Goal: Task Accomplishment & Management: Complete application form

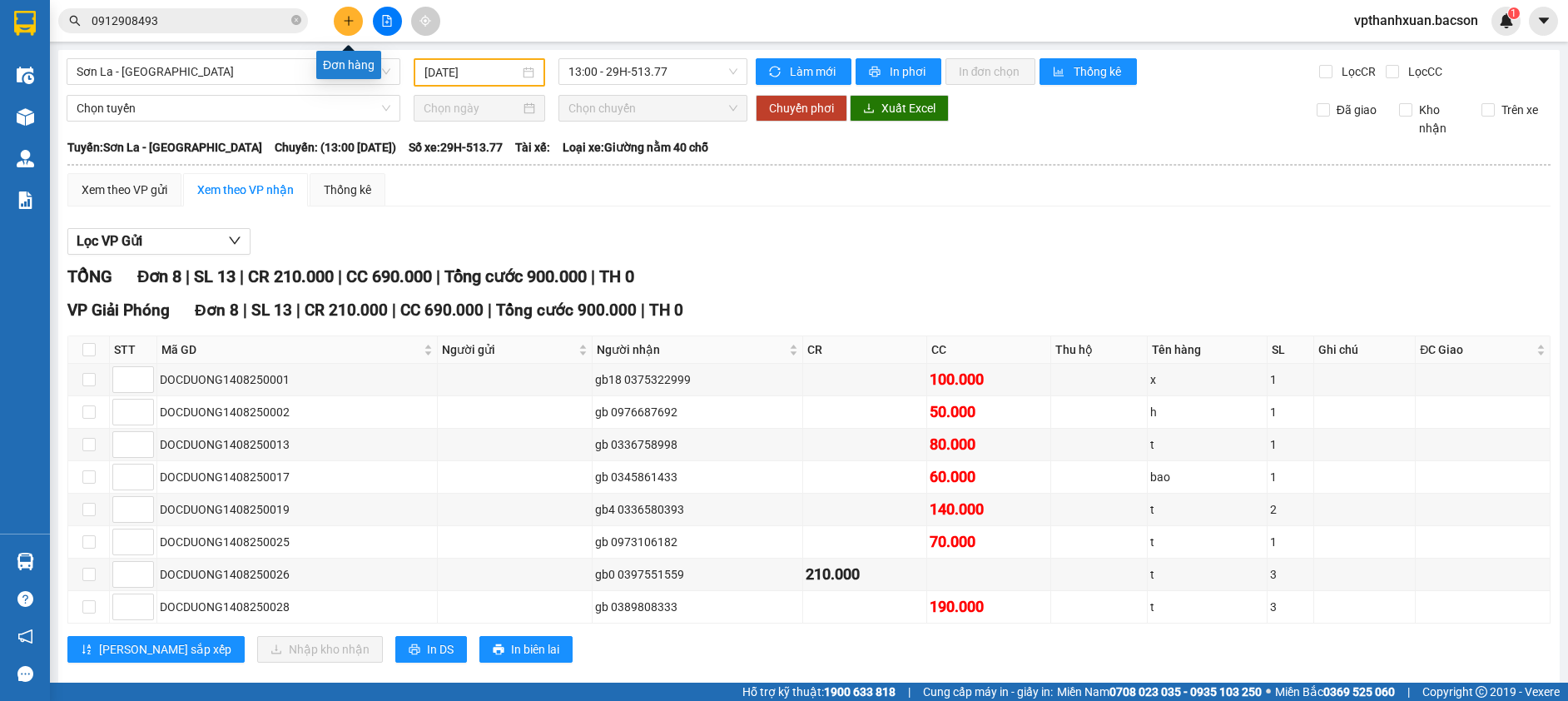
click at [346, 18] on icon "plus" at bounding box center [348, 20] width 11 height 11
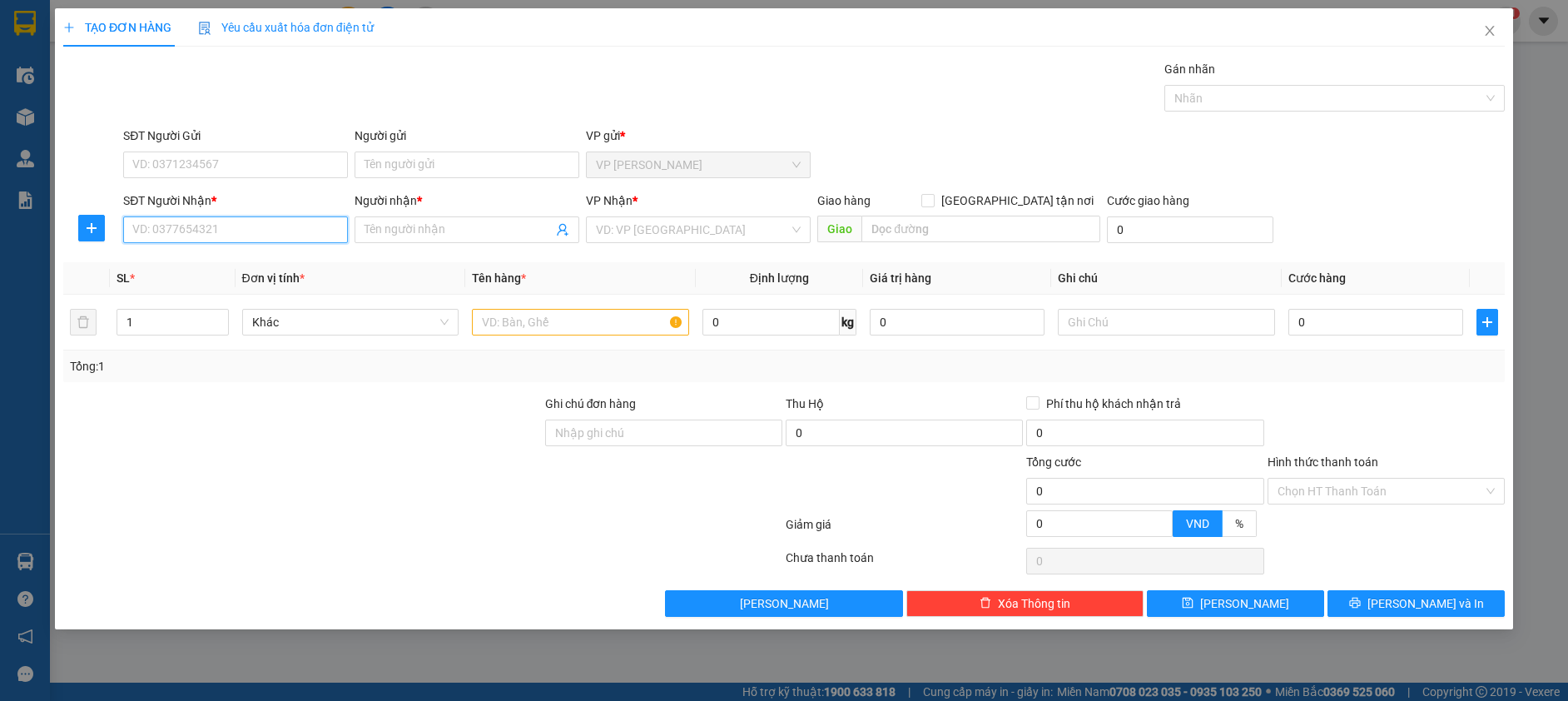
click at [191, 233] on input "SĐT Người Nhận *" at bounding box center [235, 230] width 225 height 27
click at [235, 270] on div "0372208943 - [GEOGRAPHIC_DATA]" at bounding box center [235, 263] width 205 height 18
type input "0372208943"
type input "đức"
type input "0372208943"
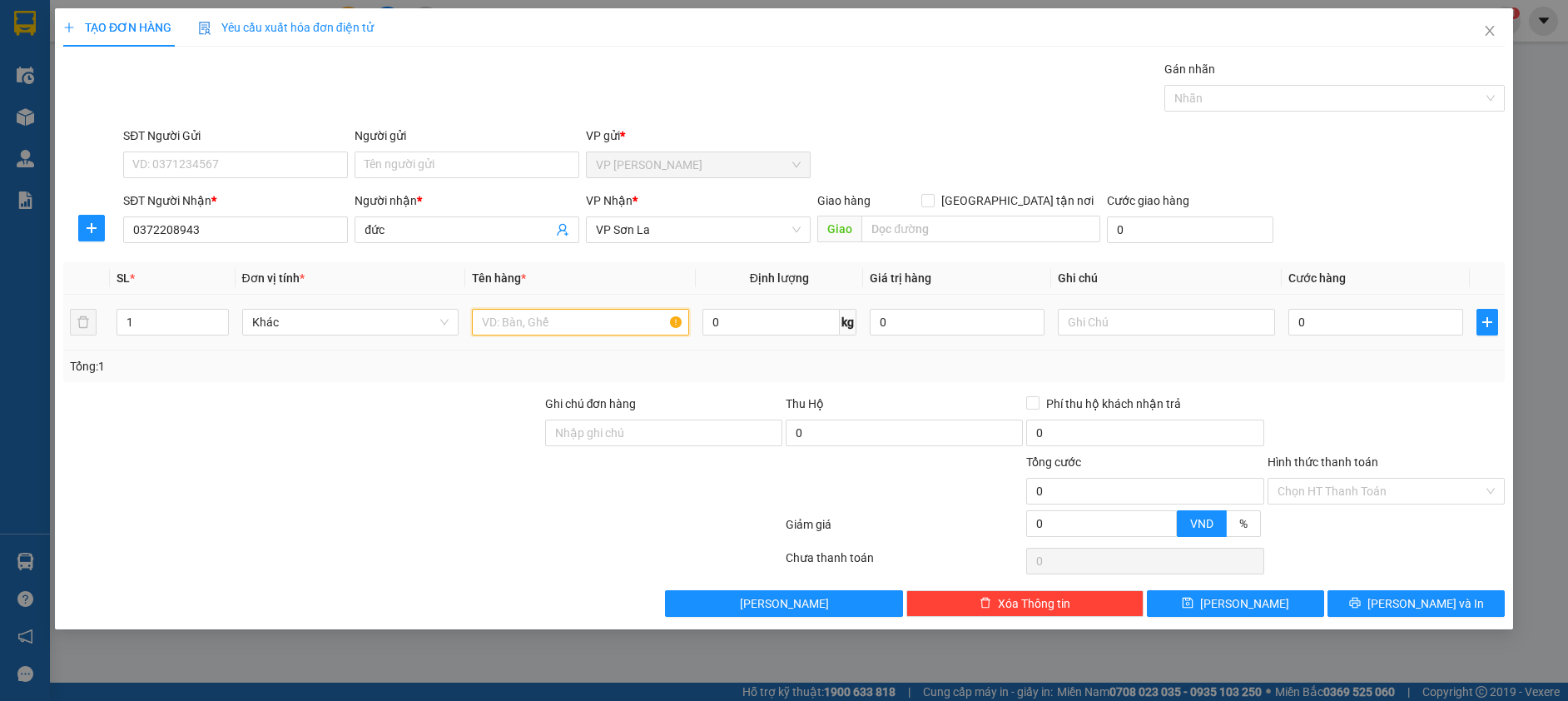
click at [605, 328] on input "text" at bounding box center [581, 322] width 218 height 27
type input "j"
drag, startPoint x: 592, startPoint y: 312, endPoint x: 591, endPoint y: 320, distance: 8.1
click at [591, 320] on input "hoopj" at bounding box center [581, 322] width 218 height 27
type input "h"
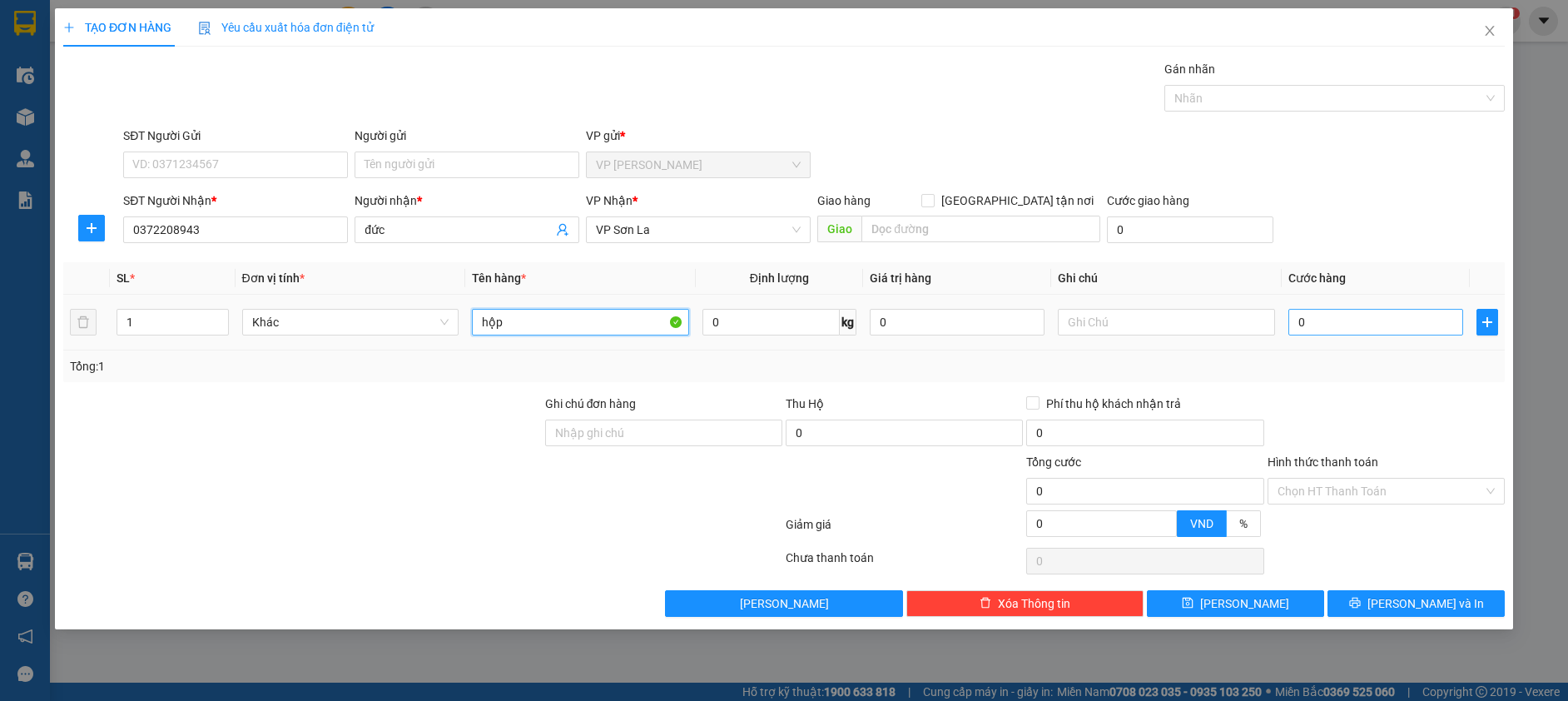
type input "hộp"
drag, startPoint x: 1390, startPoint y: 327, endPoint x: 1379, endPoint y: 331, distance: 11.7
click at [1390, 325] on input "0" at bounding box center [1376, 322] width 175 height 27
type input "5"
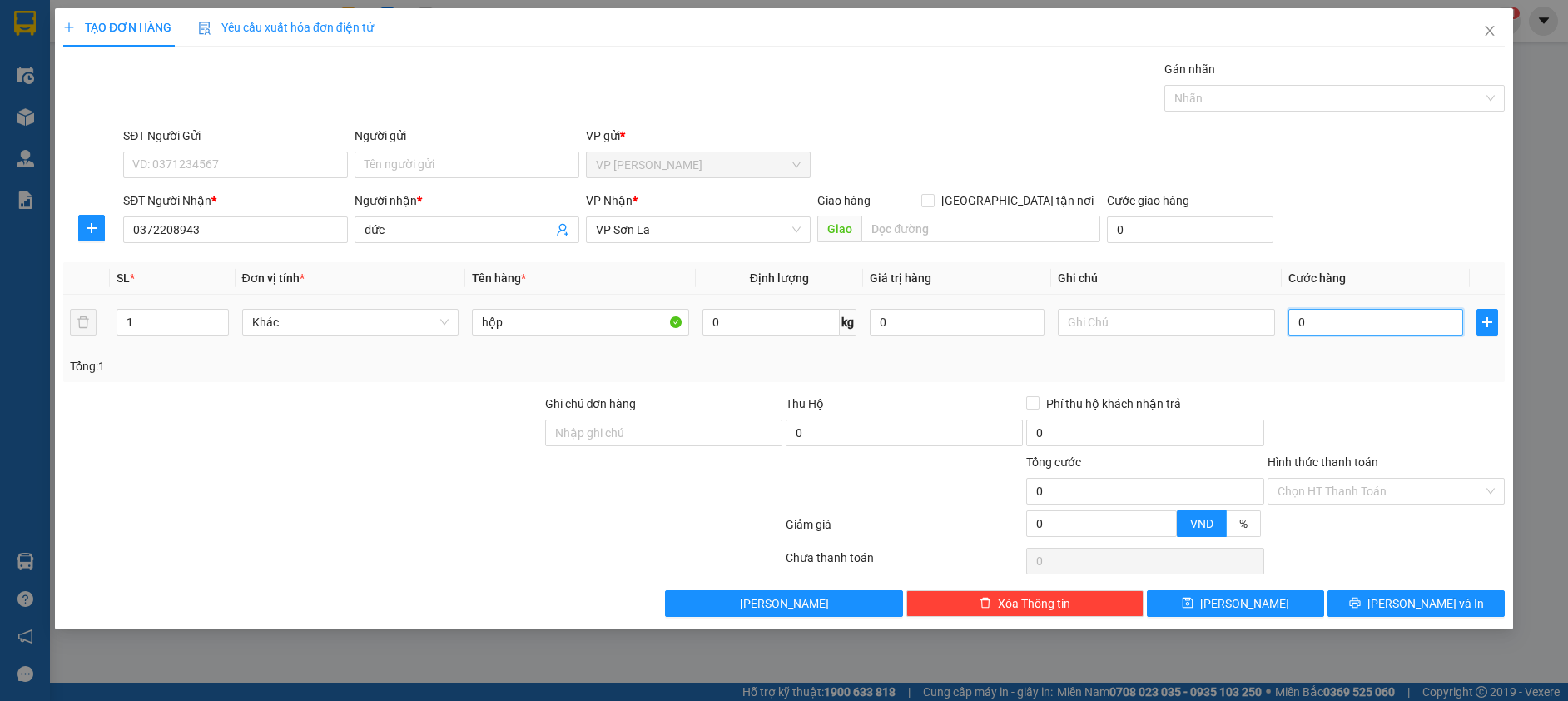
type input "5"
type input "50"
type input "50.000"
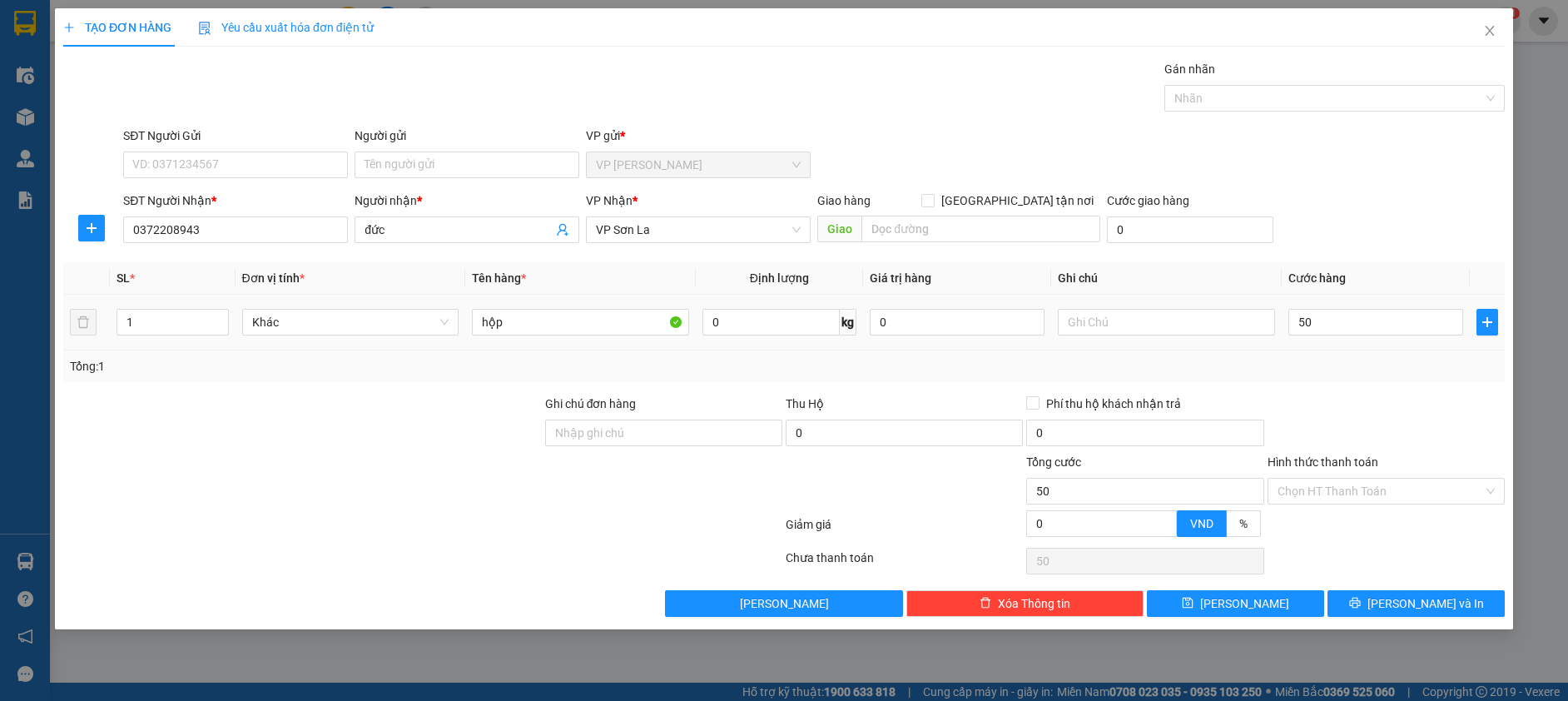
type input "50.000"
click at [1388, 249] on div "SĐT Người Nhận * 0372208943 Người nhận * đức VP Nhận * VP Sơn La Giao hàng [GEO…" at bounding box center [814, 220] width 1389 height 58
drag, startPoint x: 1384, startPoint y: 495, endPoint x: 1385, endPoint y: 509, distance: 14.0
click at [1384, 497] on input "Hình thức thanh toán" at bounding box center [1380, 491] width 205 height 25
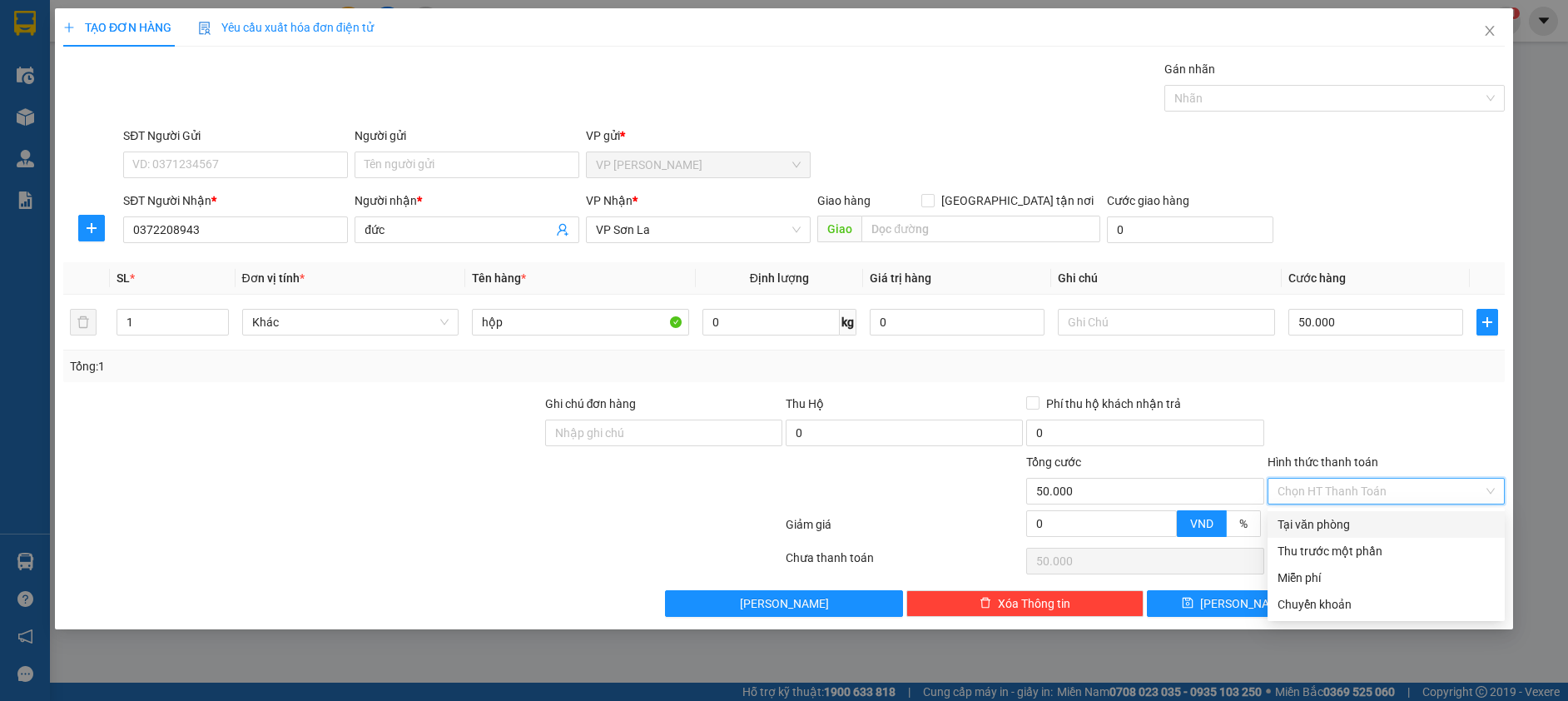
click at [1386, 521] on div "Tại văn phòng" at bounding box center [1386, 524] width 218 height 18
type input "0"
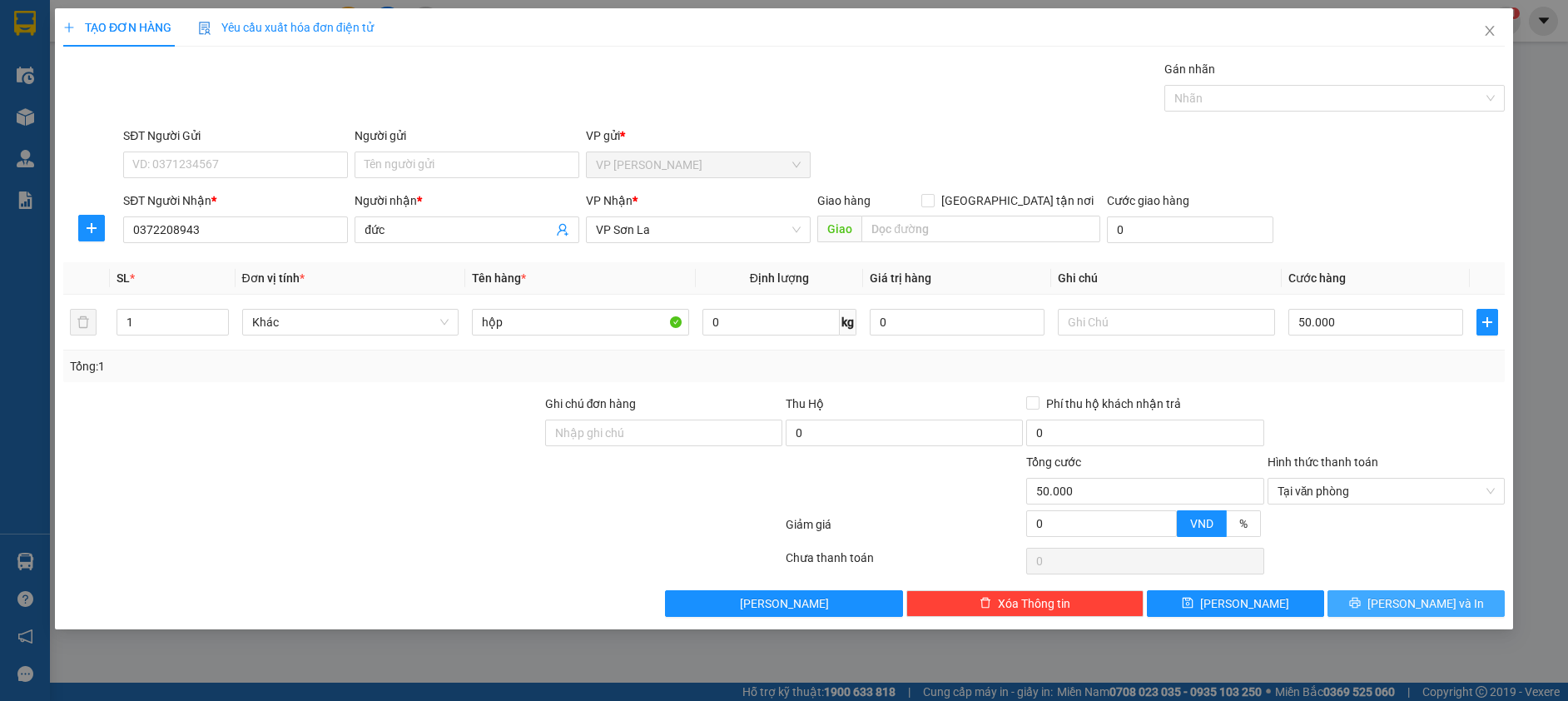
click at [1413, 599] on span "[PERSON_NAME] và In" at bounding box center [1426, 603] width 117 height 18
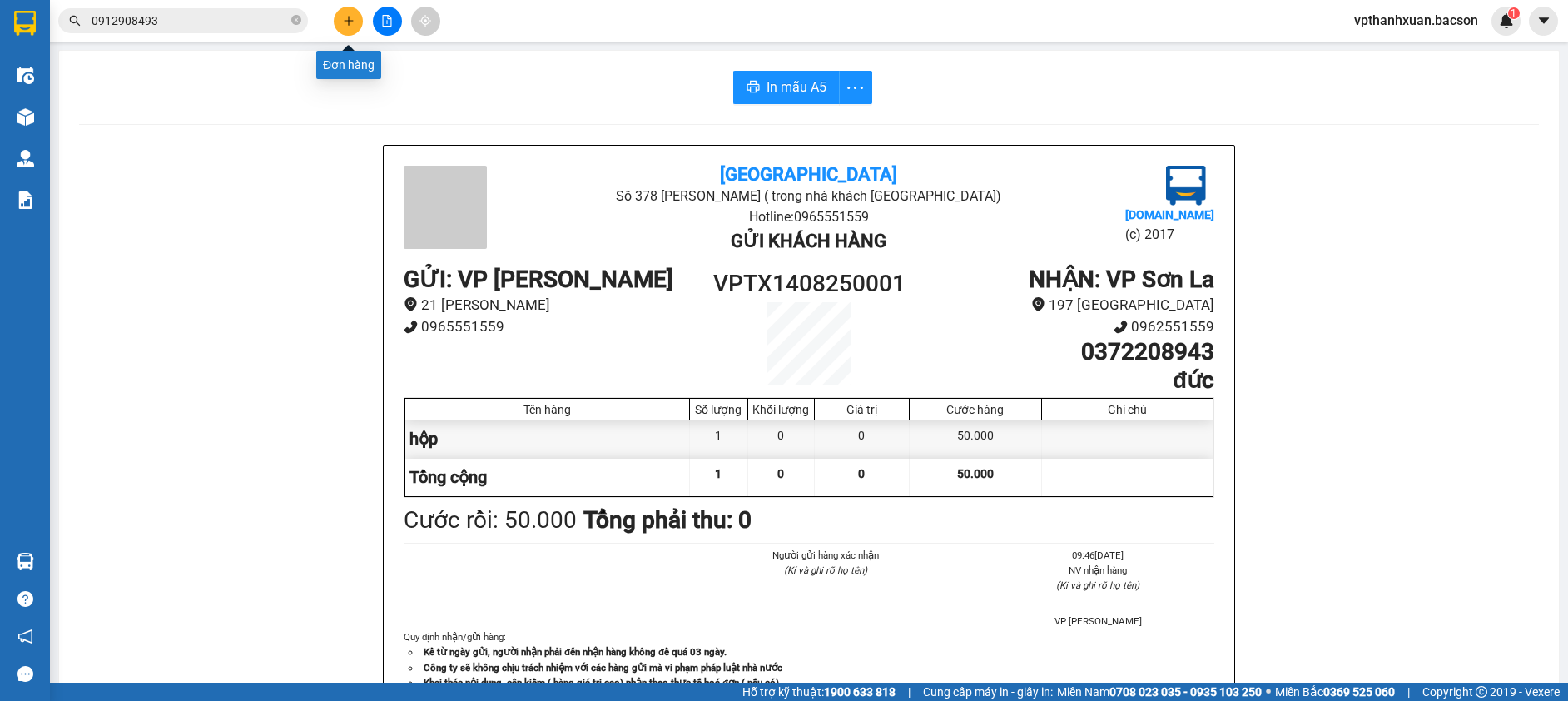
click at [344, 25] on icon "plus" at bounding box center [348, 20] width 11 height 11
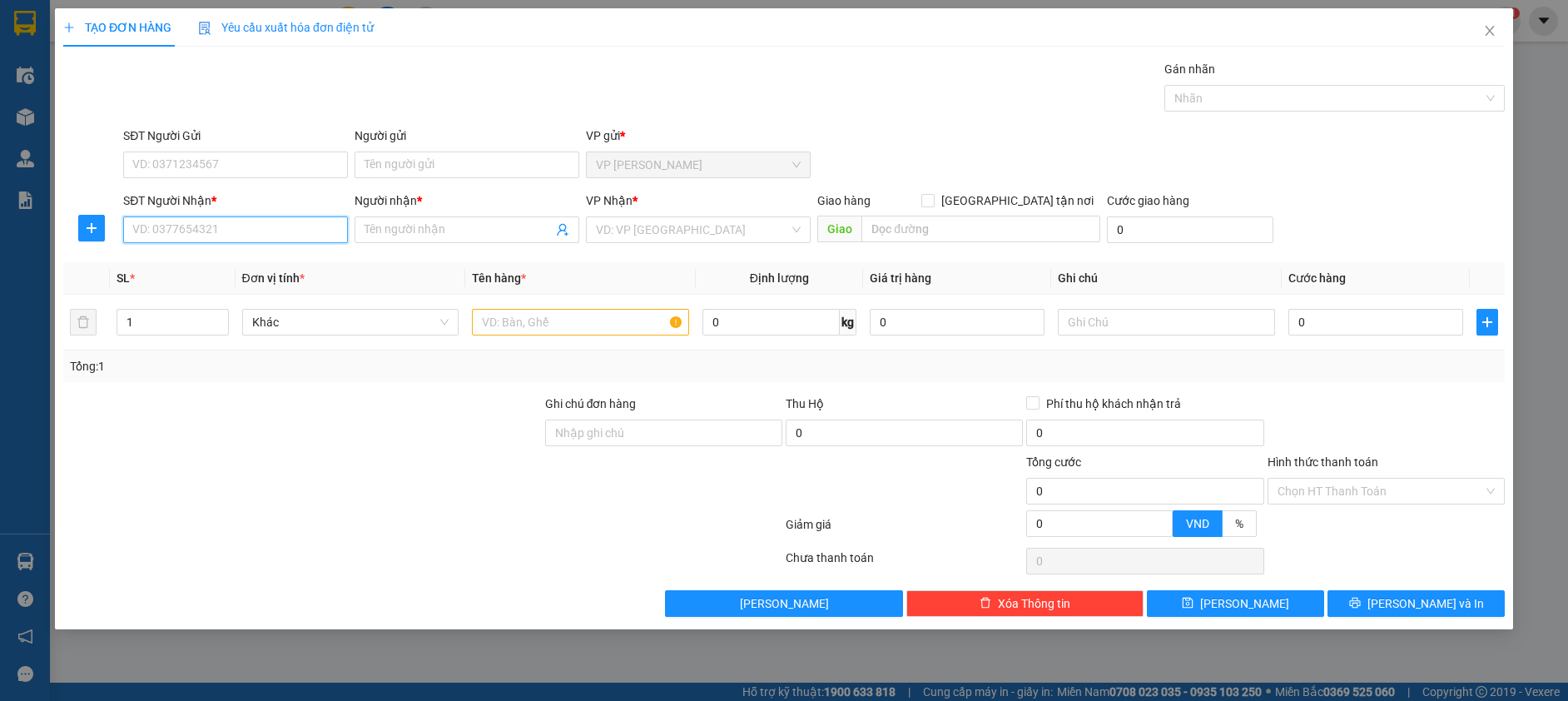
click at [235, 233] on input "SĐT Người Nhận *" at bounding box center [235, 230] width 225 height 27
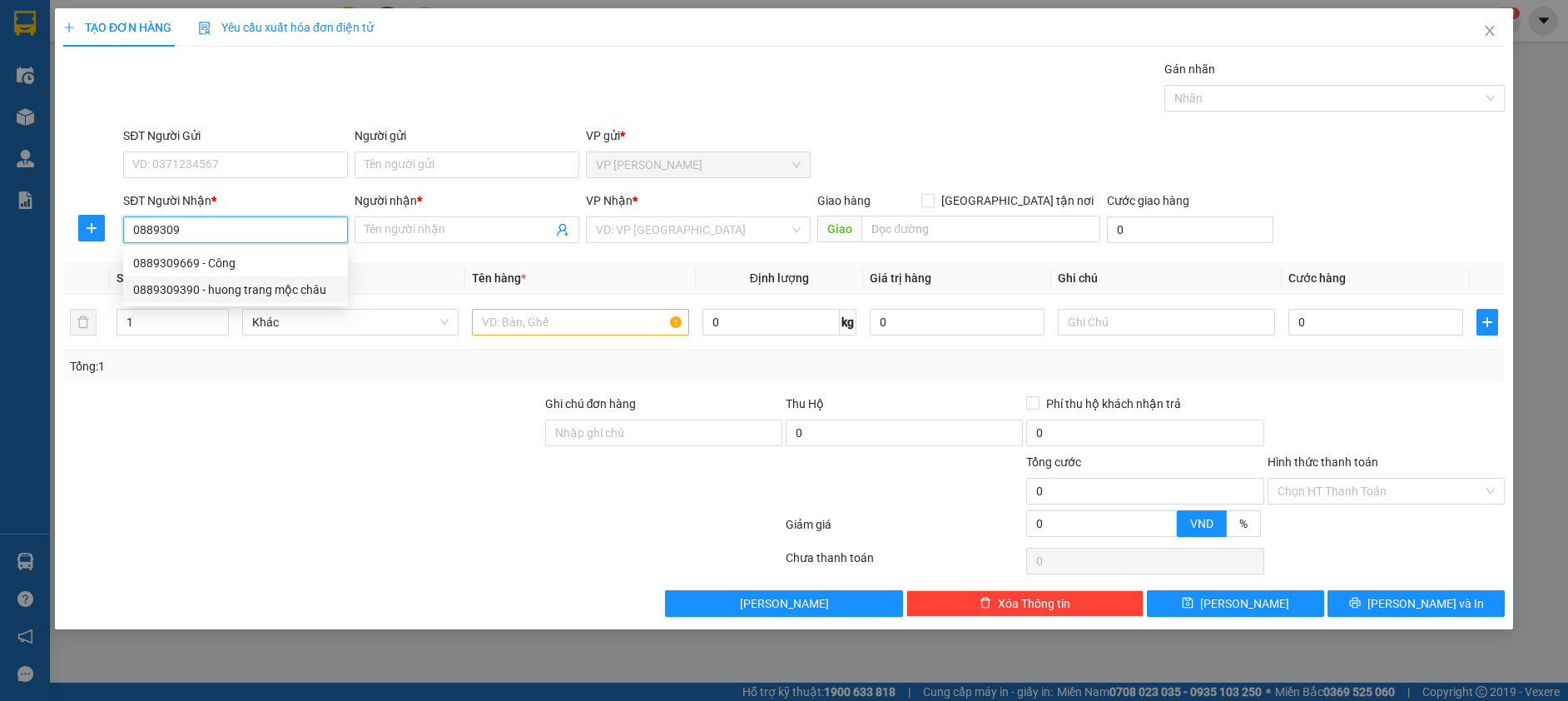
click at [233, 287] on div "0889309390 - huong trang mộc châu" at bounding box center [235, 289] width 205 height 18
type input "0889309390"
type input "huong trang mộc châu"
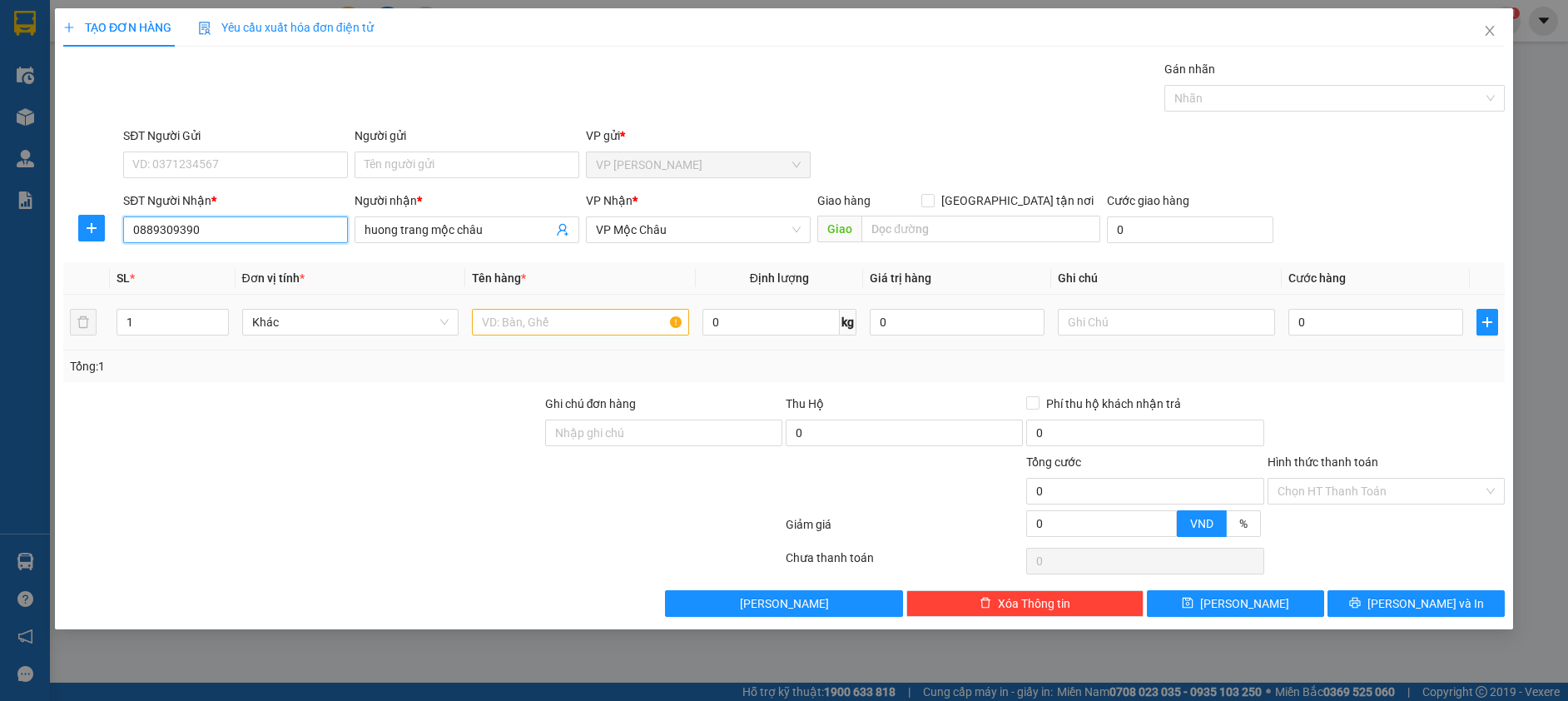
type input "0889309390"
click at [522, 313] on input "text" at bounding box center [581, 322] width 218 height 27
type input "kiện"
click at [1385, 326] on input "0" at bounding box center [1376, 322] width 175 height 27
type input "5"
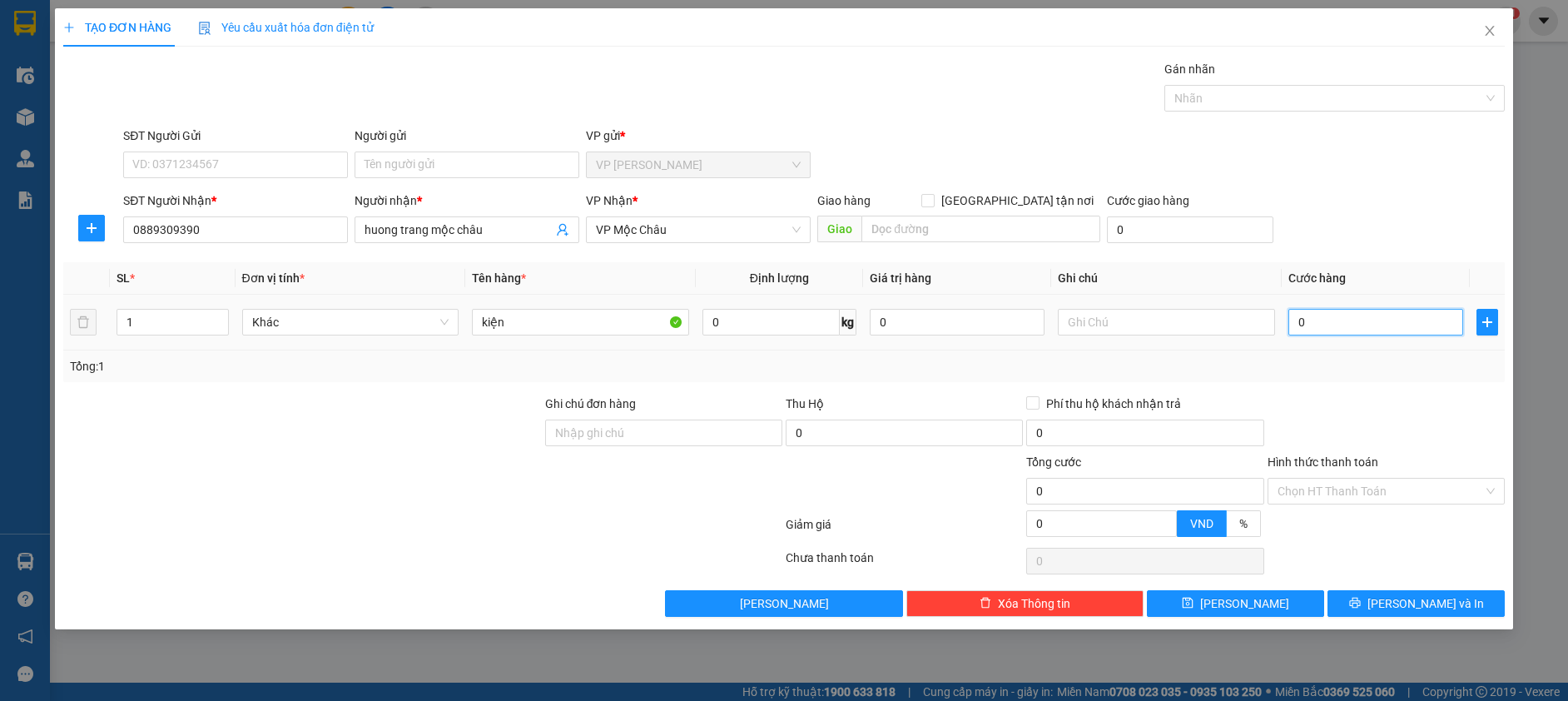
type input "5"
type input "50"
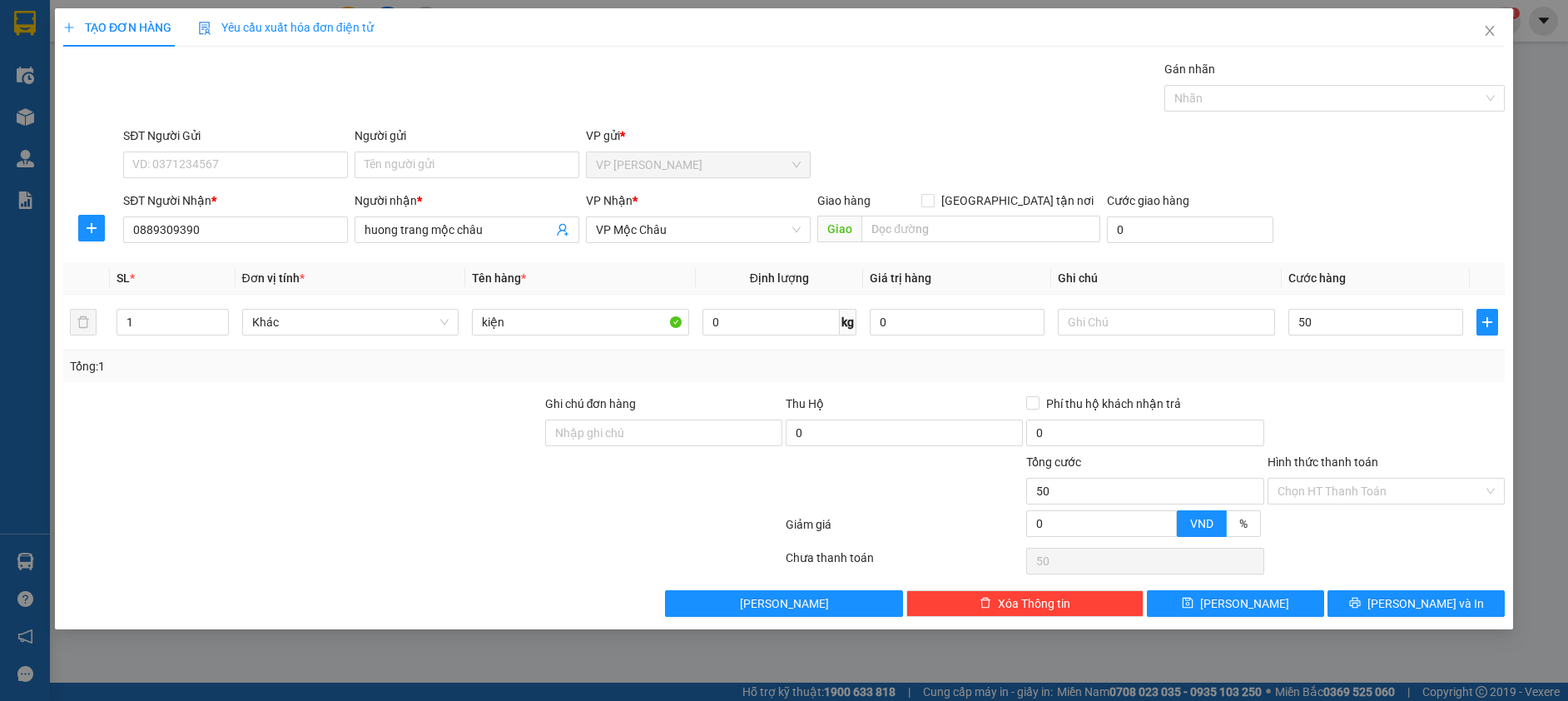
type input "50.000"
click at [1359, 213] on div "SĐT Người Nhận * 0889309390 Người nhận * huong trang mộc châu VP Nhận * VP Mộc …" at bounding box center [814, 220] width 1389 height 58
click at [1405, 603] on span "[PERSON_NAME] và In" at bounding box center [1426, 603] width 117 height 18
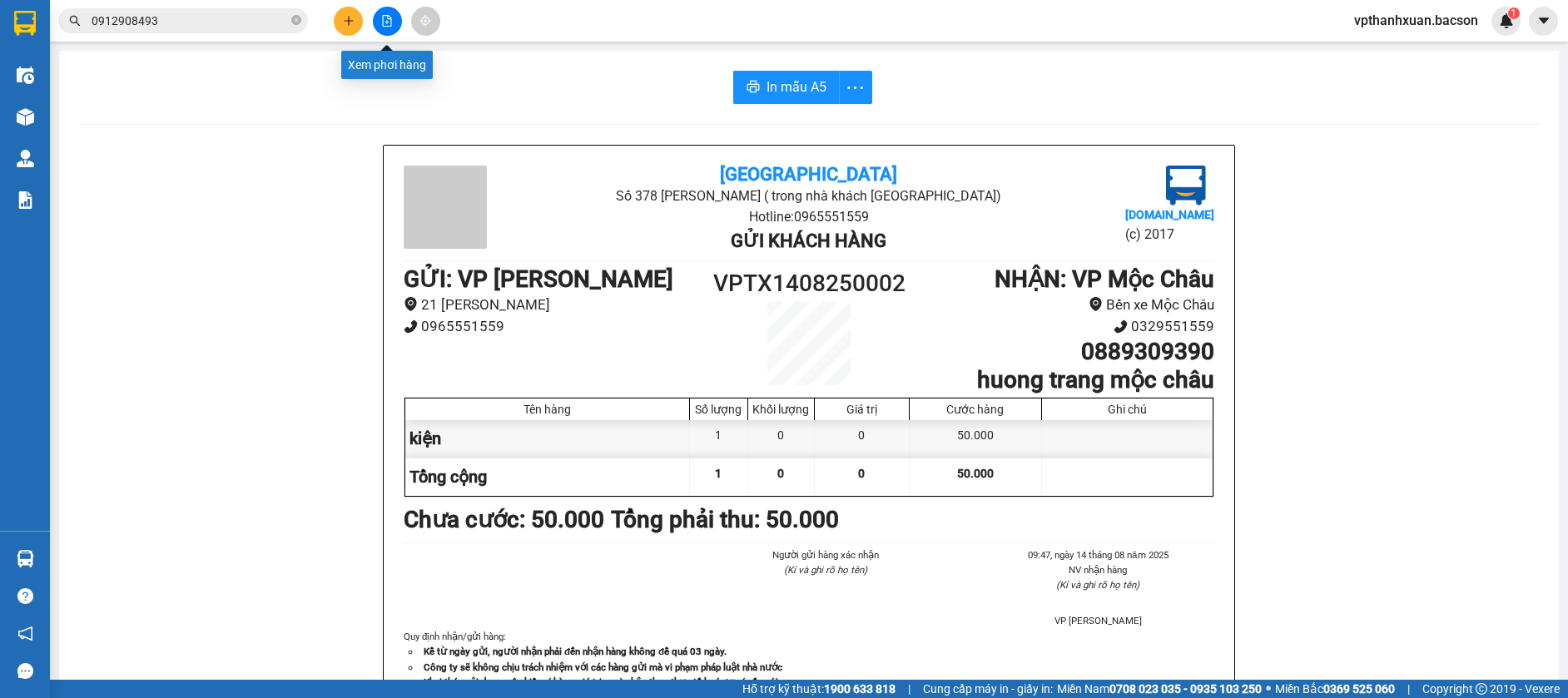
click at [385, 28] on button at bounding box center [387, 21] width 29 height 29
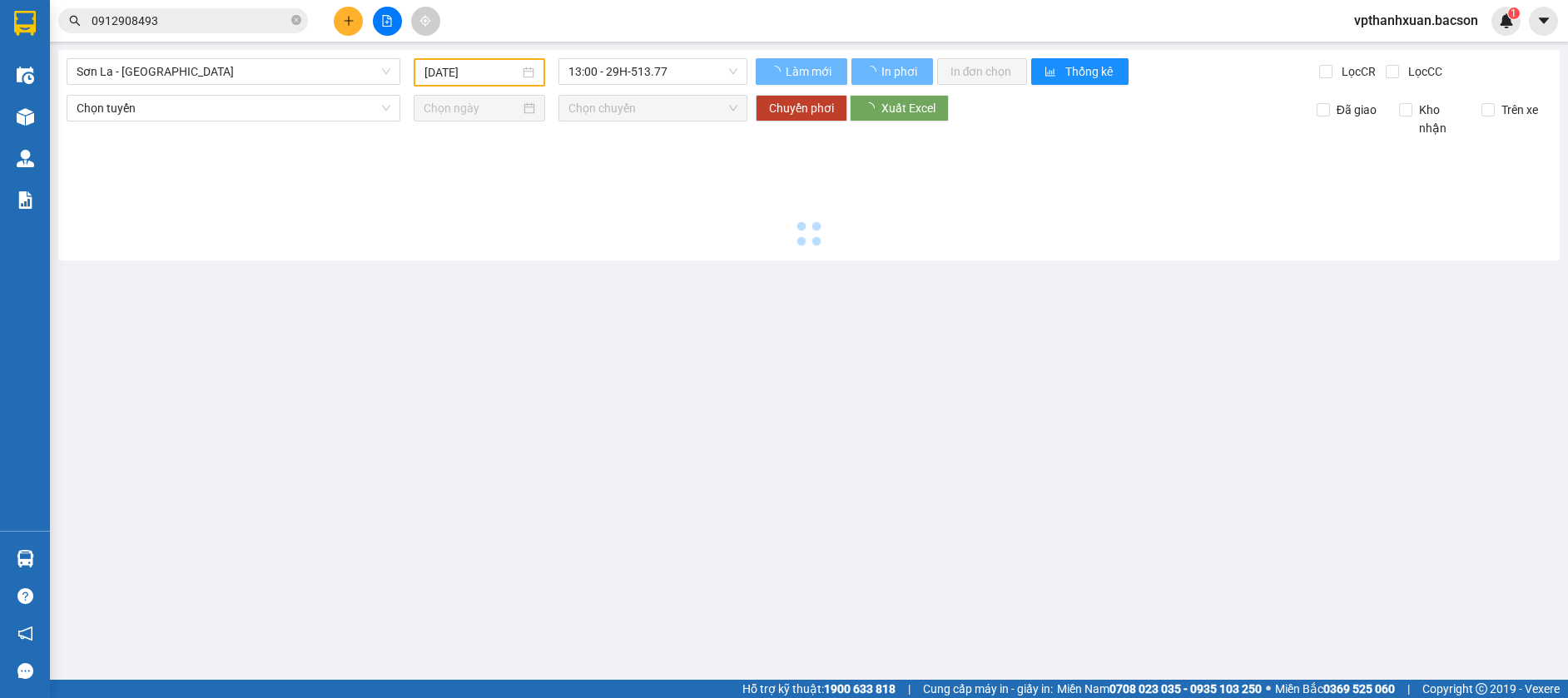
type input "[DATE]"
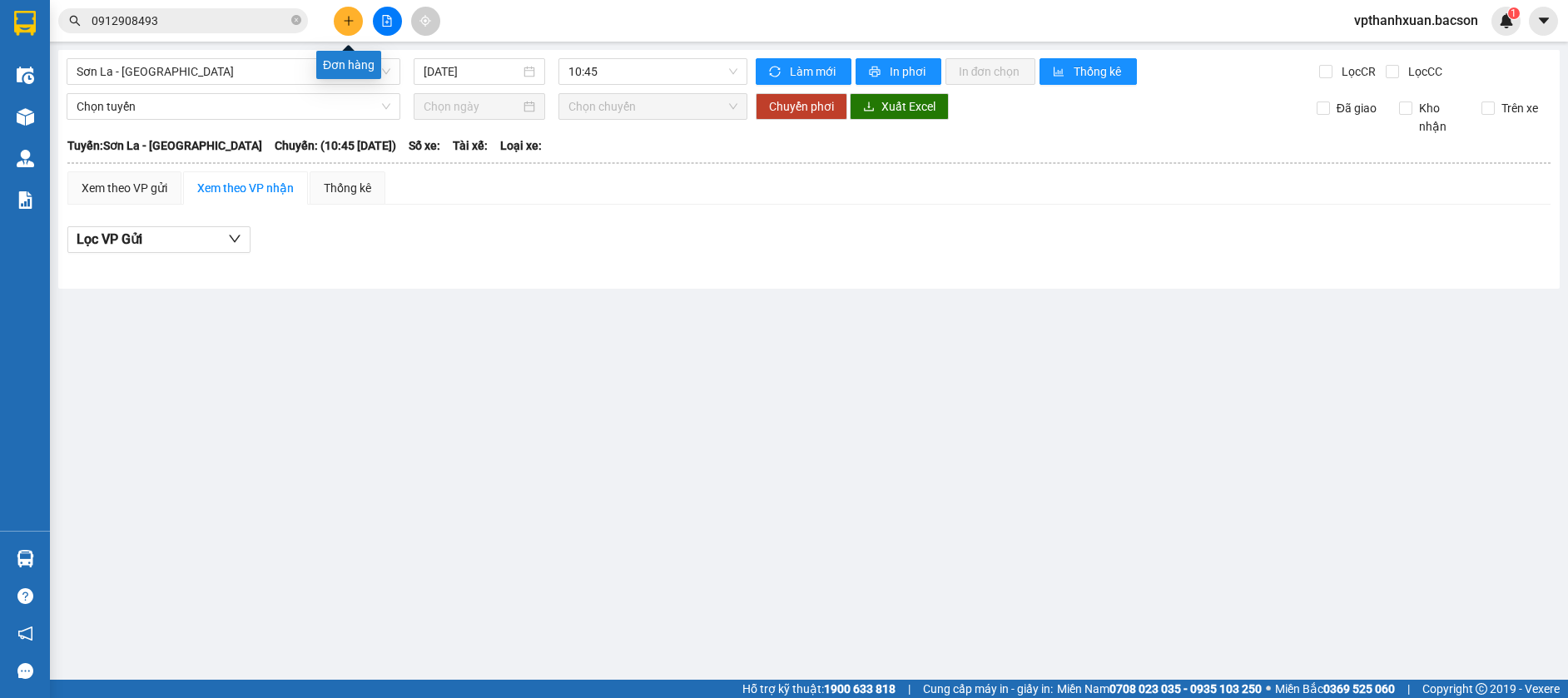
click at [355, 24] on button at bounding box center [347, 21] width 29 height 29
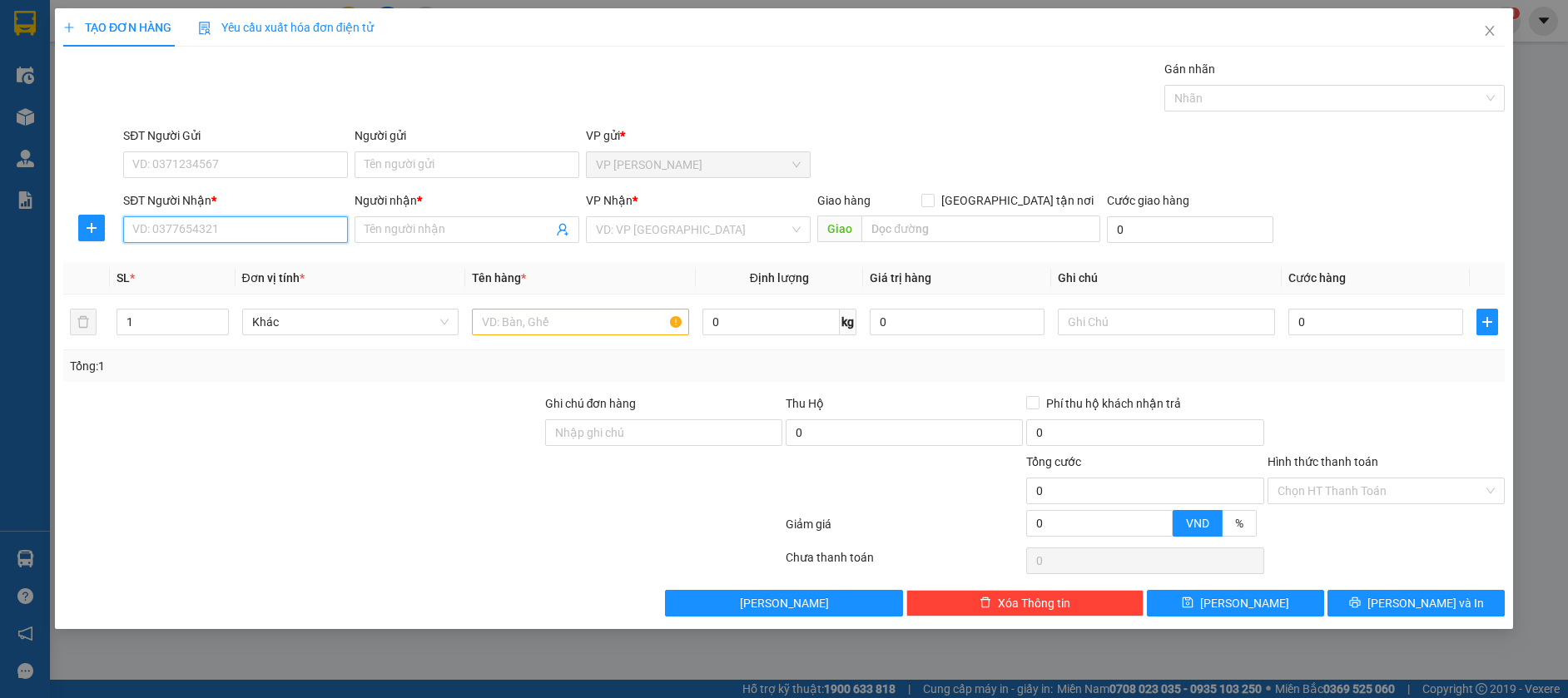
click at [210, 224] on input "SĐT Người Nhận *" at bounding box center [235, 230] width 225 height 27
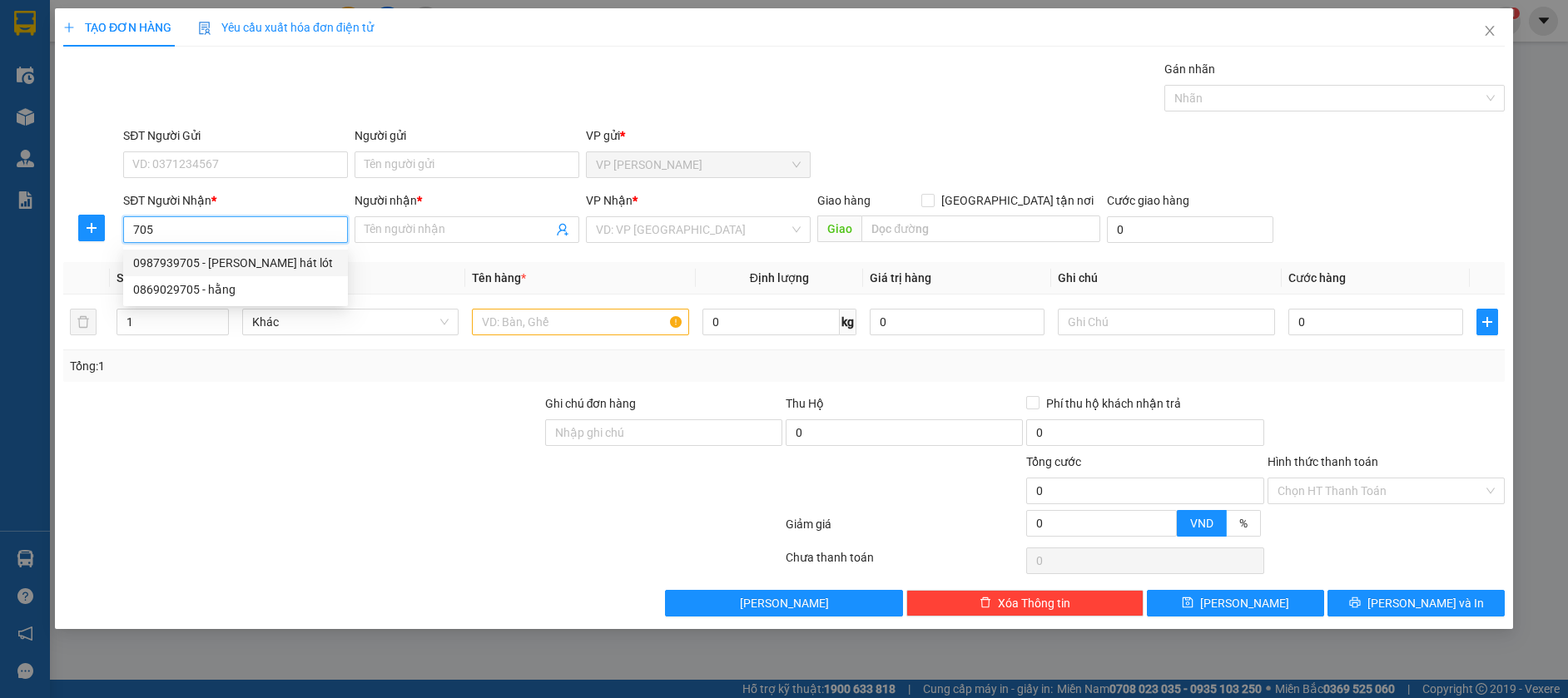
click at [236, 263] on div "0987939705 - [PERSON_NAME] hát lót" at bounding box center [235, 263] width 205 height 18
type input "0987939705"
type input "[PERSON_NAME] hát lót"
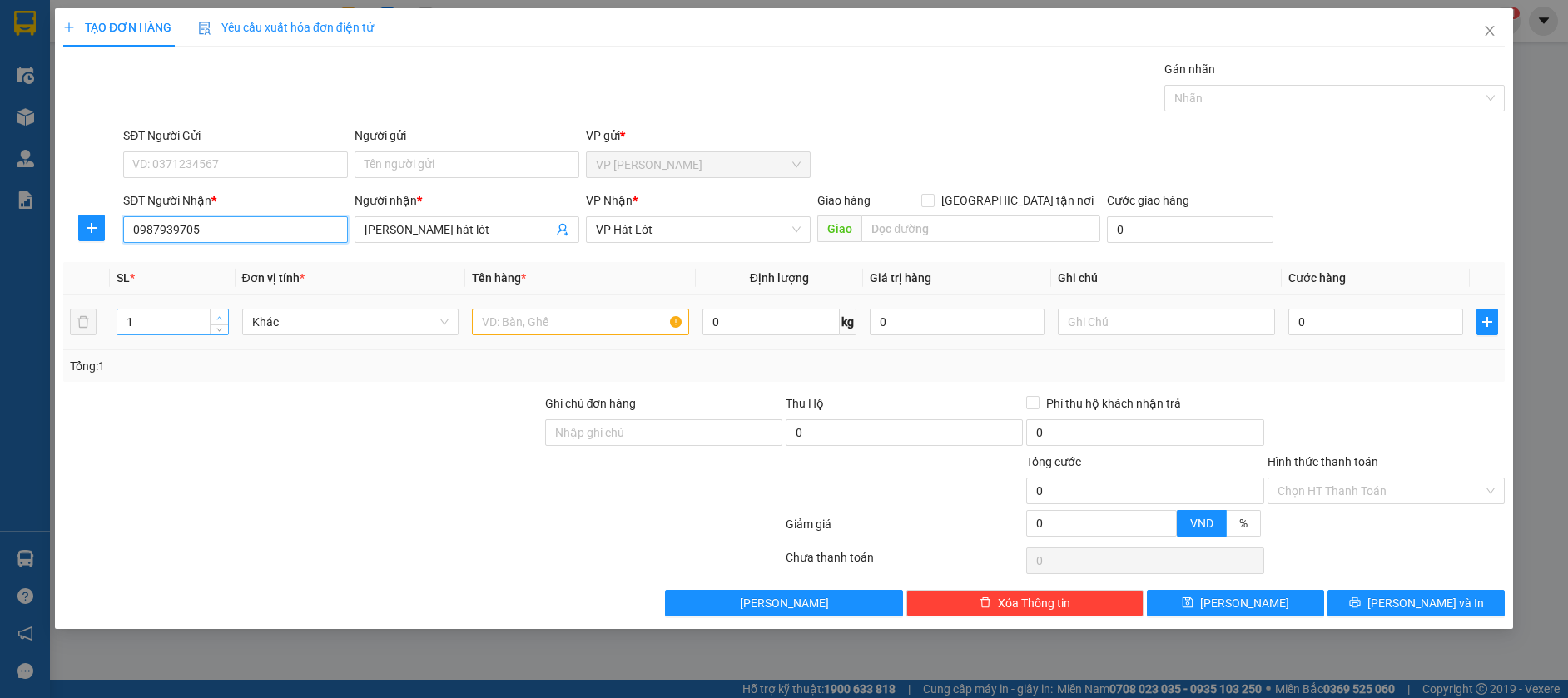
type input "0987939705"
type input "2"
click at [215, 314] on span "up" at bounding box center [219, 317] width 10 height 10
click at [525, 316] on input "text" at bounding box center [581, 322] width 218 height 27
type input "k"
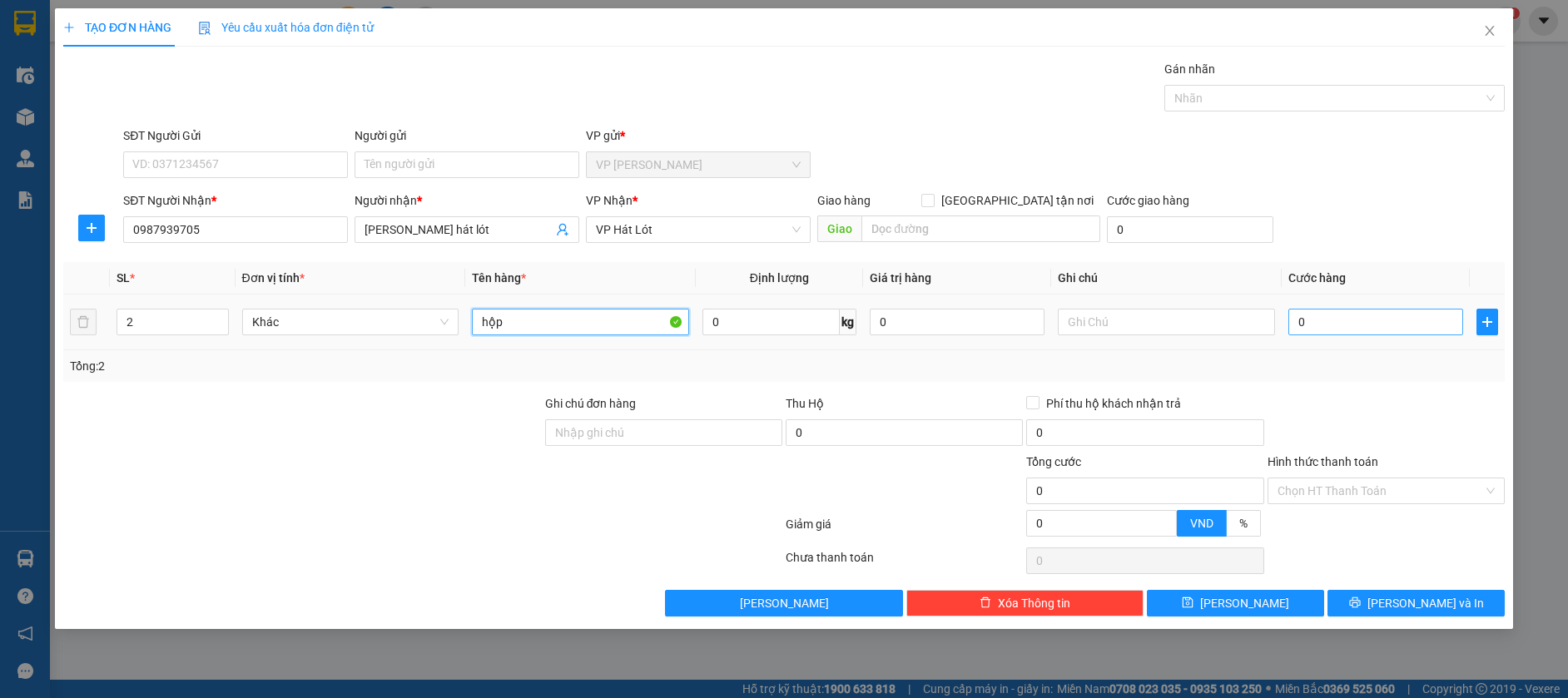
type input "hộp"
click at [1363, 326] on input "0" at bounding box center [1376, 322] width 175 height 27
type input "1"
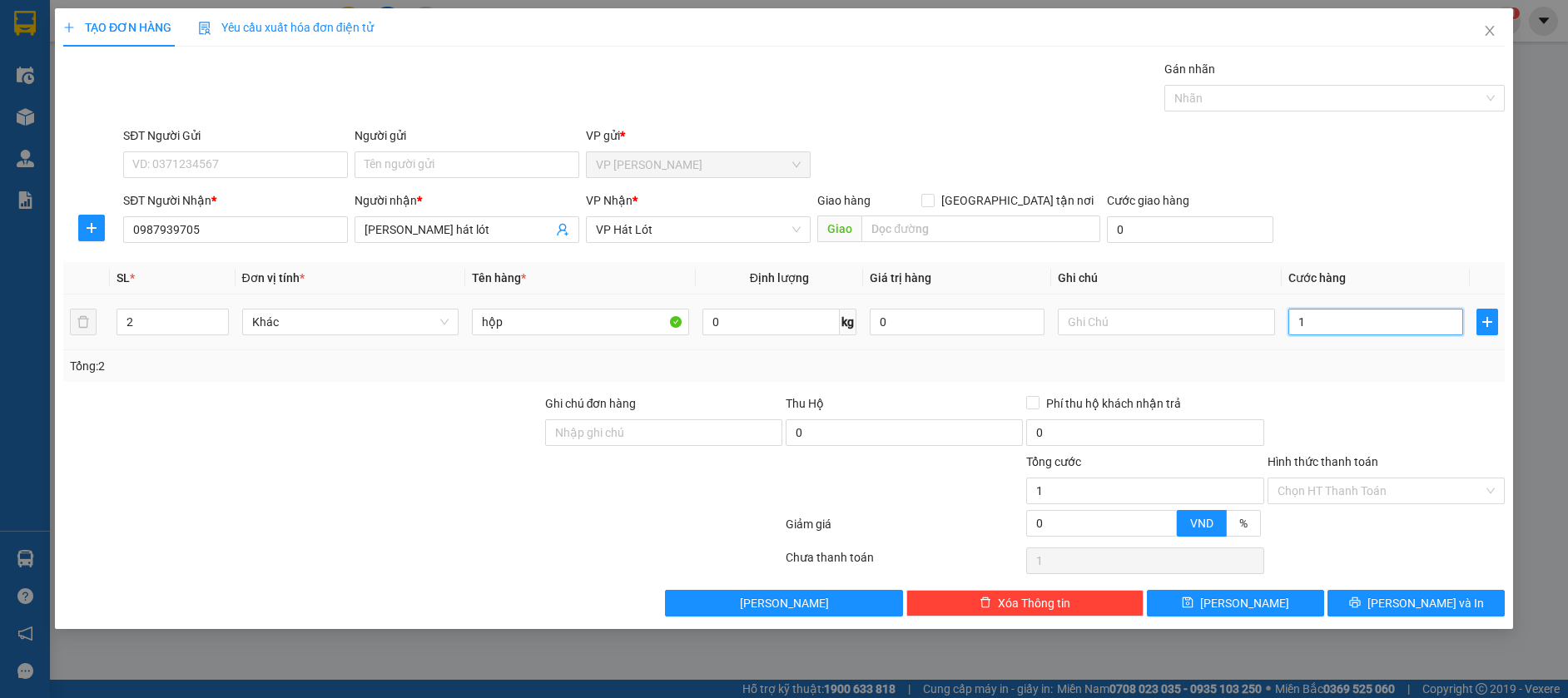
type input "10"
type input "100"
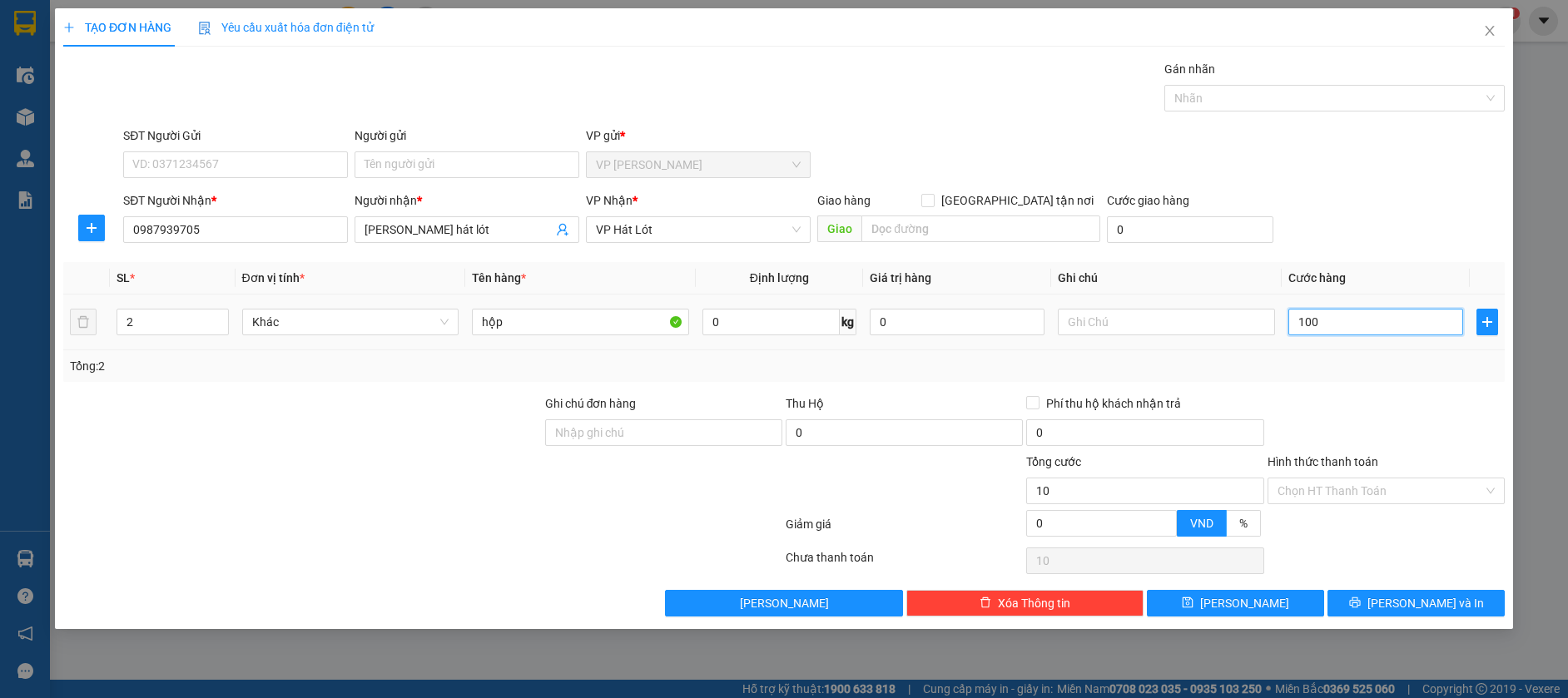
type input "100"
type input "100.000"
click at [1369, 236] on div "SĐT Người Nhận * 0987939705 Người nhận * kim anh hát lót VP Nhận * VP Hát Lót G…" at bounding box center [814, 220] width 1389 height 58
click at [1336, 493] on input "Hình thức thanh toán" at bounding box center [1380, 491] width 205 height 25
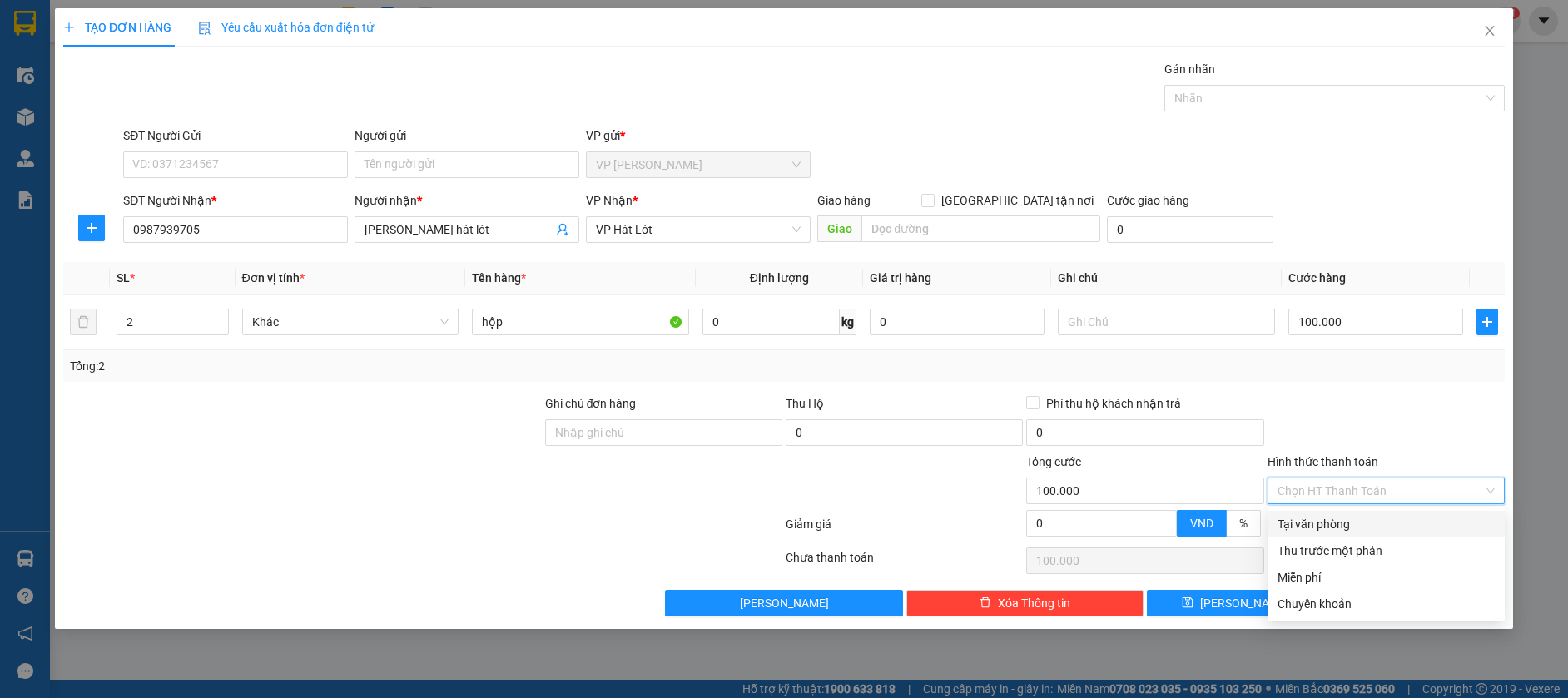
click at [1335, 521] on div "Tại văn phòng" at bounding box center [1386, 524] width 218 height 18
type input "0"
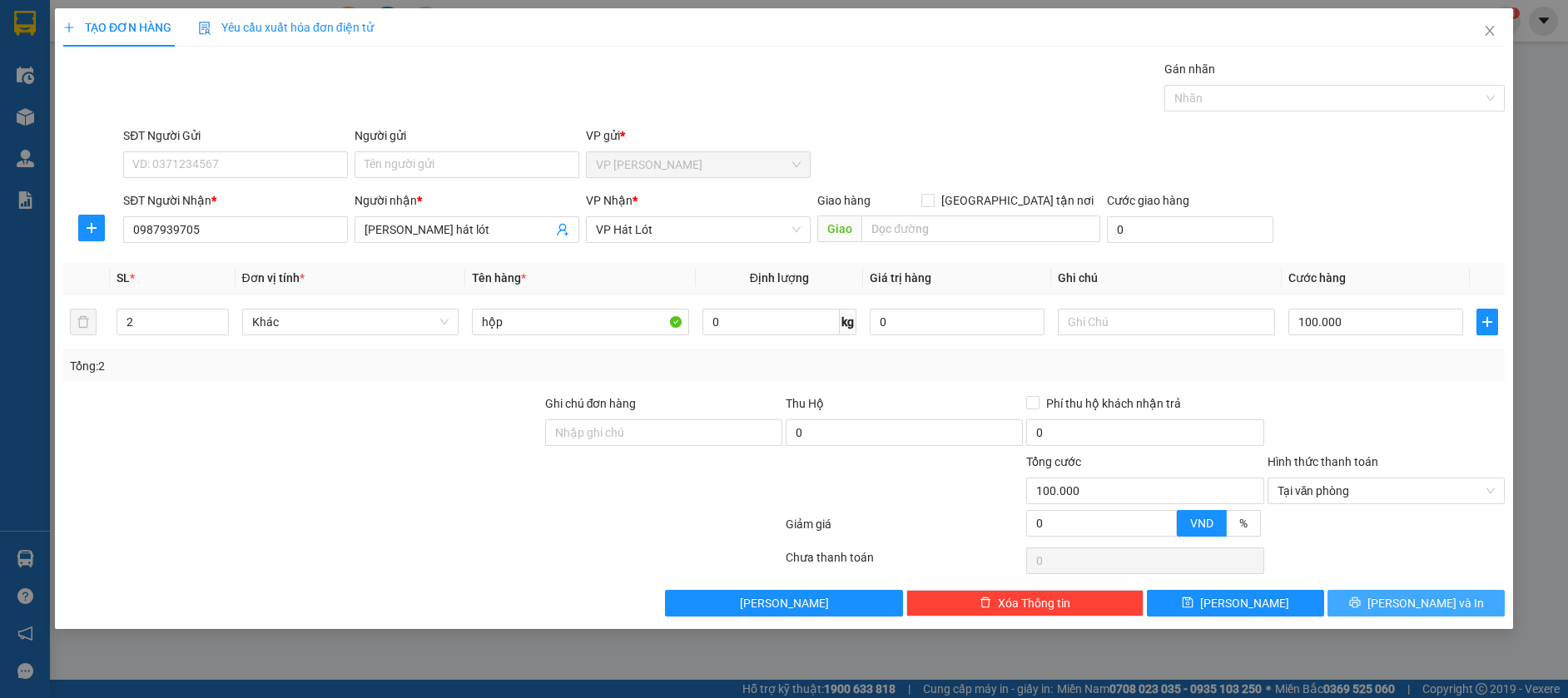
click at [1363, 607] on button "[PERSON_NAME] và In" at bounding box center [1417, 603] width 178 height 27
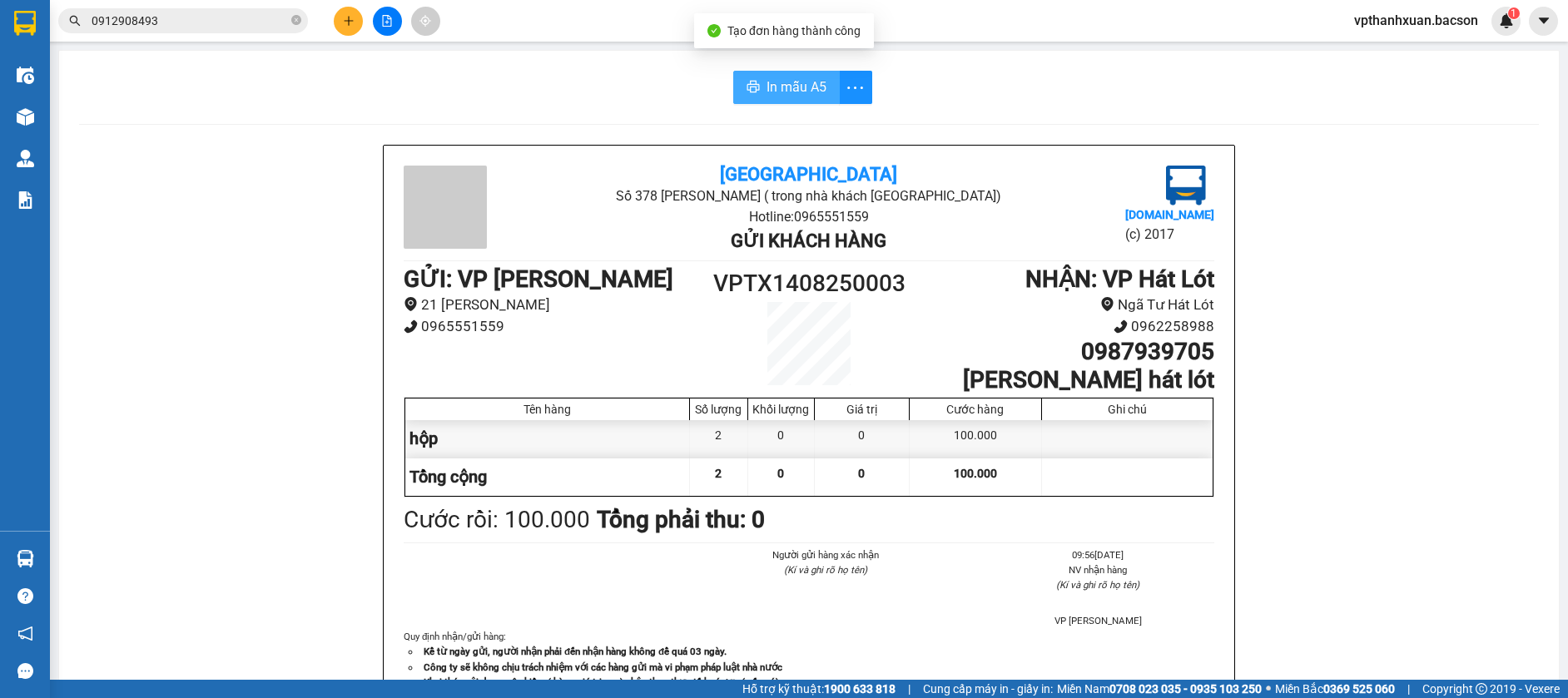
click at [785, 86] on span "In mẫu A5" at bounding box center [796, 87] width 60 height 21
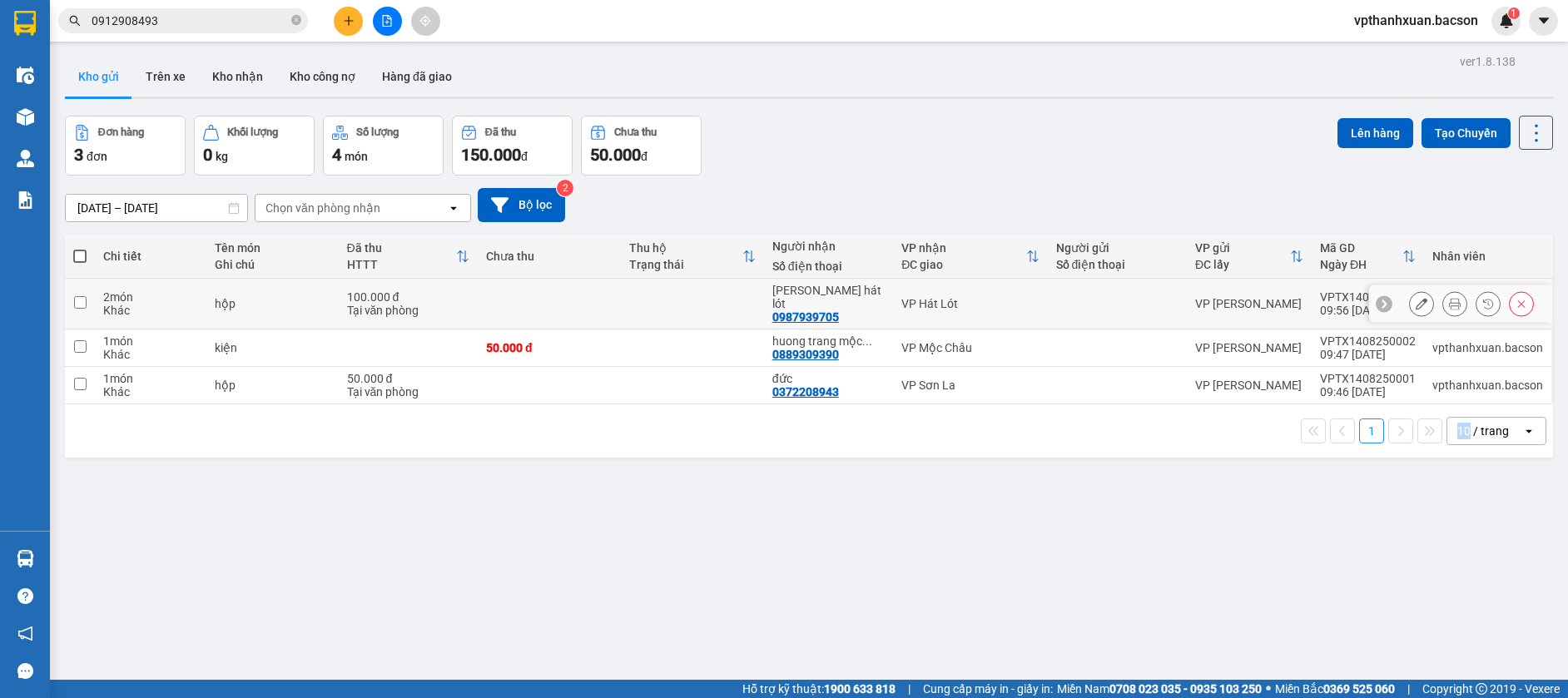
click at [1416, 298] on icon at bounding box center [1421, 303] width 11 height 11
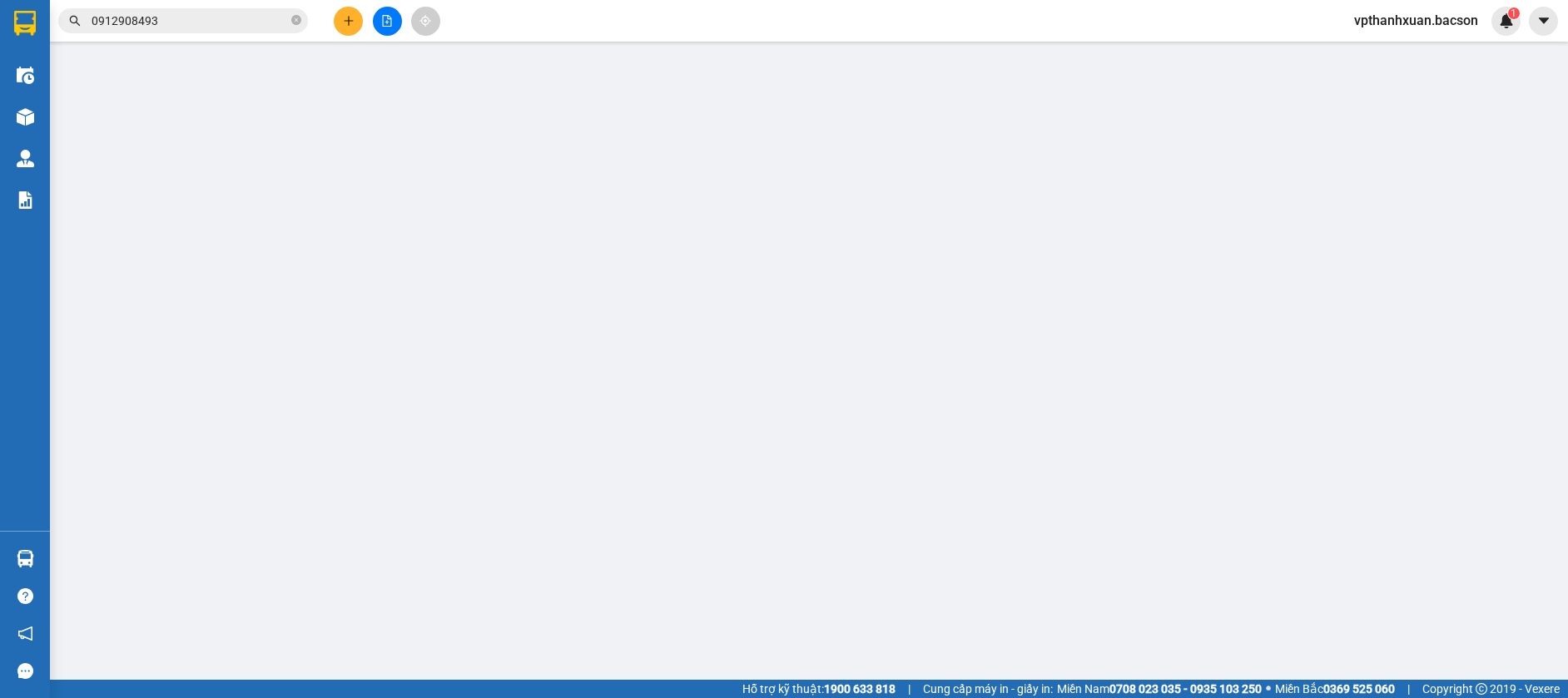
type input "0987939705"
type input "[PERSON_NAME] hát lót"
type input "100.000"
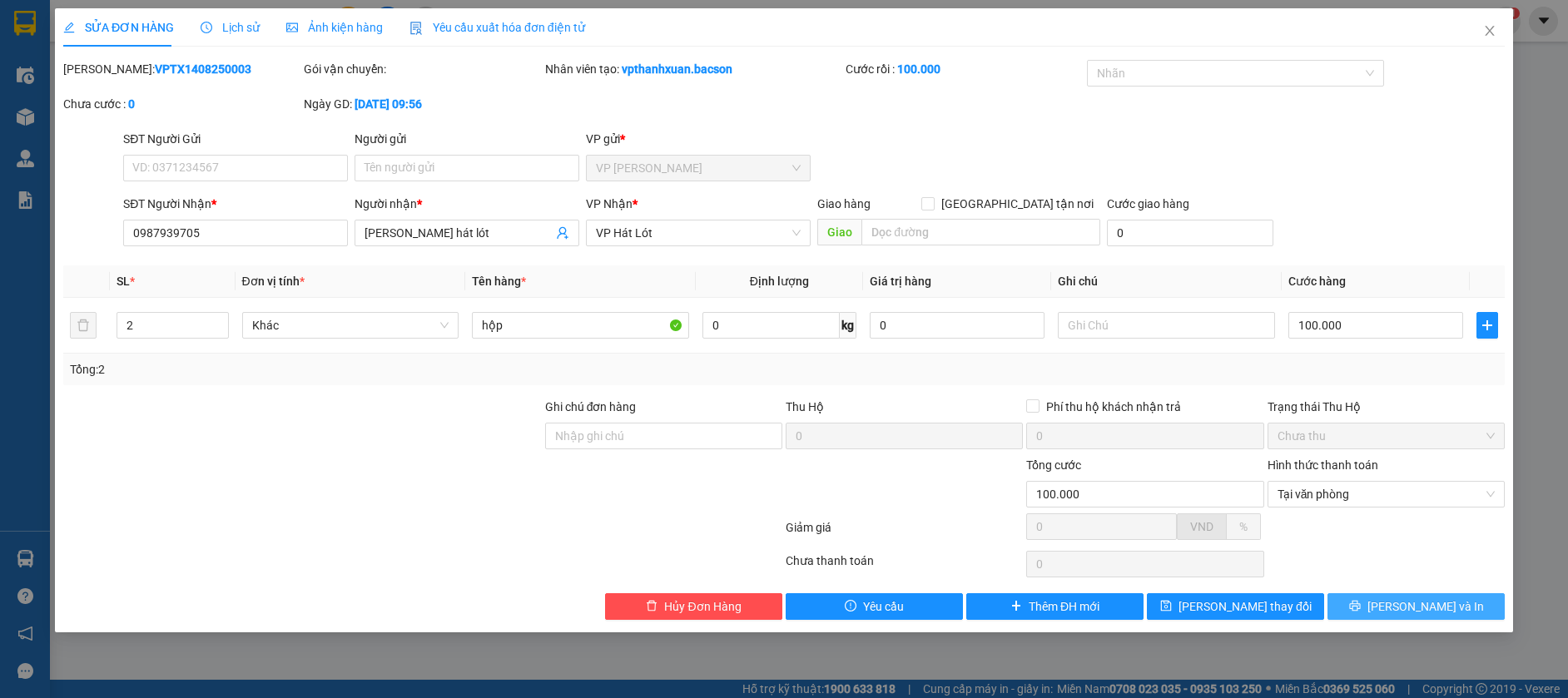
click at [1406, 608] on span "[PERSON_NAME] và In" at bounding box center [1426, 606] width 117 height 18
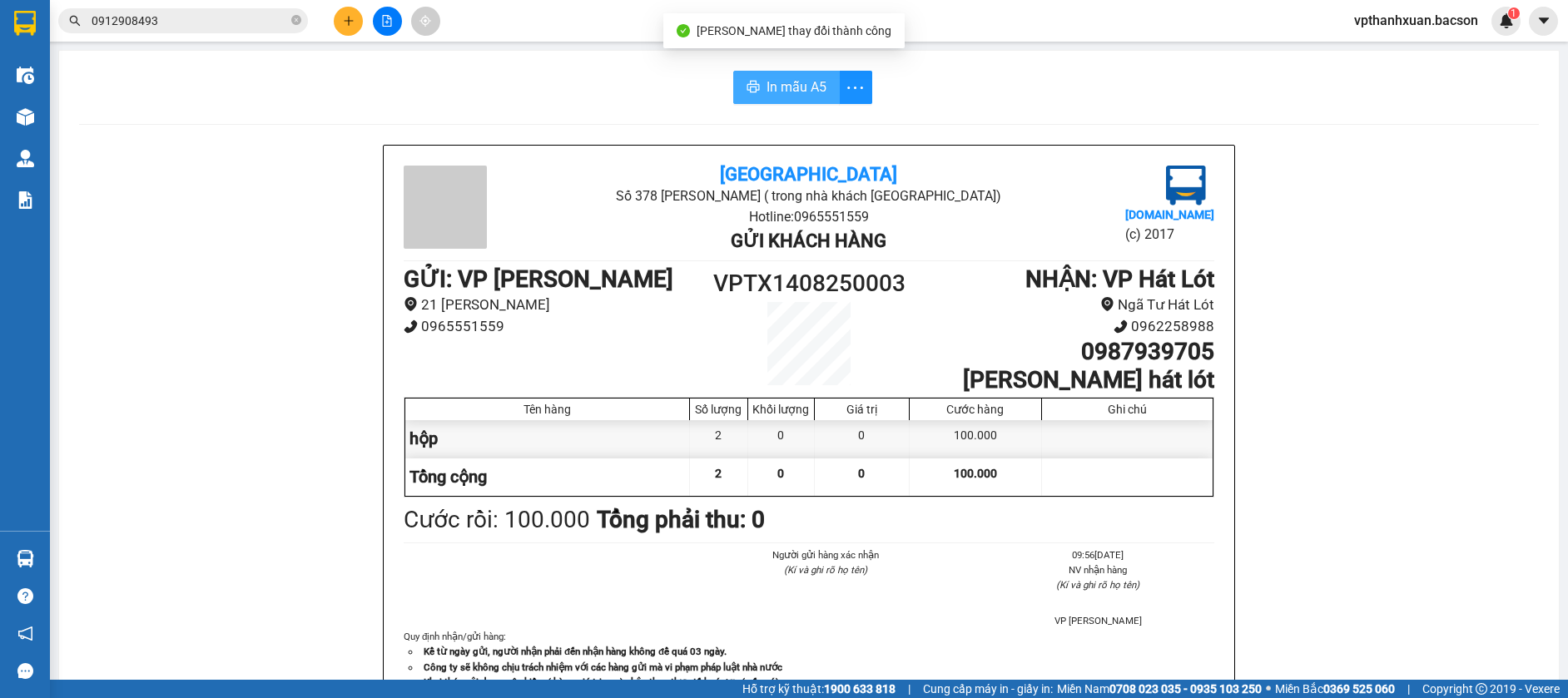
drag, startPoint x: 768, startPoint y: 84, endPoint x: 725, endPoint y: 168, distance: 94.4
click at [766, 91] on span "In mẫu A5" at bounding box center [796, 87] width 60 height 21
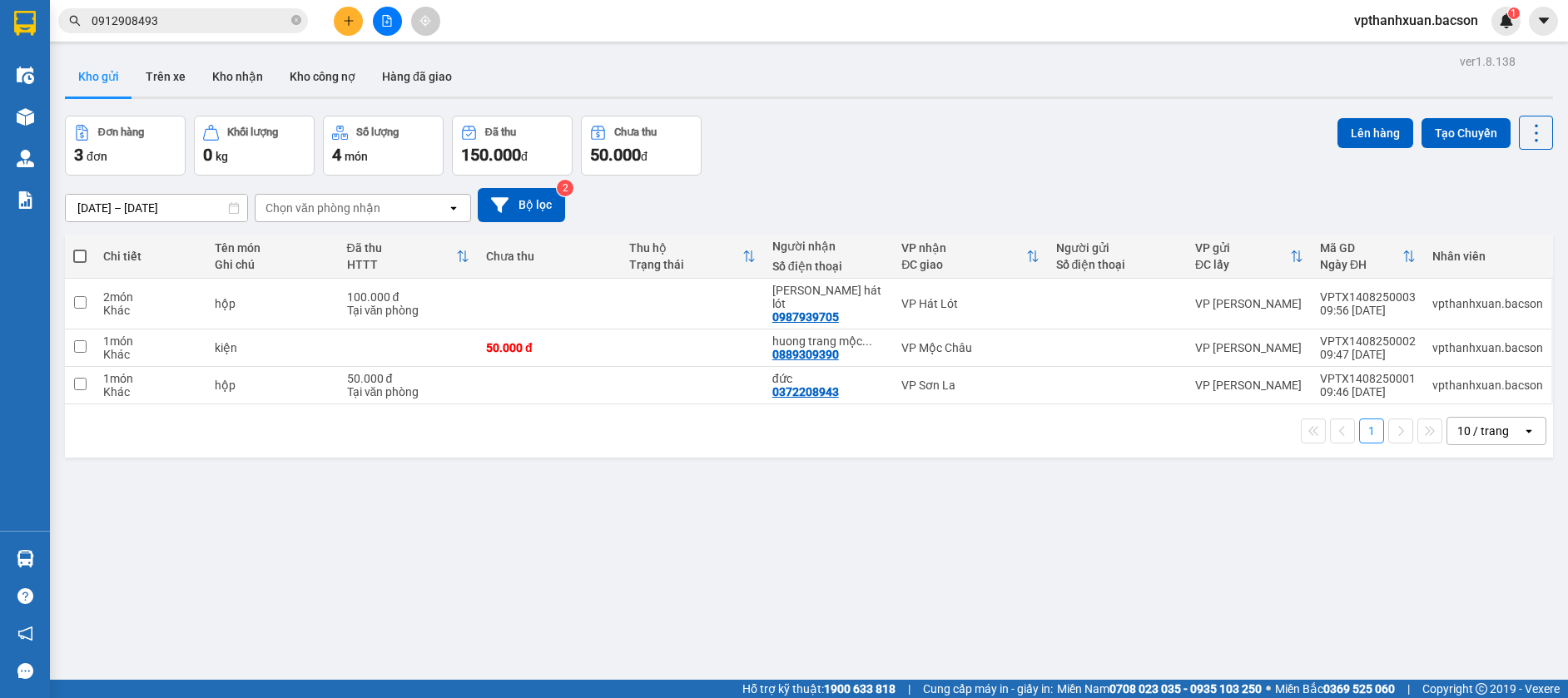
click at [1468, 423] on div "10 / trang" at bounding box center [1483, 431] width 51 height 17
click at [1504, 603] on span "100 / trang" at bounding box center [1477, 602] width 60 height 17
click at [387, 17] on icon "file-add" at bounding box center [387, 20] width 11 height 11
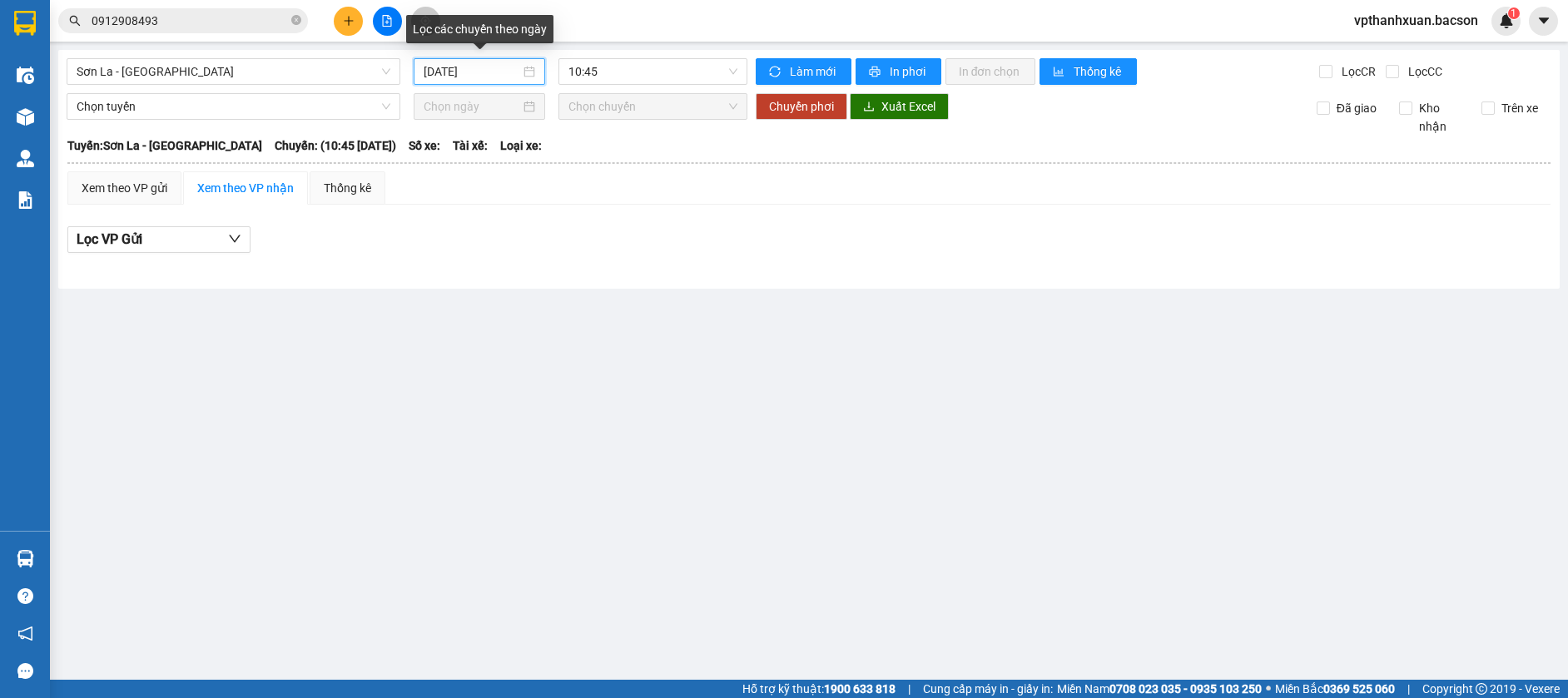
click at [481, 70] on input "[DATE]" at bounding box center [472, 71] width 97 height 18
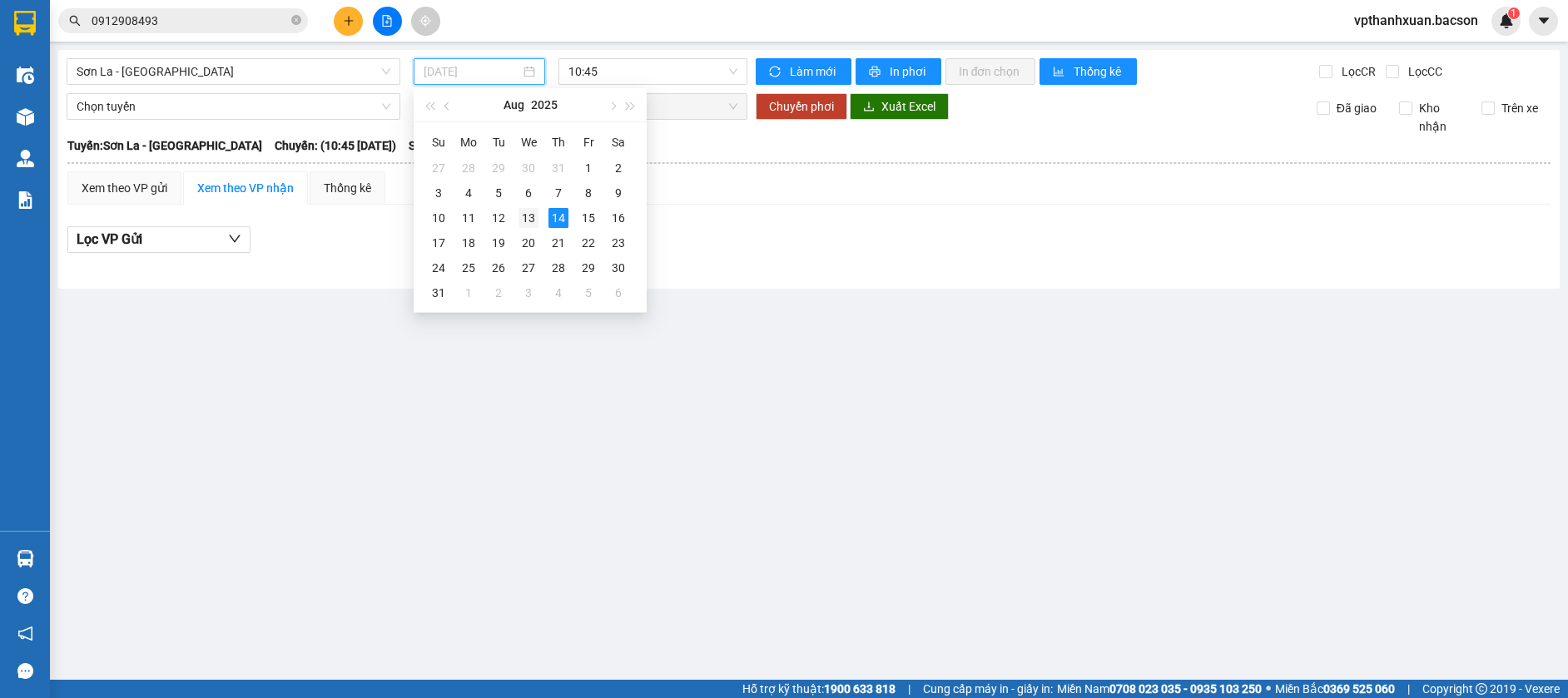
click at [532, 218] on div "13" at bounding box center [528, 218] width 20 height 20
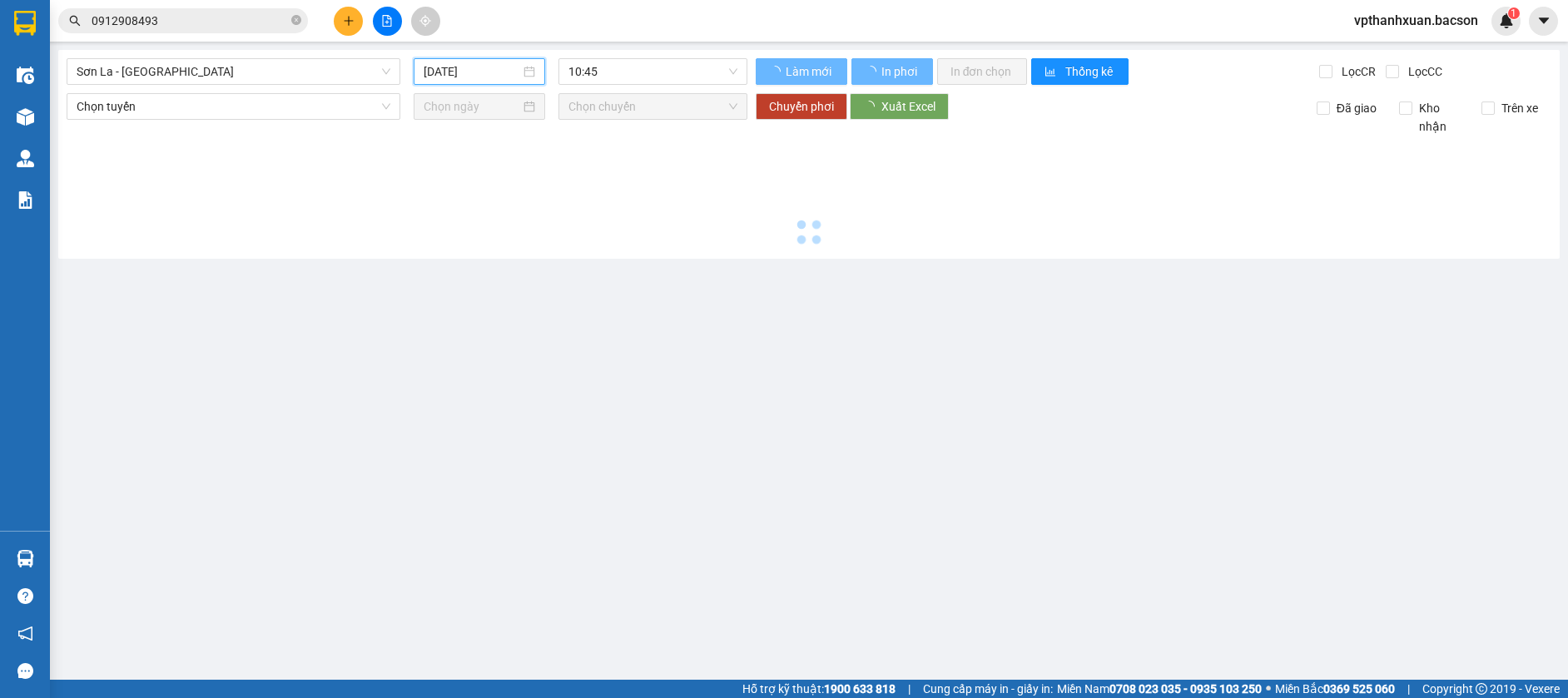
type input "[DATE]"
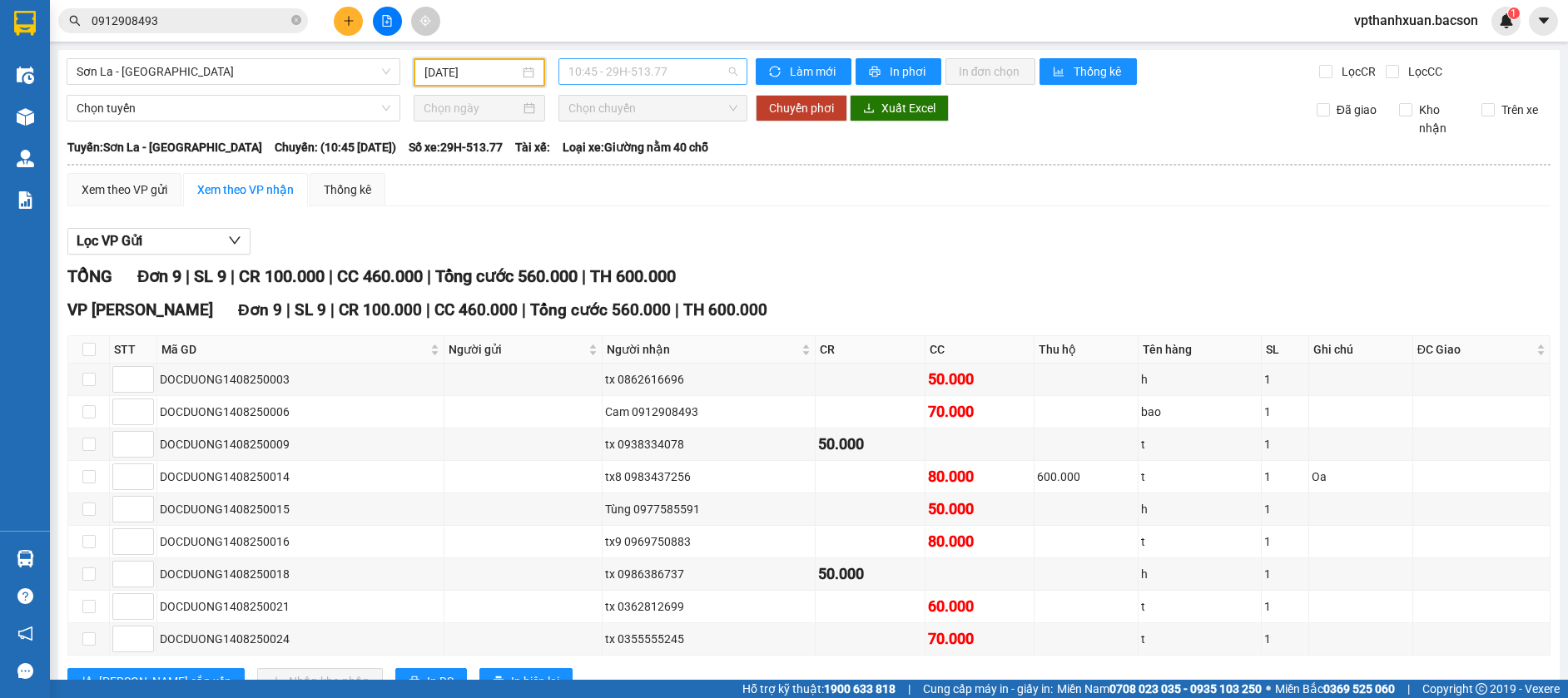
click at [633, 70] on span "10:45 - 29H-513.77" at bounding box center [653, 71] width 169 height 25
click at [663, 50] on div "[GEOGRAPHIC_DATA] [DATE] 10:45 - 29H-513.77 Làm mới In phơi In đơn chọn Thống k…" at bounding box center [809, 391] width 1502 height 683
click at [667, 68] on span "10:45 - 29H-513.77" at bounding box center [653, 71] width 169 height 25
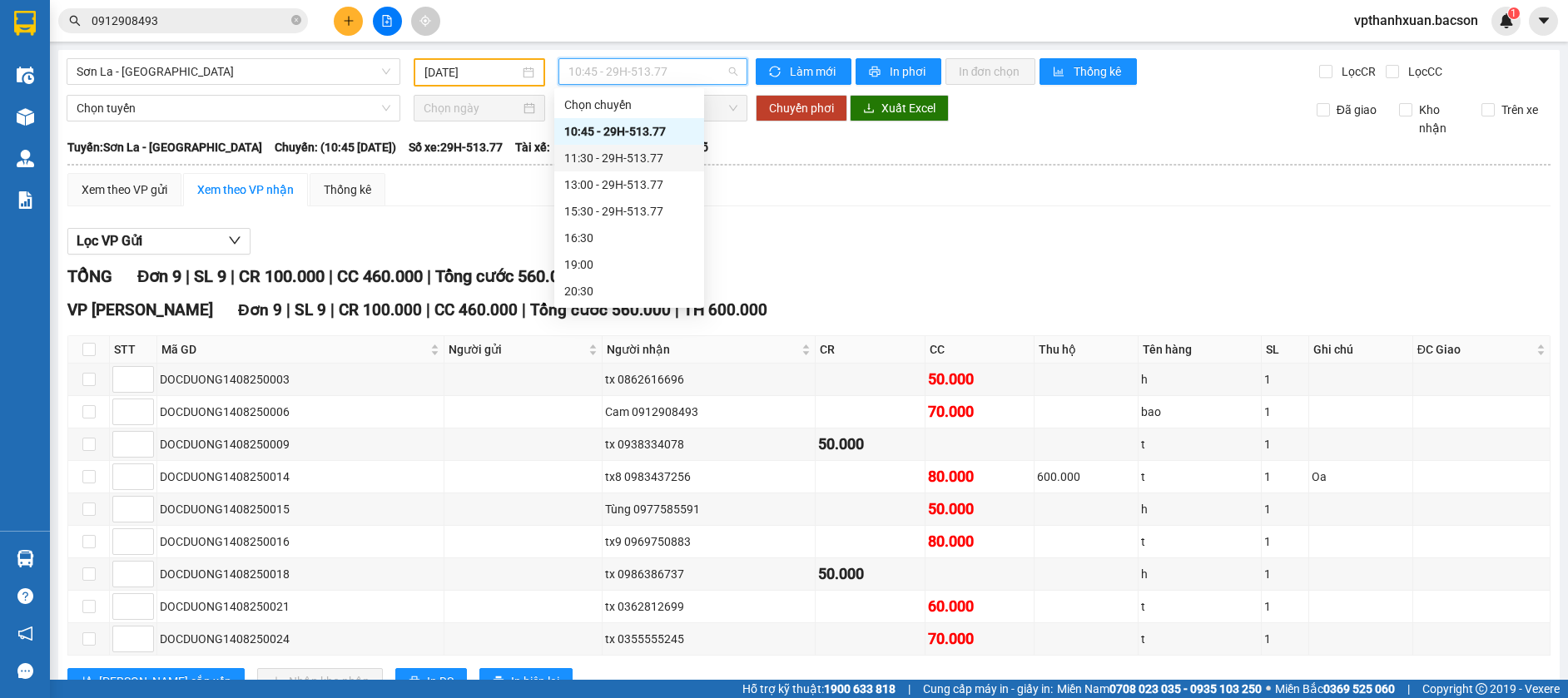
click at [648, 159] on div "11:30 - 29H-513.77" at bounding box center [629, 158] width 130 height 18
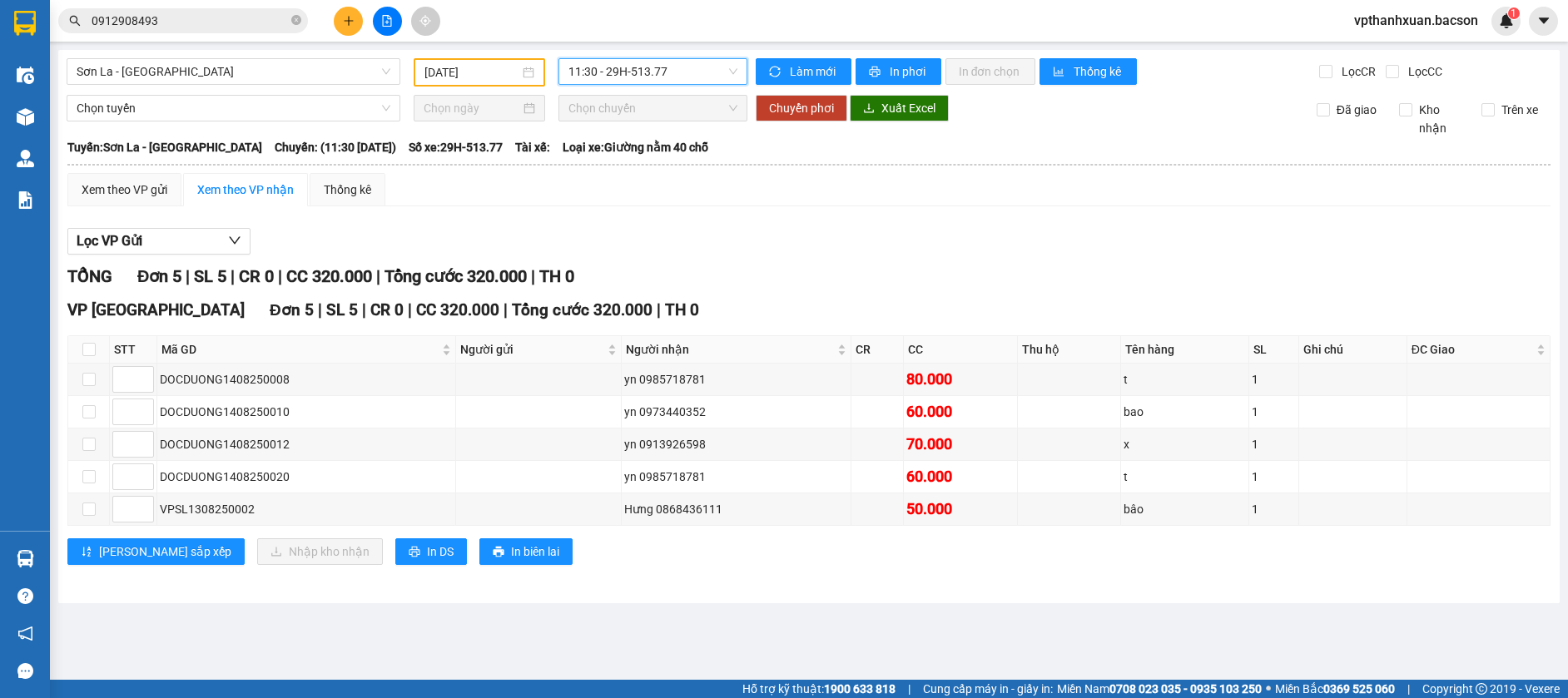
click at [667, 70] on span "11:30 - 29H-513.77" at bounding box center [653, 71] width 169 height 25
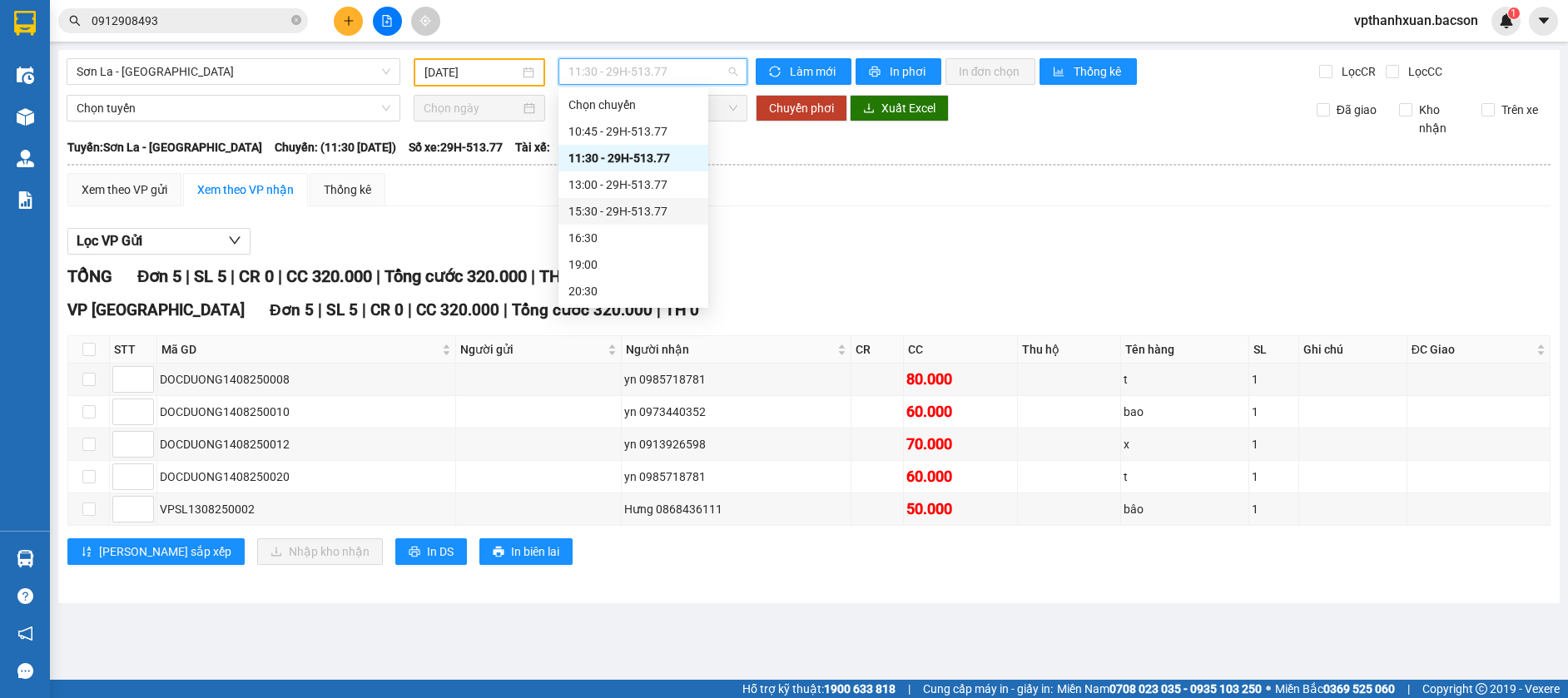
scroll to position [80, 0]
click at [691, 285] on div "22:30 - 29h-773.34" at bounding box center [633, 291] width 150 height 27
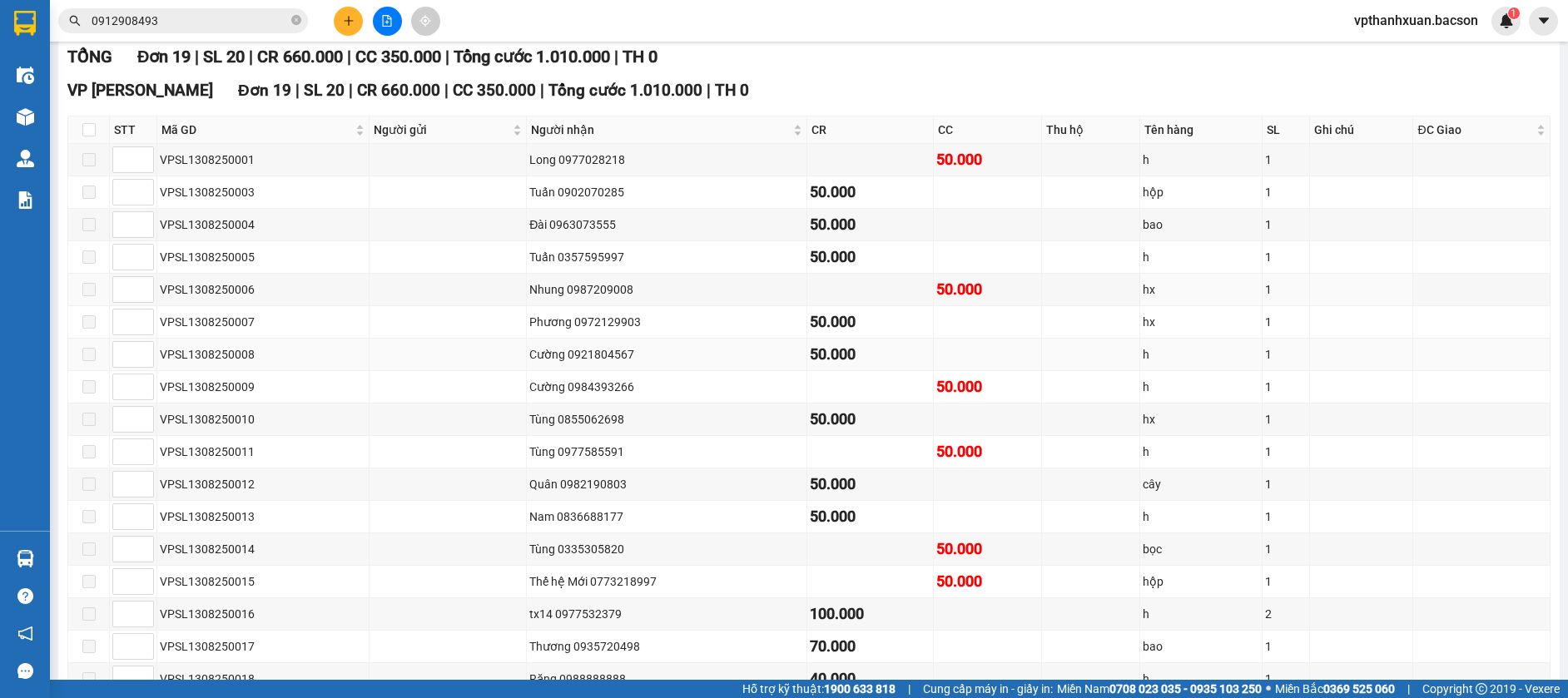
scroll to position [137, 0]
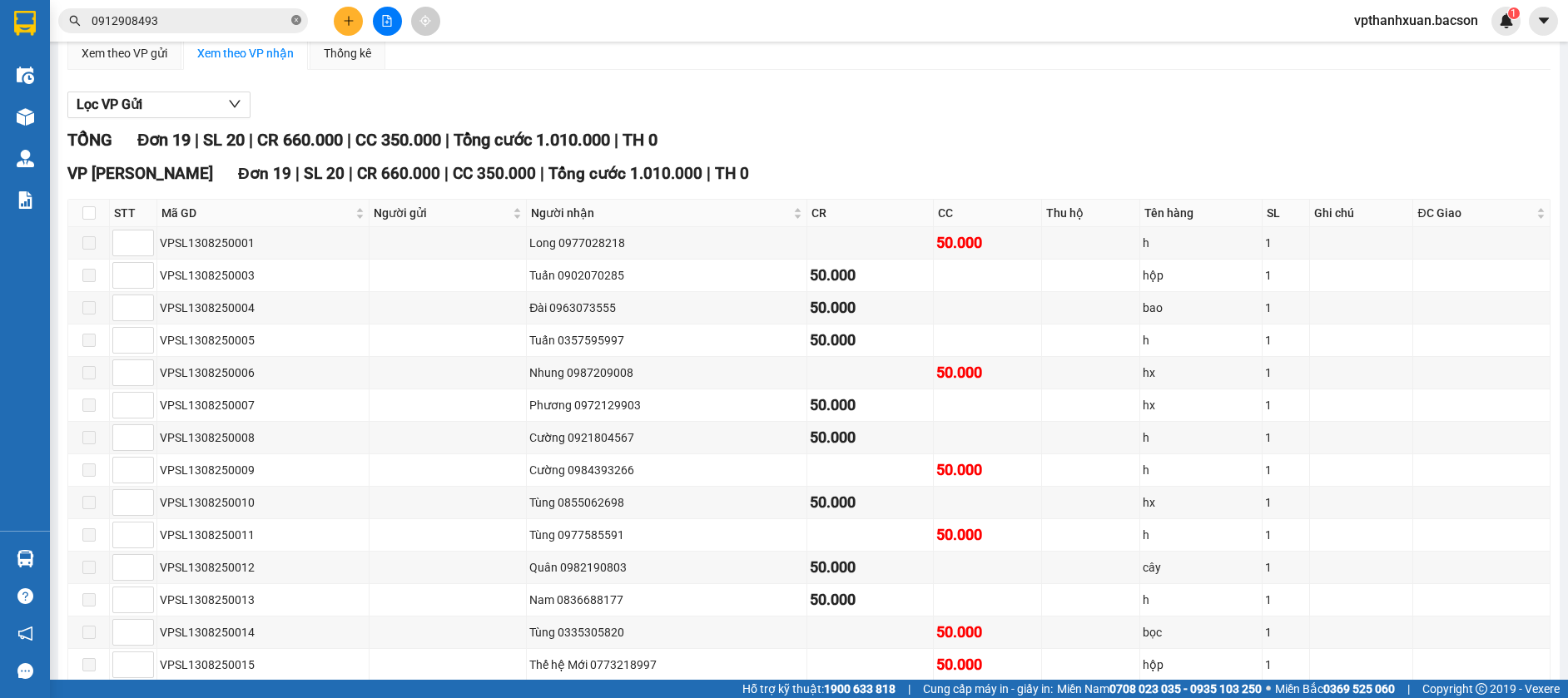
click at [297, 23] on icon "close-circle" at bounding box center [296, 19] width 10 height 10
click at [350, 19] on icon "plus" at bounding box center [348, 20] width 11 height 11
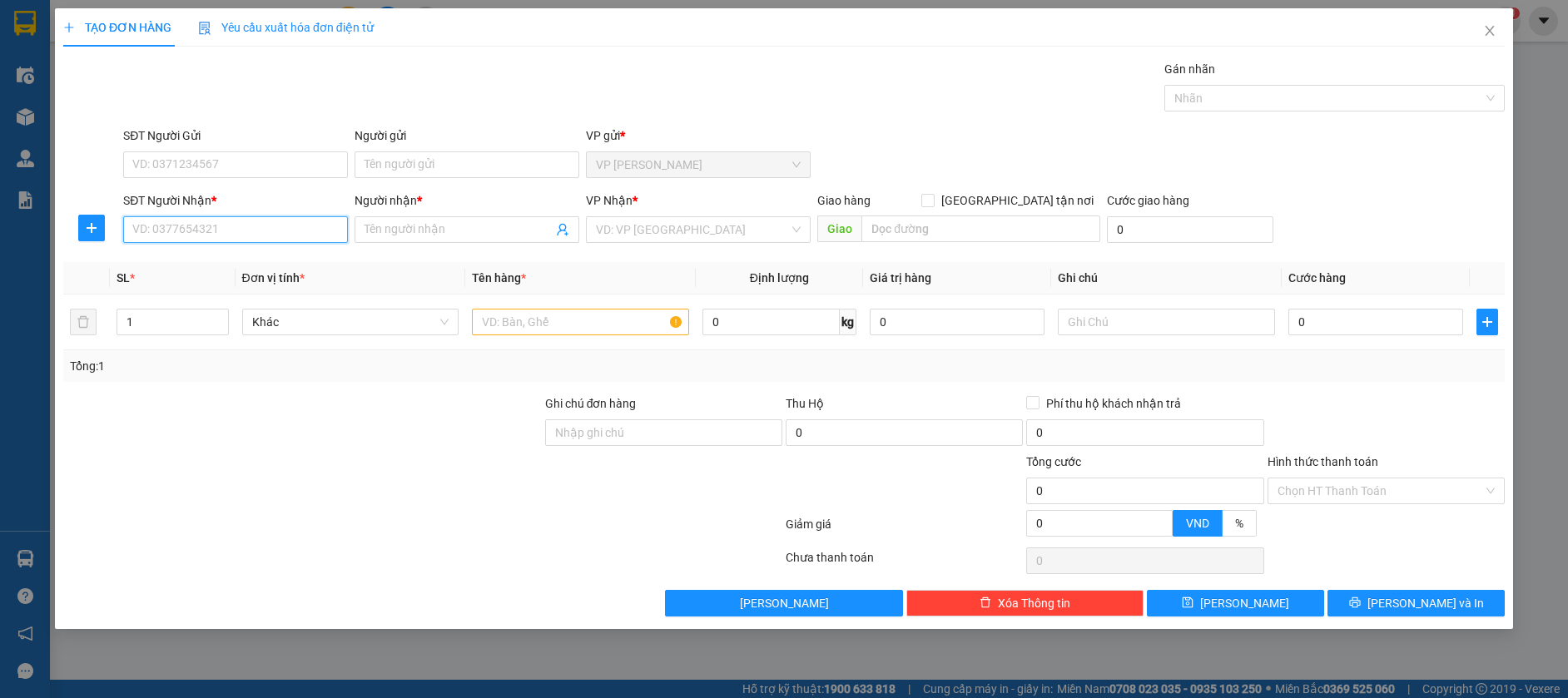
click at [274, 240] on input "SĐT Người Nhận *" at bounding box center [235, 230] width 225 height 27
click at [230, 269] on div "0834869768 - [PERSON_NAME]" at bounding box center [235, 263] width 205 height 18
type input "0834869768"
type input "c Hương"
type input "0834869768"
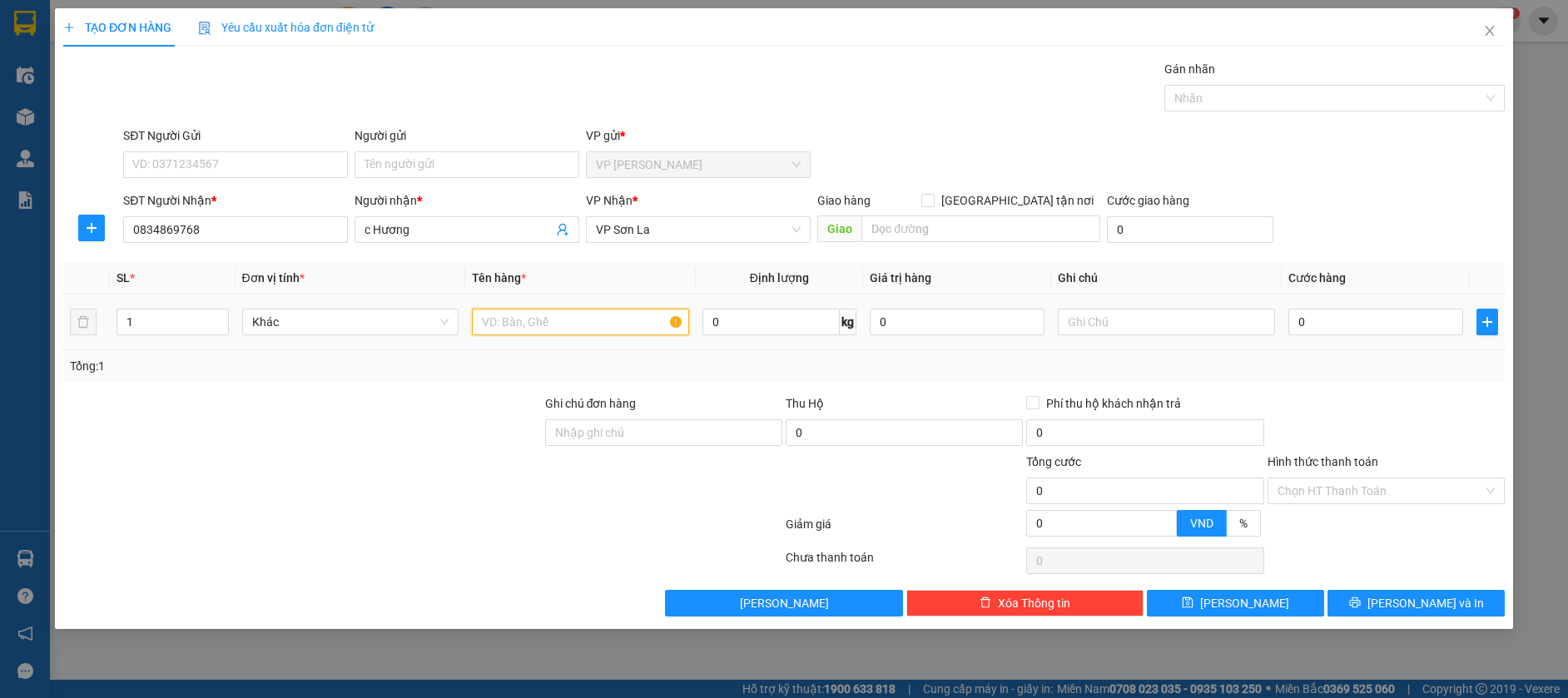
click at [538, 323] on input "text" at bounding box center [581, 322] width 218 height 27
click at [216, 317] on span "up" at bounding box center [219, 317] width 10 height 10
type input "3"
click at [542, 316] on input "text" at bounding box center [581, 322] width 218 height 27
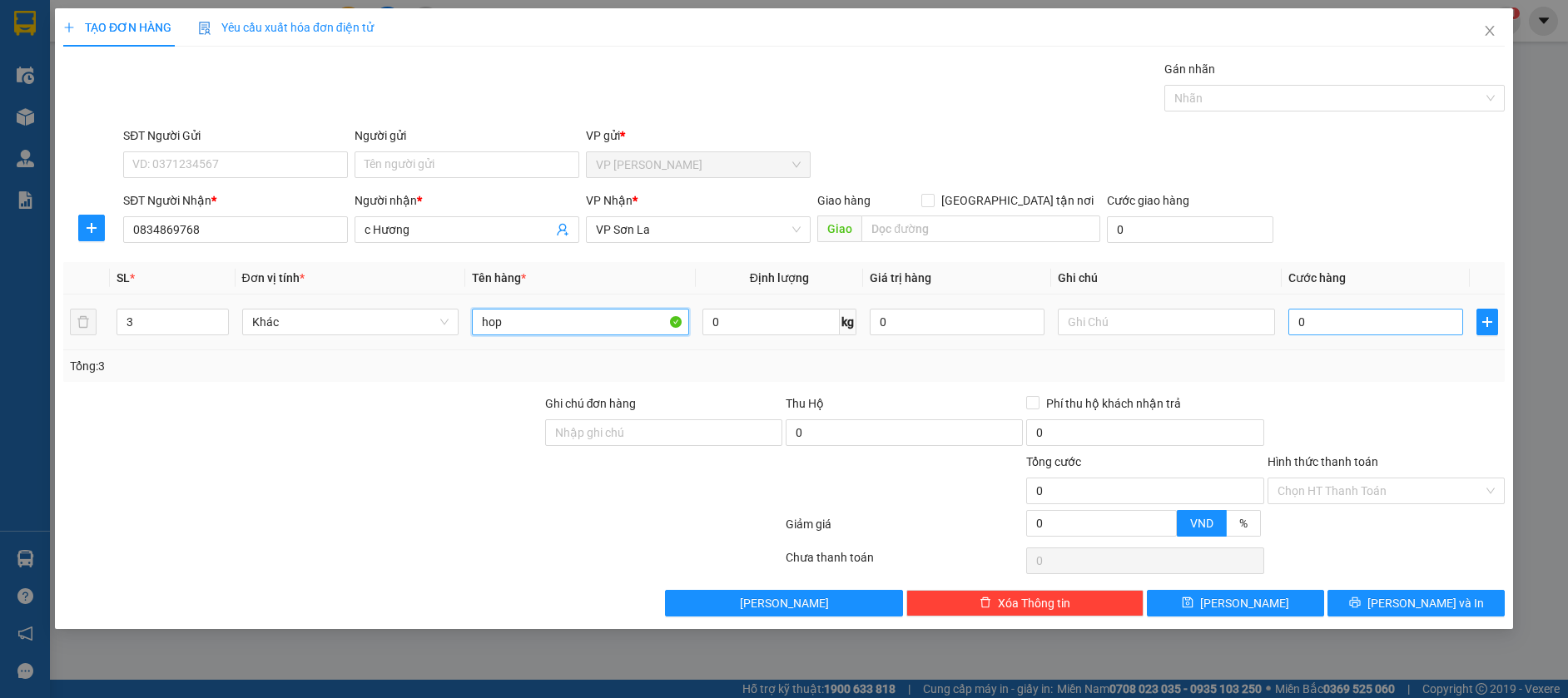
type input "hop"
click at [1341, 319] on input "0" at bounding box center [1376, 322] width 175 height 27
type input "2"
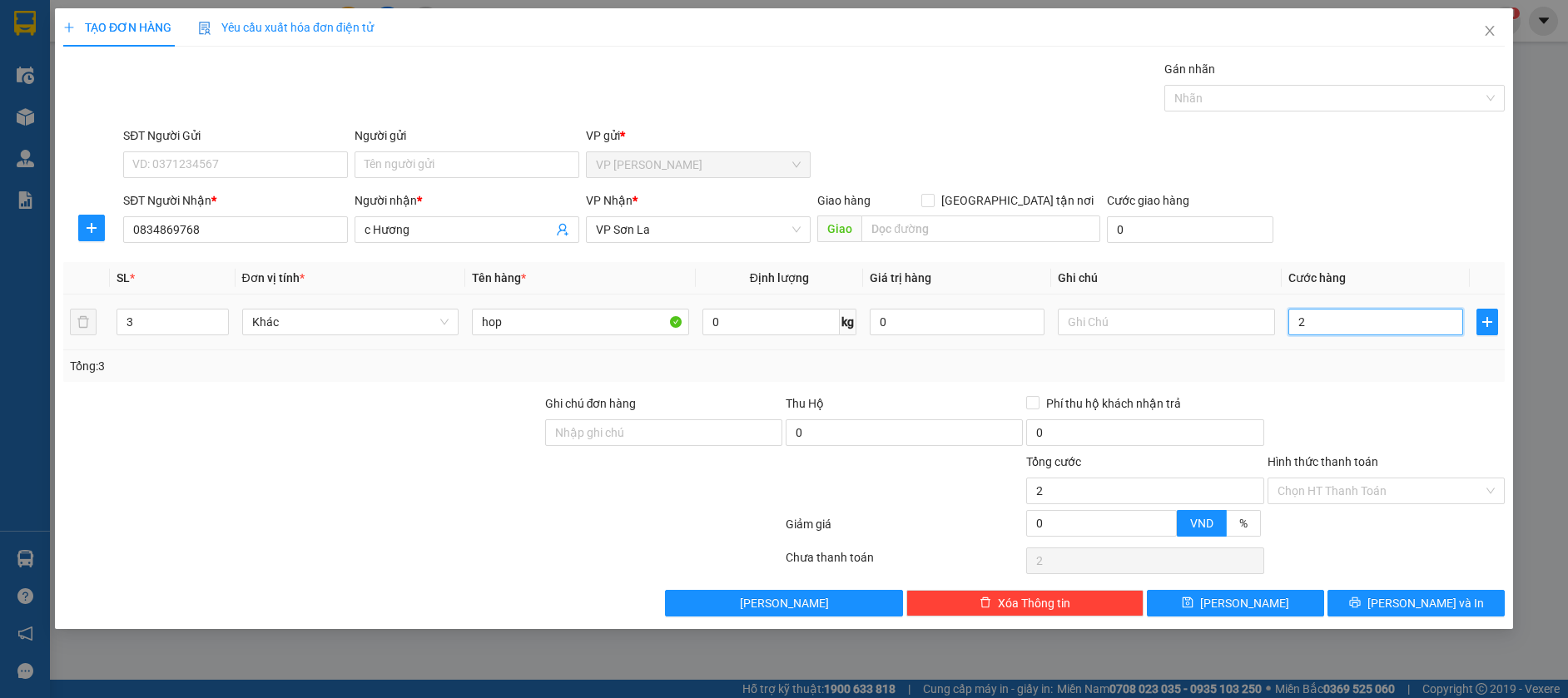
type input "24"
type input "240"
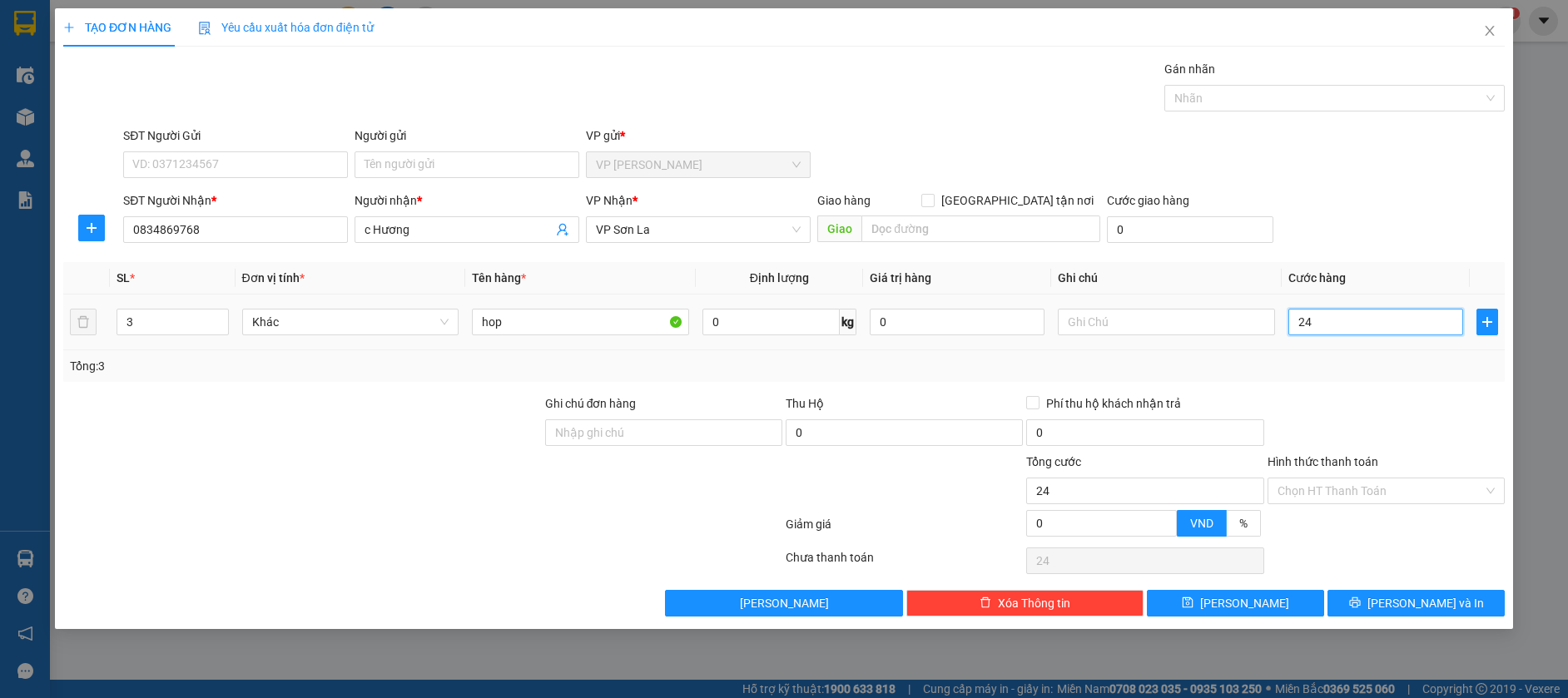
type input "240"
type input "2.400"
type input "24.000"
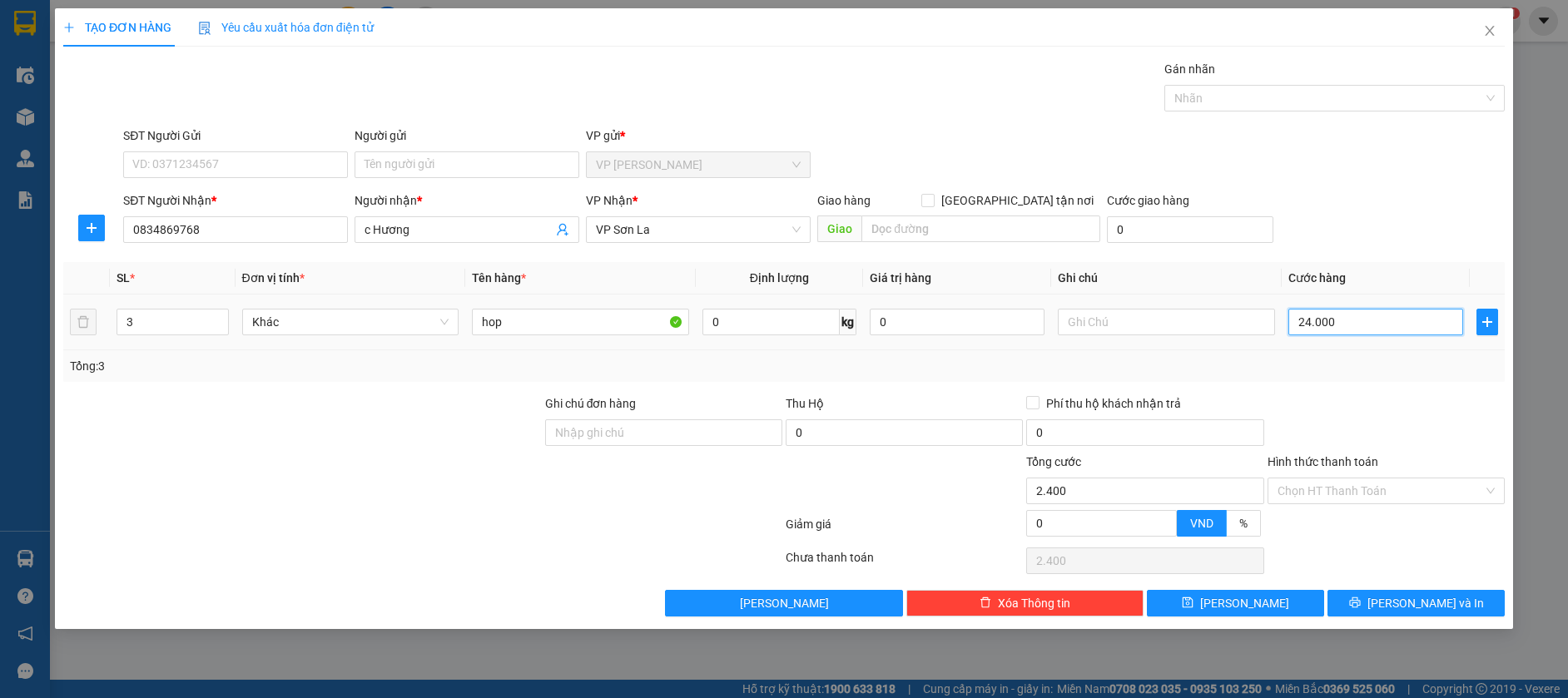
type input "24.000"
type input "240.000"
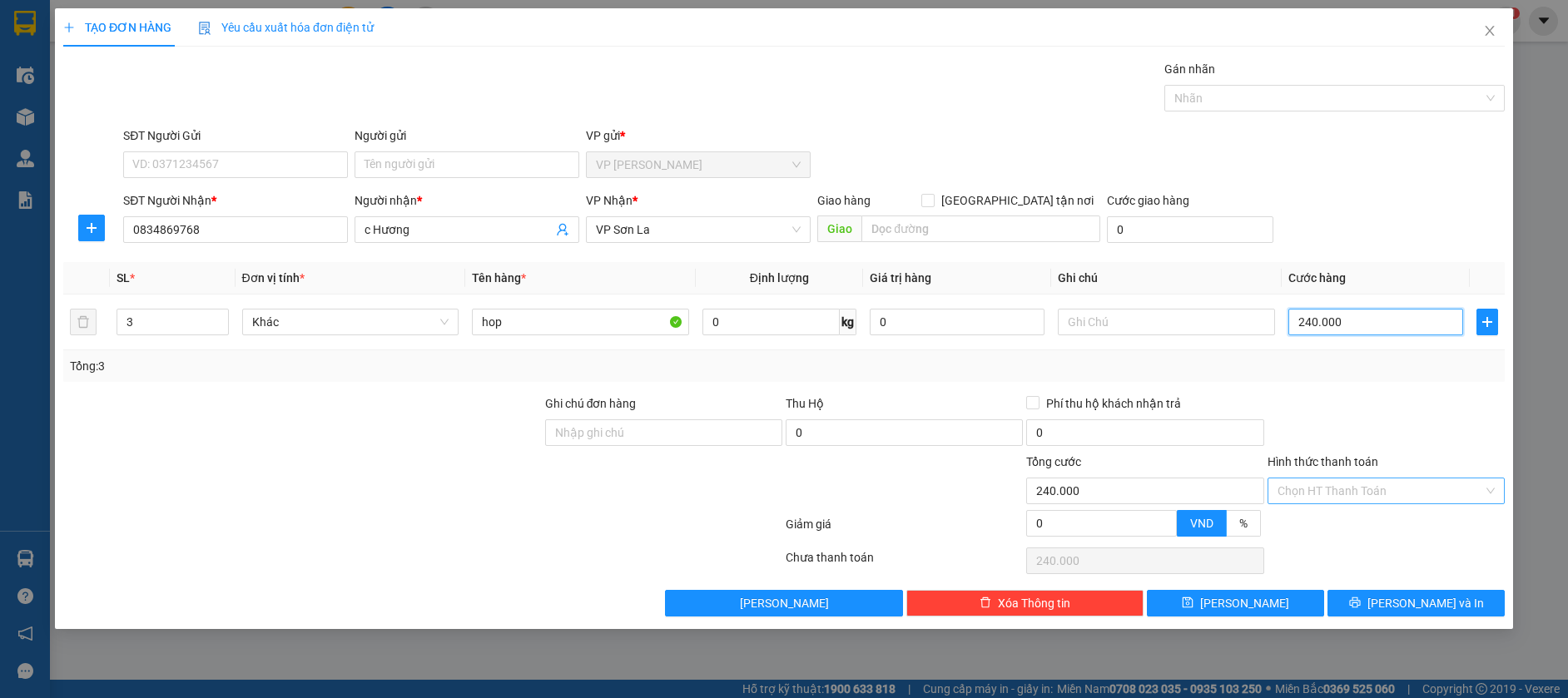
type input "240.000"
click at [1393, 492] on input "Hình thức thanh toán" at bounding box center [1380, 491] width 205 height 25
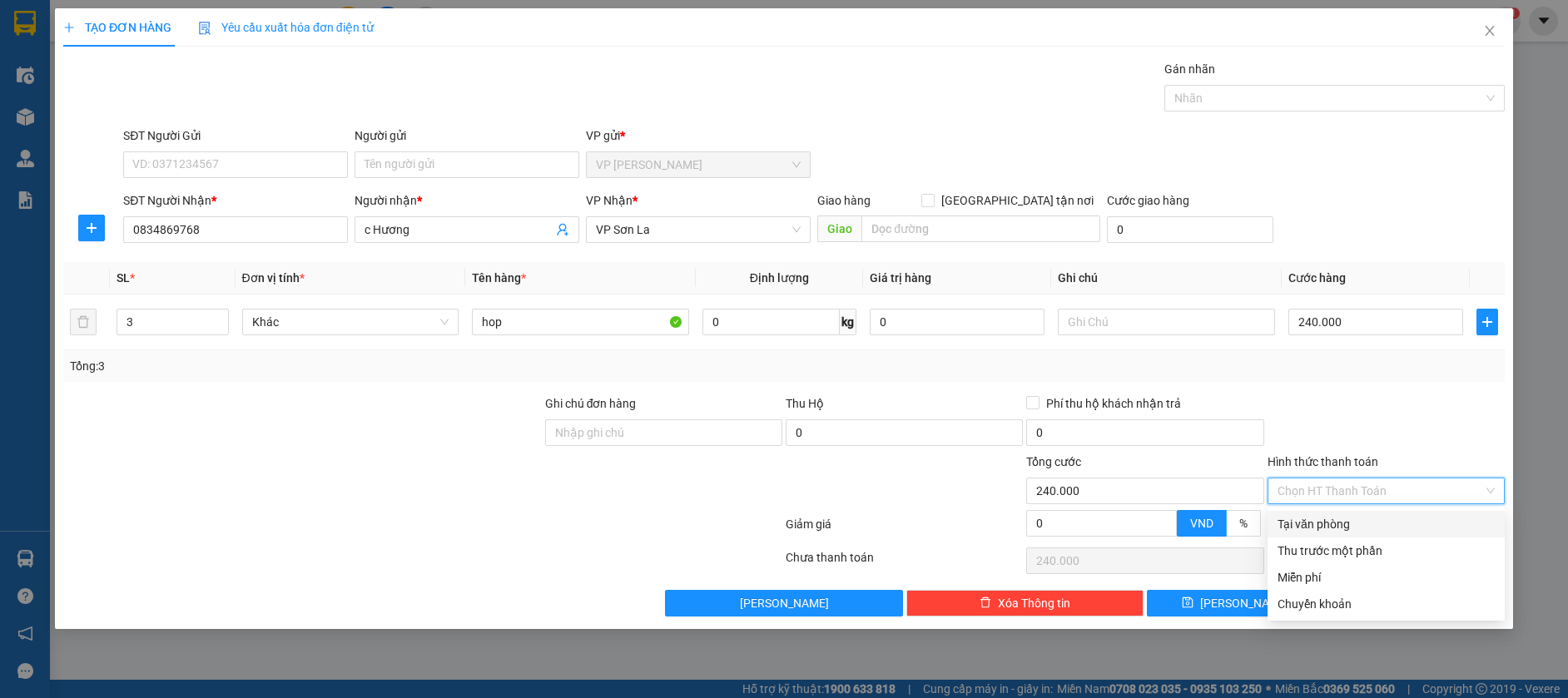
click at [1353, 525] on div "Tại văn phòng" at bounding box center [1386, 524] width 218 height 18
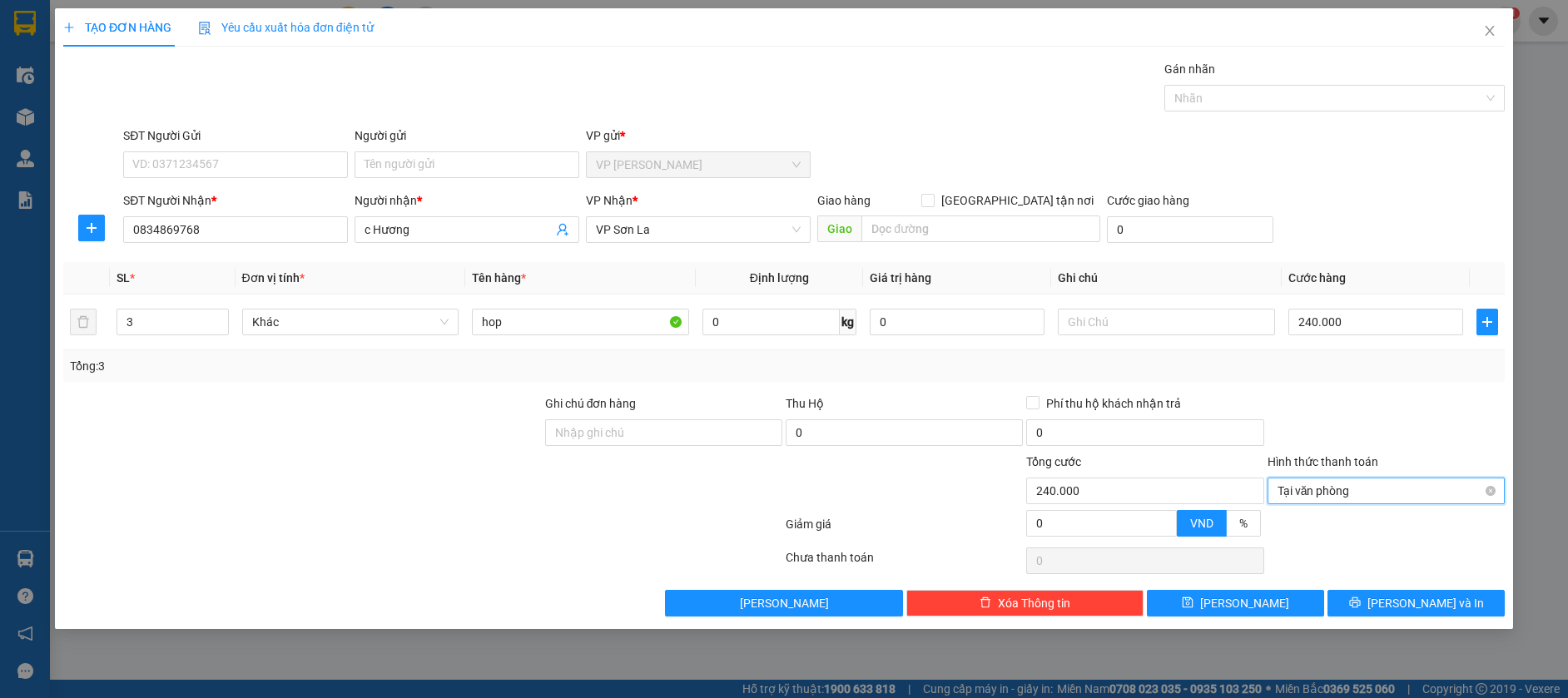
click at [1369, 507] on div "Hình thức thanh toán Tại văn phòng Tại văn phòng" at bounding box center [1386, 481] width 237 height 58
type input "240.000"
click at [1428, 598] on span "[PERSON_NAME] và In" at bounding box center [1426, 603] width 117 height 18
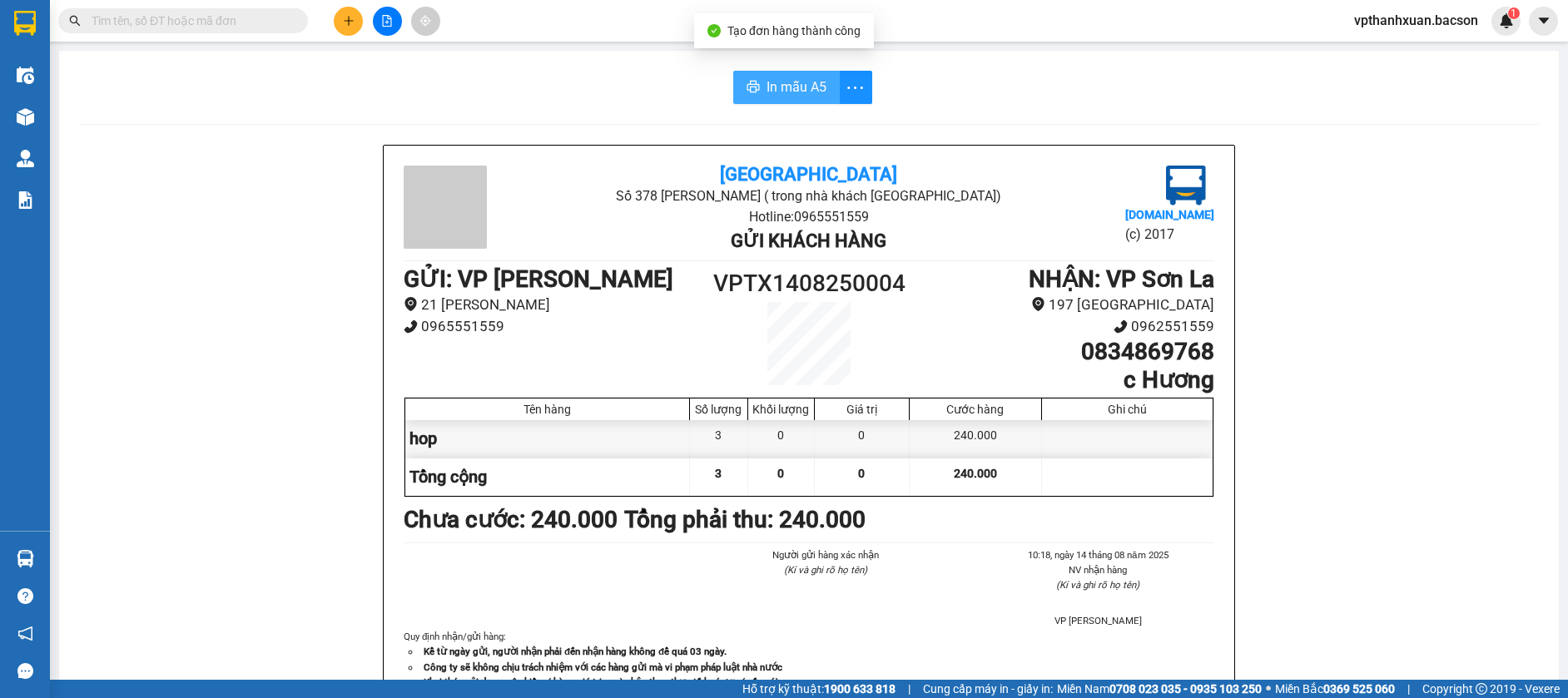
click at [777, 102] on button "In mẫu A5" at bounding box center [786, 87] width 106 height 33
click at [782, 92] on span "In mẫu A5" at bounding box center [796, 87] width 60 height 21
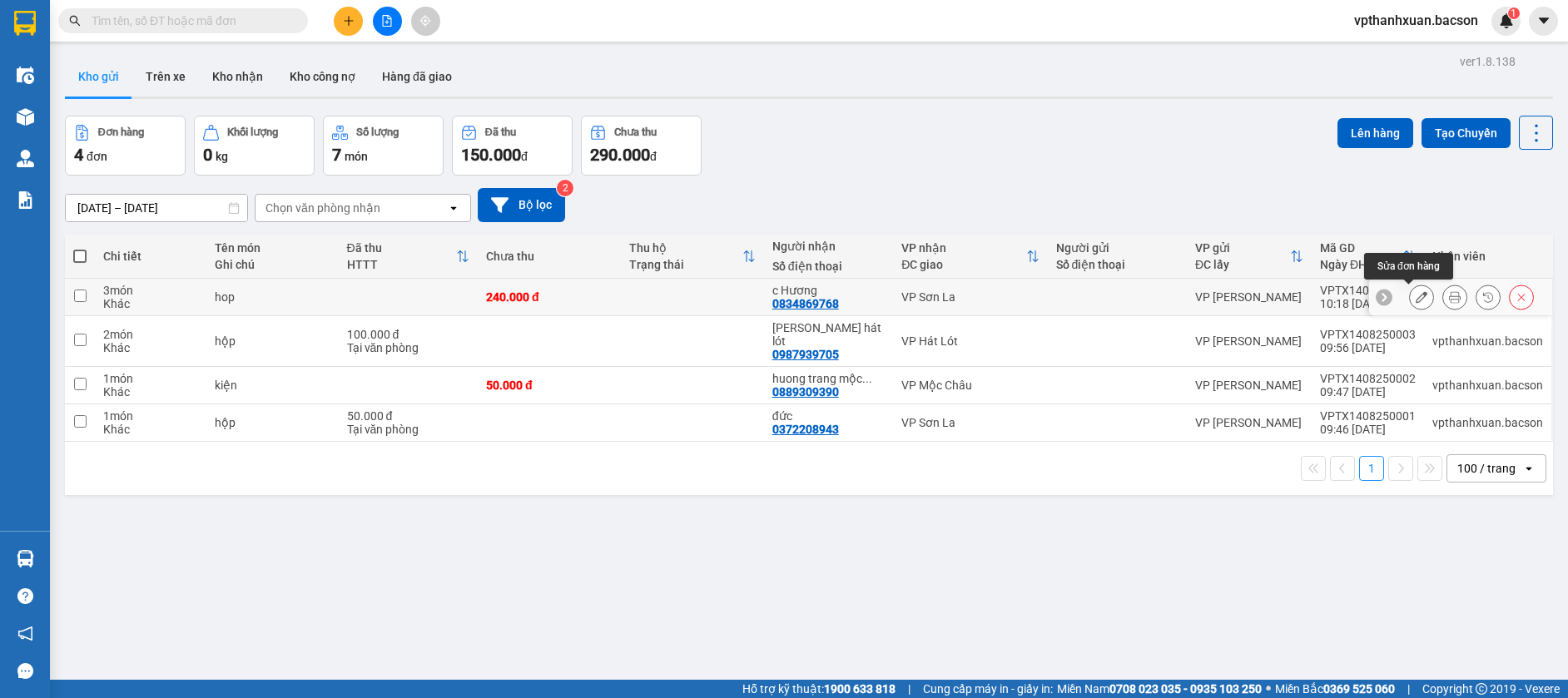
click at [1416, 303] on button at bounding box center [1421, 297] width 24 height 29
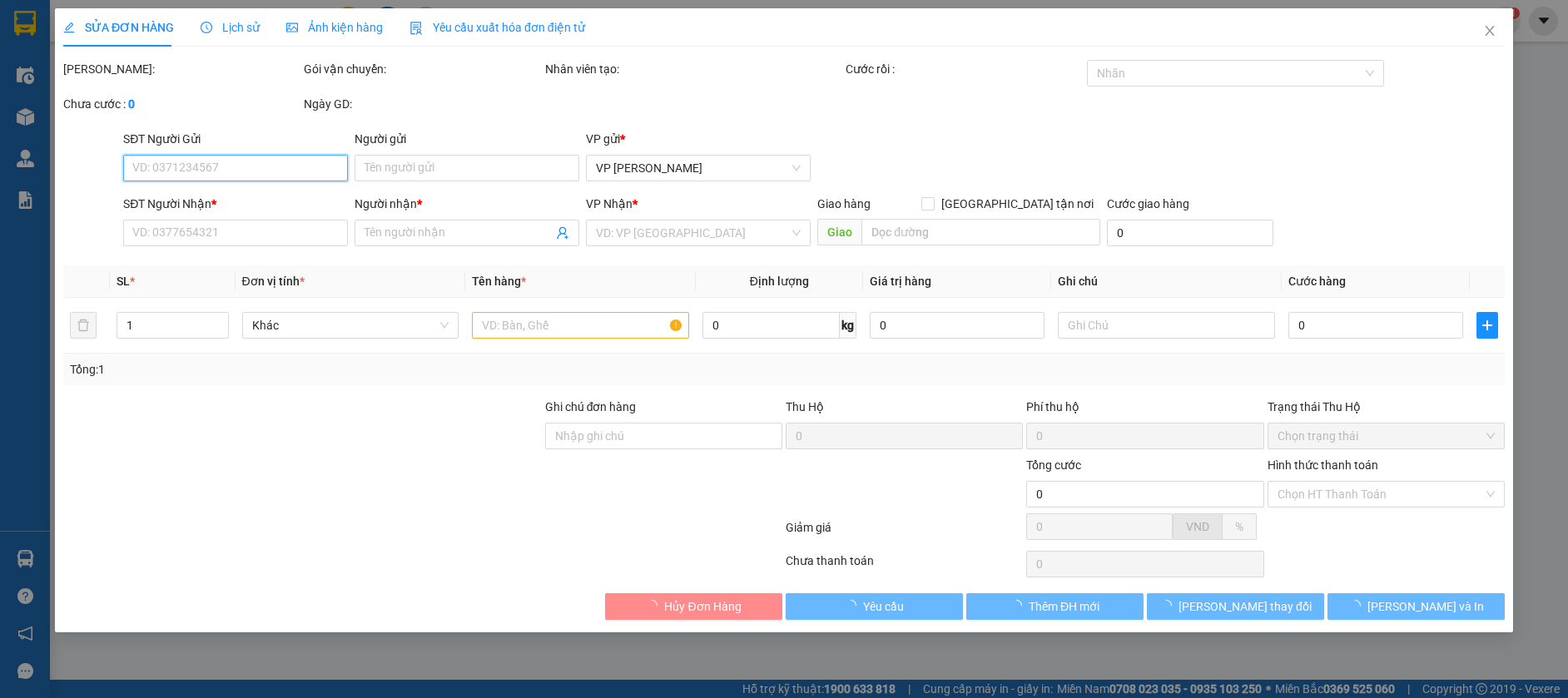
type input "0834869768"
type input "c Hương"
type input "240.000"
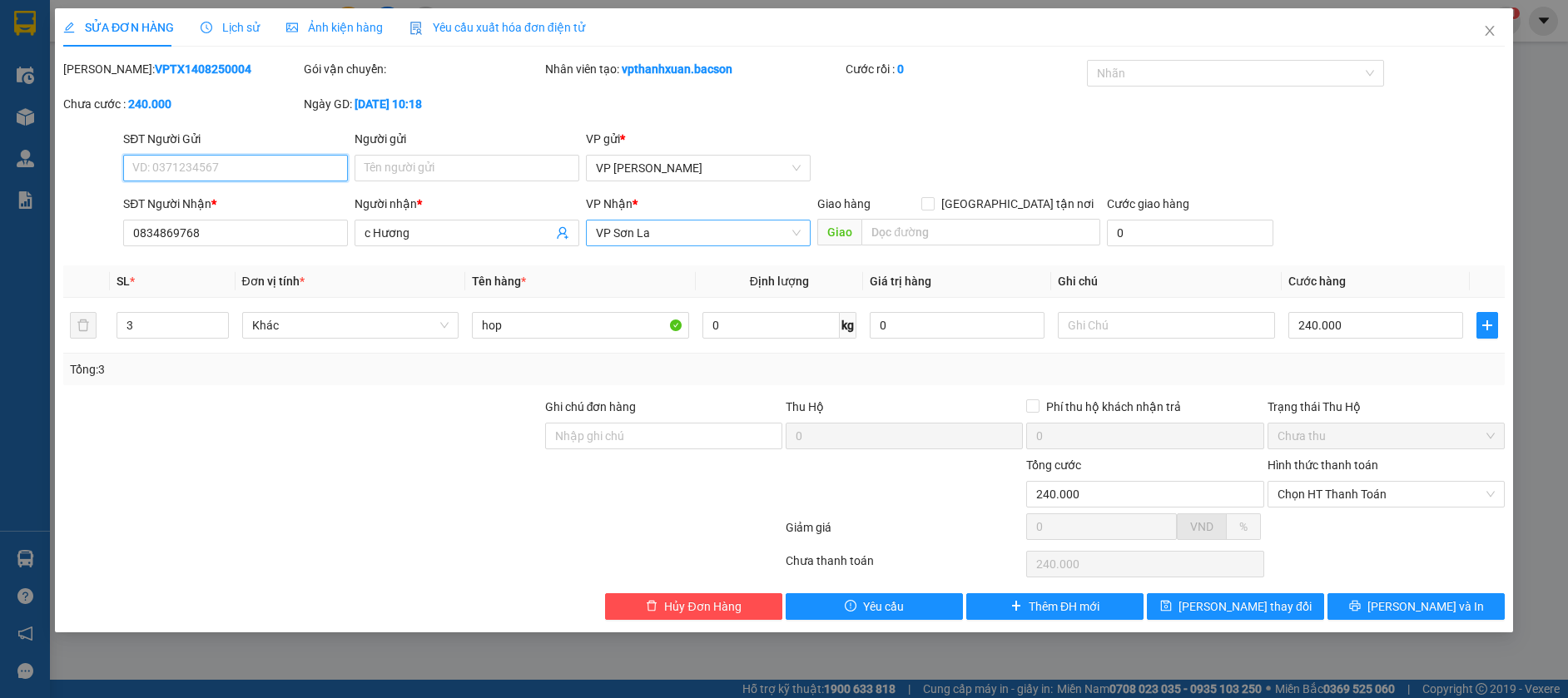
click at [663, 237] on span "VP Sơn La" at bounding box center [697, 232] width 205 height 25
click at [225, 230] on input "0834869768" at bounding box center [235, 232] width 225 height 27
type input "0"
click at [422, 236] on input "c Hương" at bounding box center [459, 232] width 188 height 18
type input "c H"
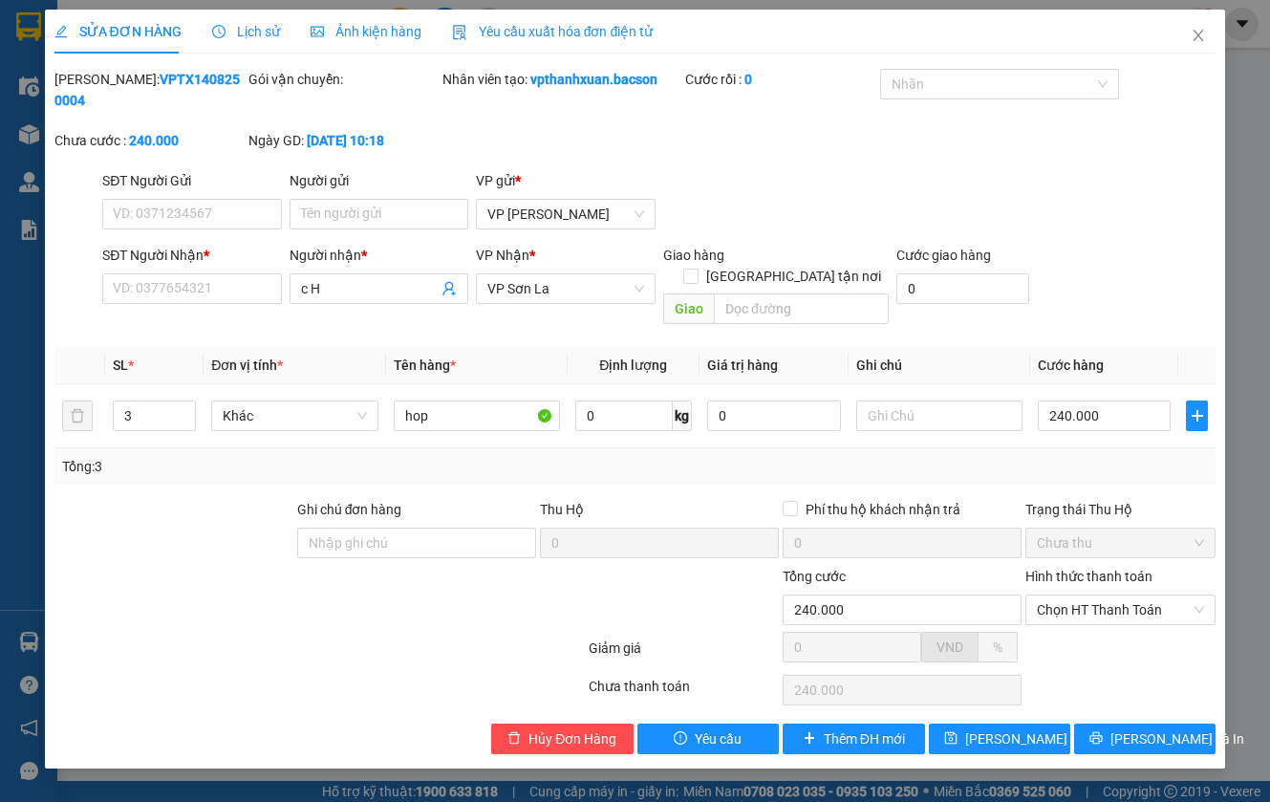
click at [1249, 116] on div "SỬA ĐƠN HÀNG Lịch sử Ảnh kiện hàng Yêu cầu xuất hóa đơn điện tử Total Paid Fee …" at bounding box center [635, 401] width 1270 height 802
click at [1193, 34] on icon "close" at bounding box center [1198, 35] width 15 height 15
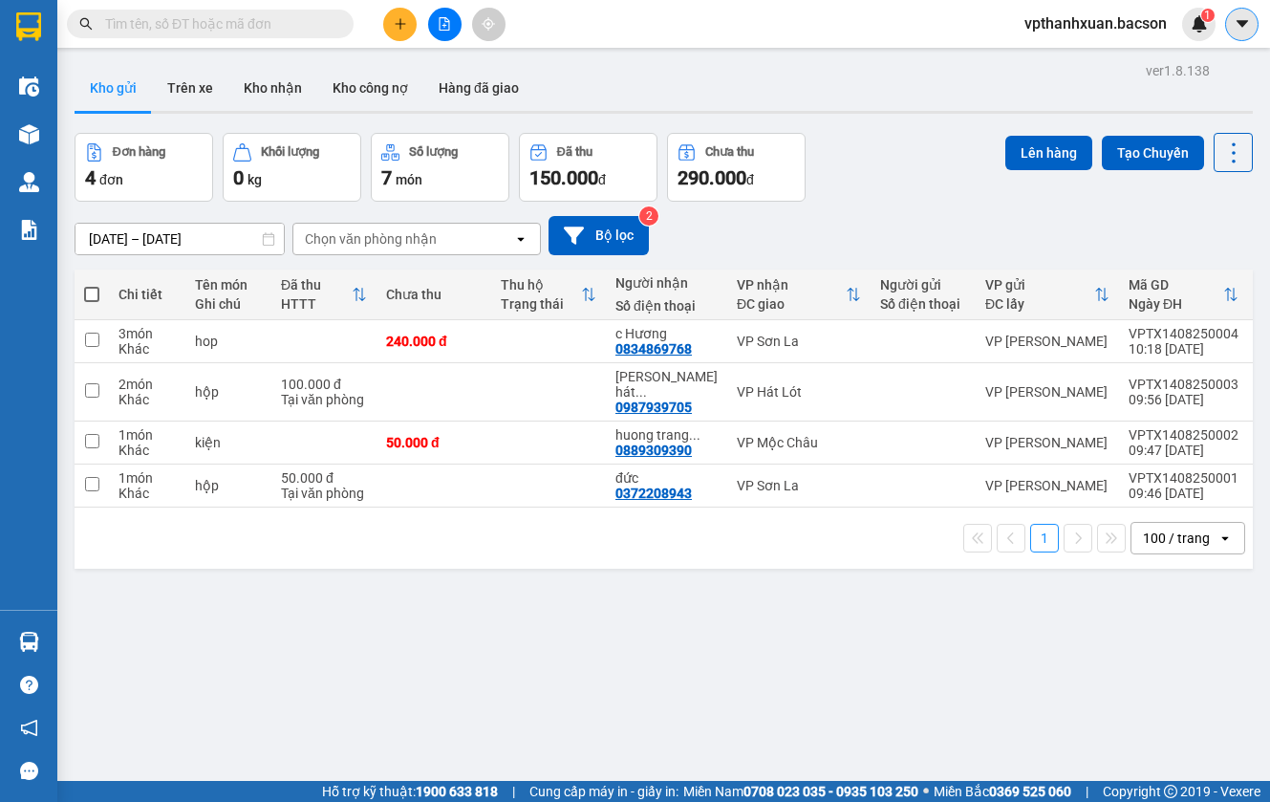
click at [1235, 21] on icon "caret-down" at bounding box center [1242, 23] width 17 height 17
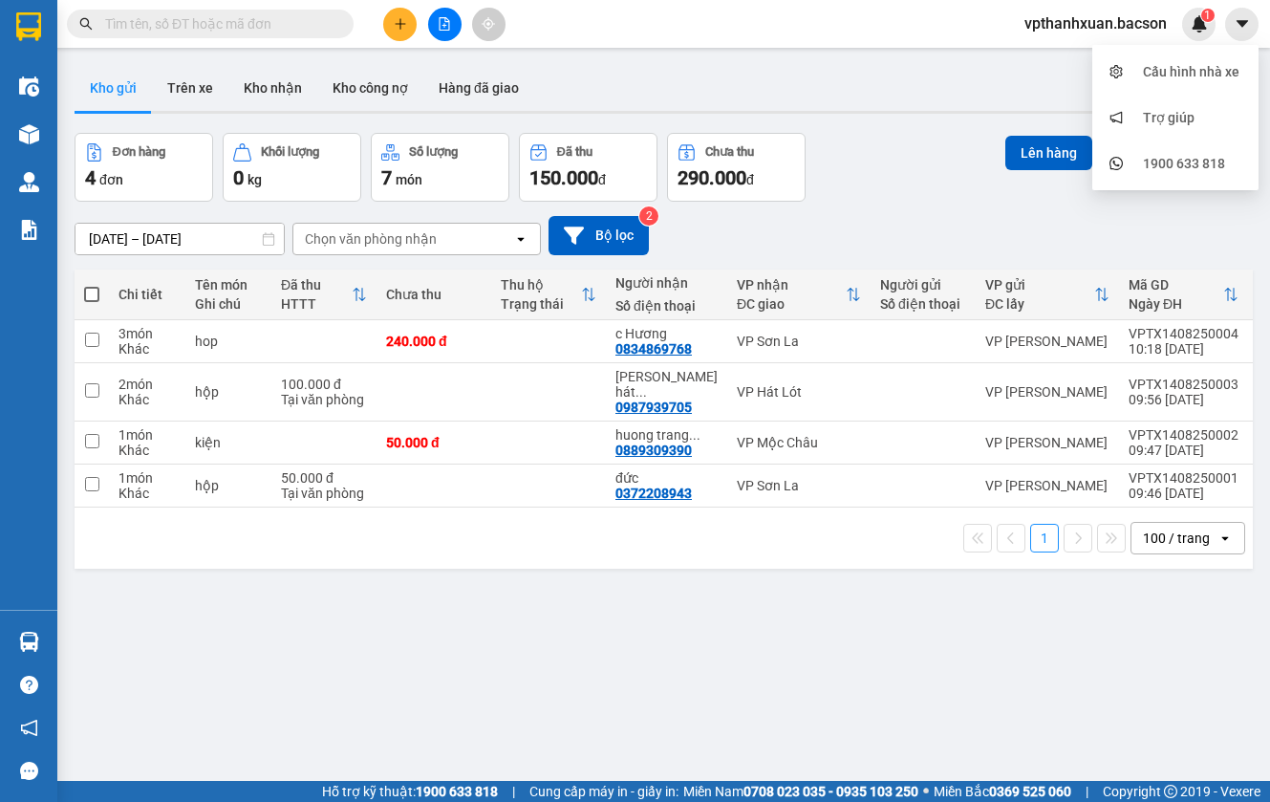
click at [770, 73] on div "Kho gửi Trên xe Kho nhận Kho công nợ Hàng đã giao" at bounding box center [664, 90] width 1179 height 51
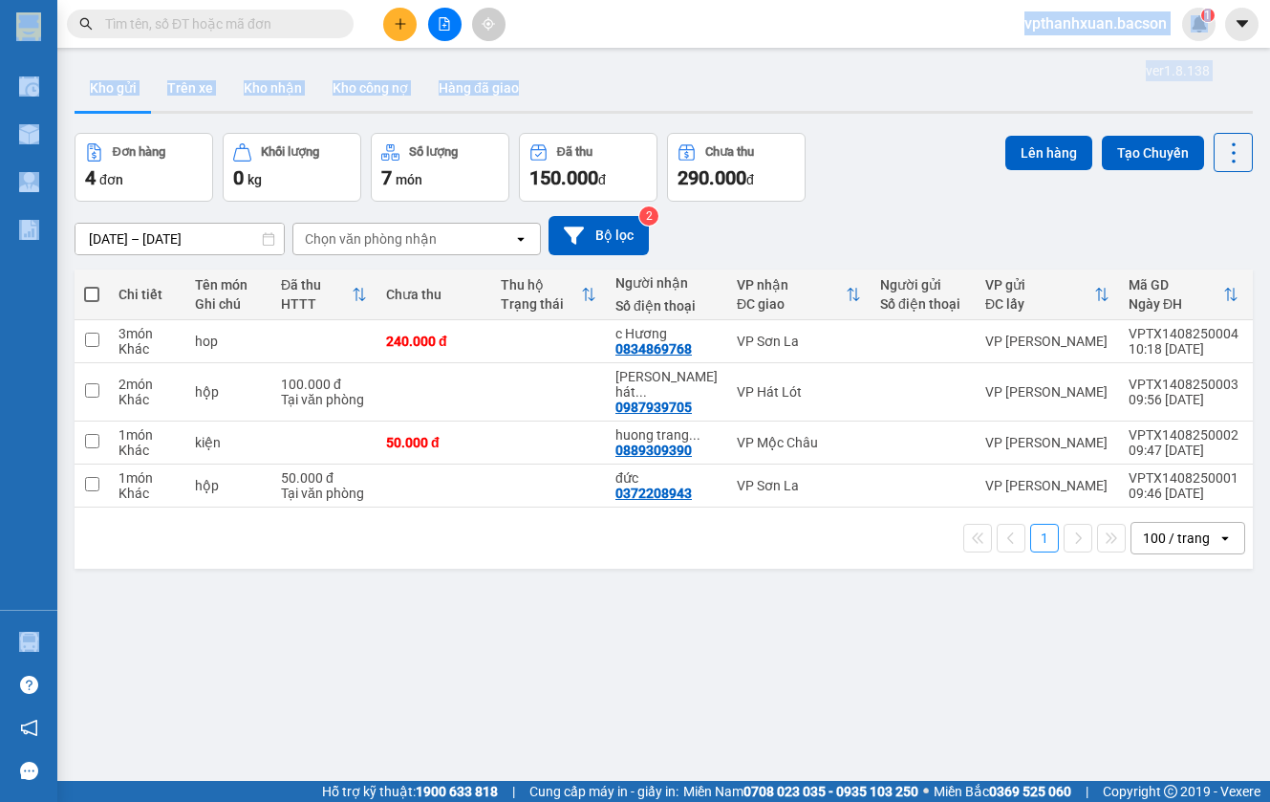
drag, startPoint x: 661, startPoint y: 25, endPoint x: 793, endPoint y: -15, distance: 138.8
click at [793, 0] on html "Kết quả tìm kiếm ( 25 ) Bộ lọc Mã ĐH Trạng thái Món hàng Thu hộ Tổng cước Chưa …" at bounding box center [635, 401] width 1270 height 802
click at [940, 60] on div "ver 1.8.138 Kho gửi Trên xe Kho nhận Kho công nợ Hàng đã giao Đơn hàng 4 đơn Kh…" at bounding box center [664, 458] width 1194 height 802
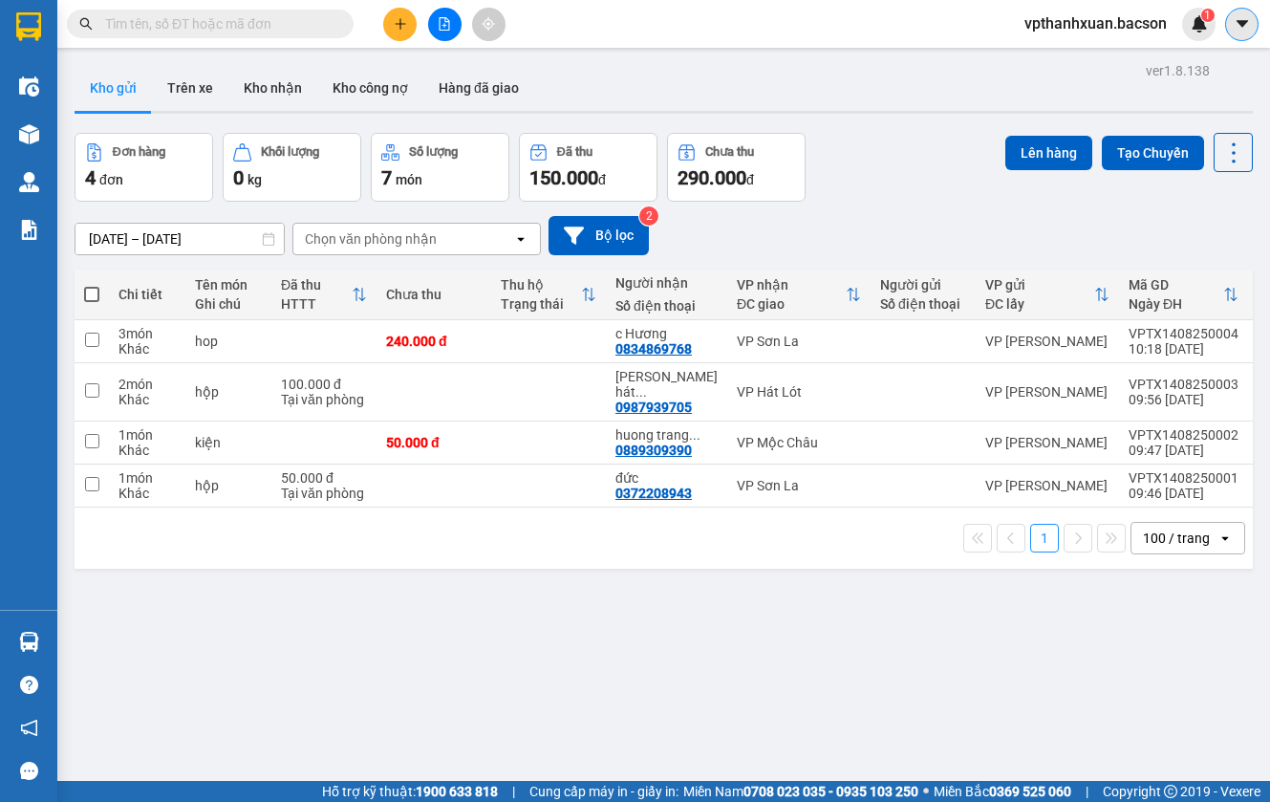
click at [1238, 31] on icon "caret-down" at bounding box center [1242, 23] width 17 height 17
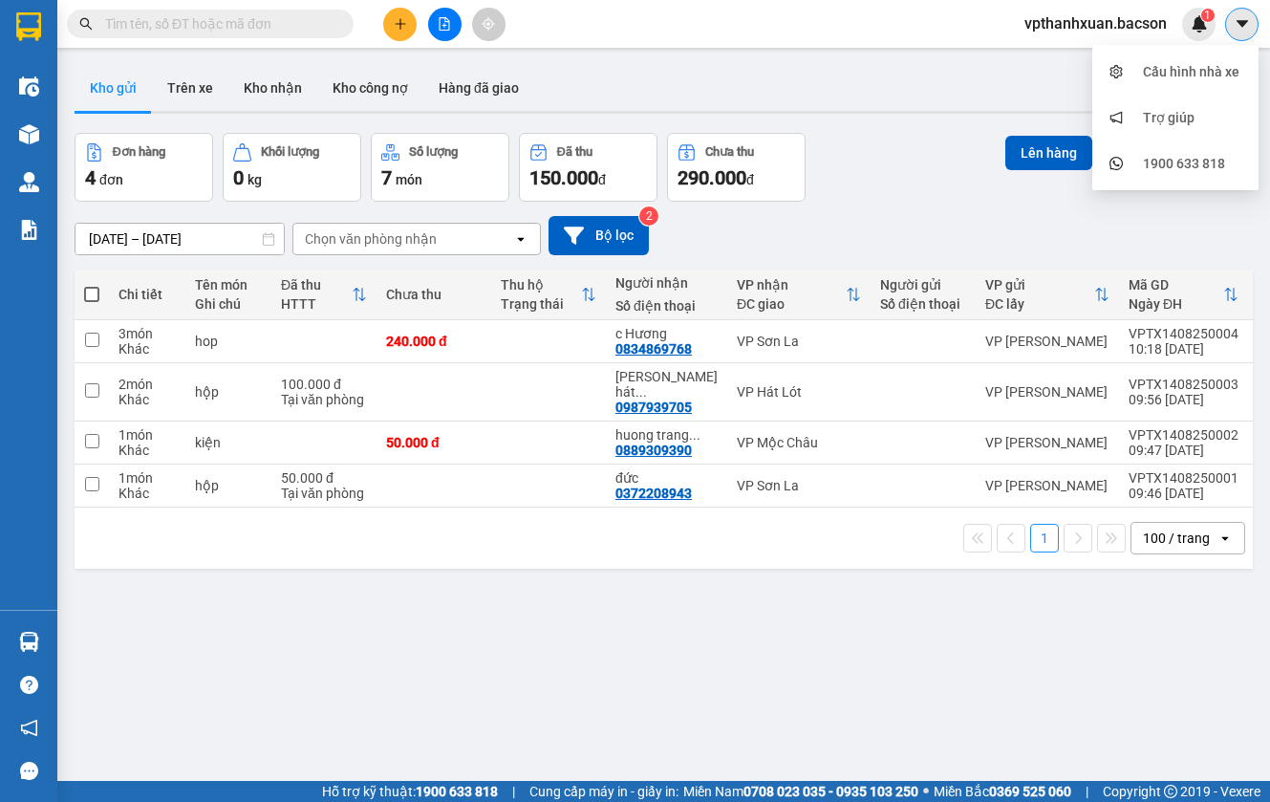
click at [1238, 31] on icon "caret-down" at bounding box center [1242, 23] width 17 height 17
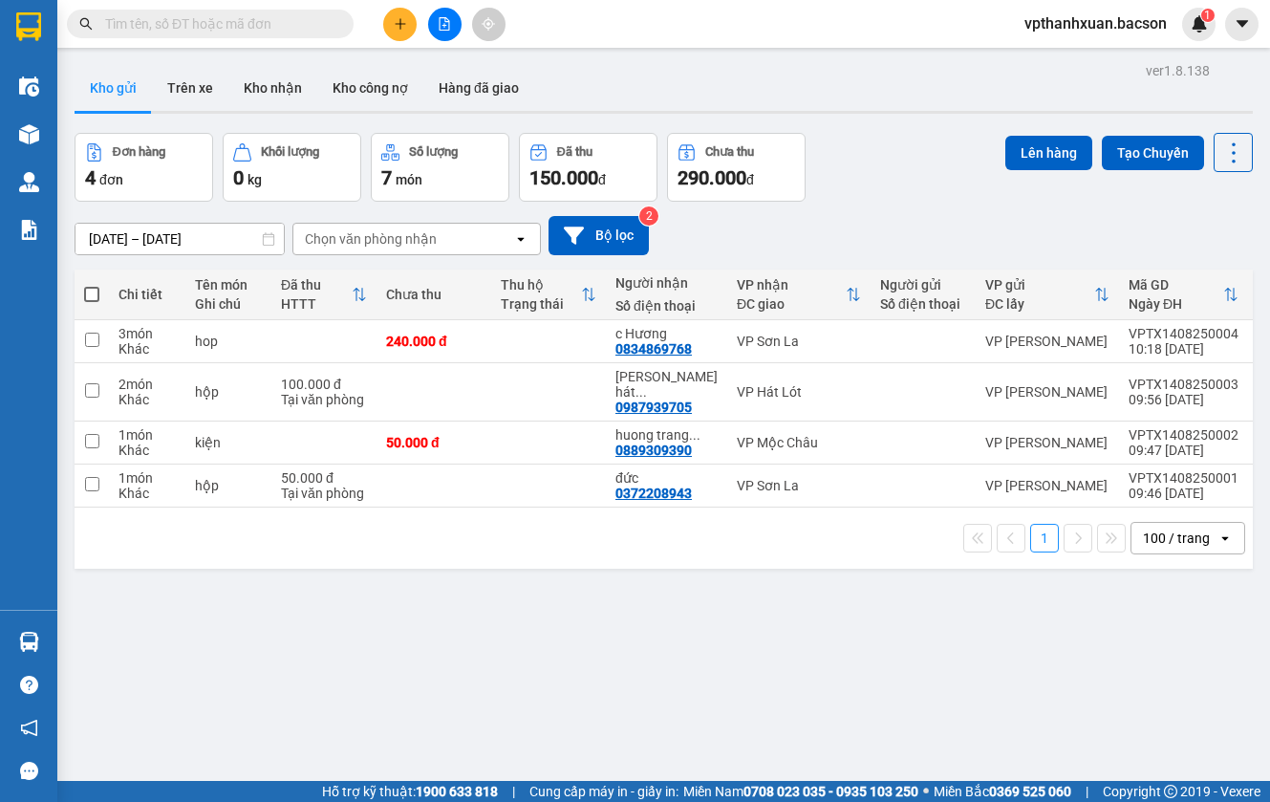
click at [846, 44] on div "Kết quả tìm kiếm ( 25 ) Bộ lọc Mã ĐH Trạng thái Món hàng Thu hộ Tổng cước Chưa …" at bounding box center [635, 24] width 1270 height 48
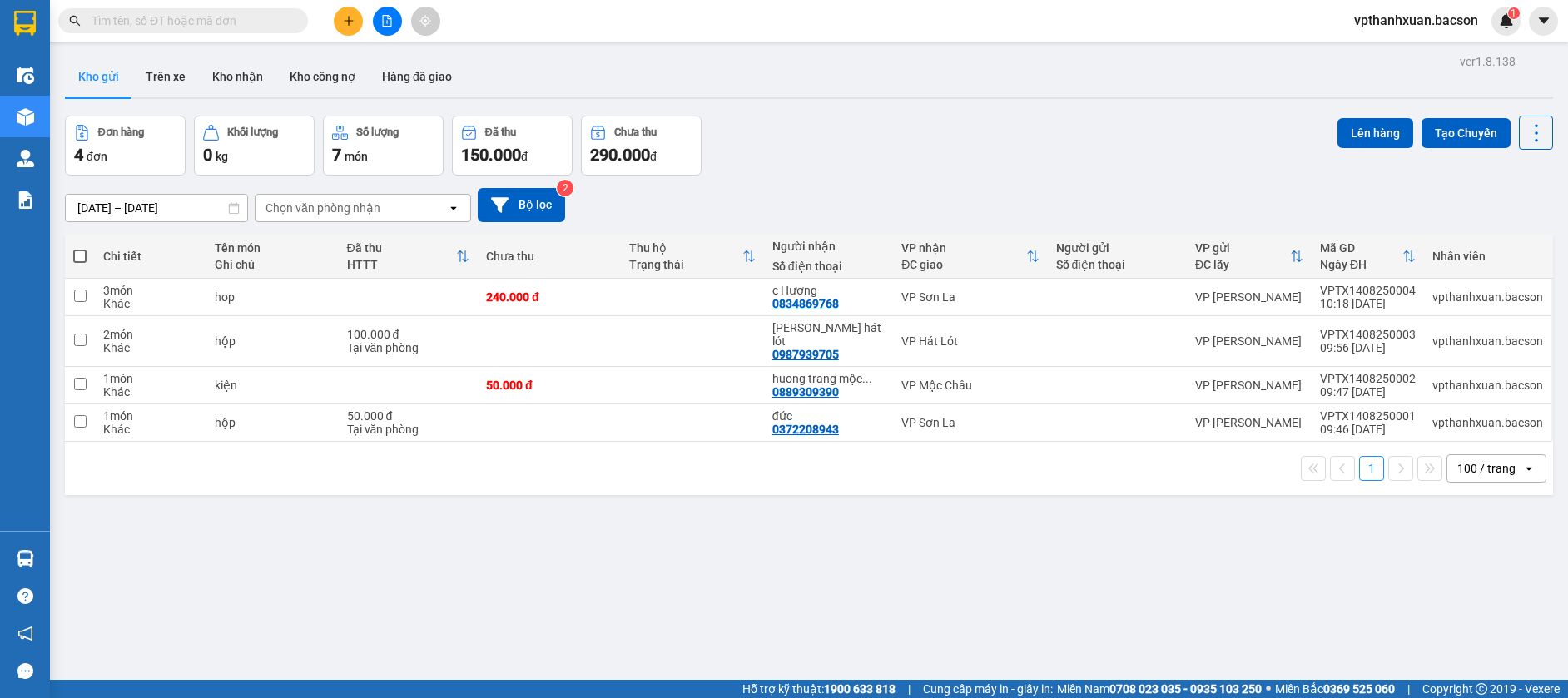
click at [343, 26] on icon "plus" at bounding box center [348, 20] width 11 height 11
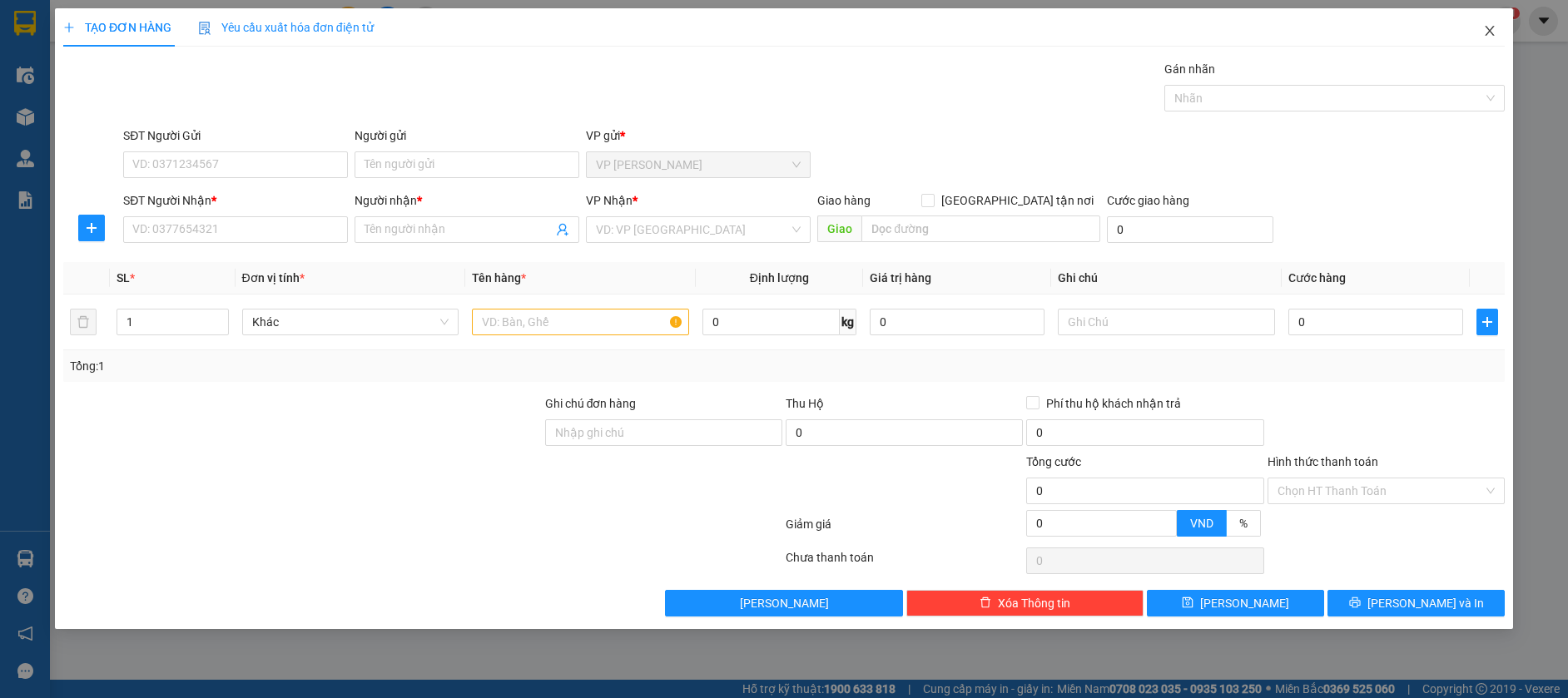
click at [1480, 32] on span "Close" at bounding box center [1490, 32] width 47 height 47
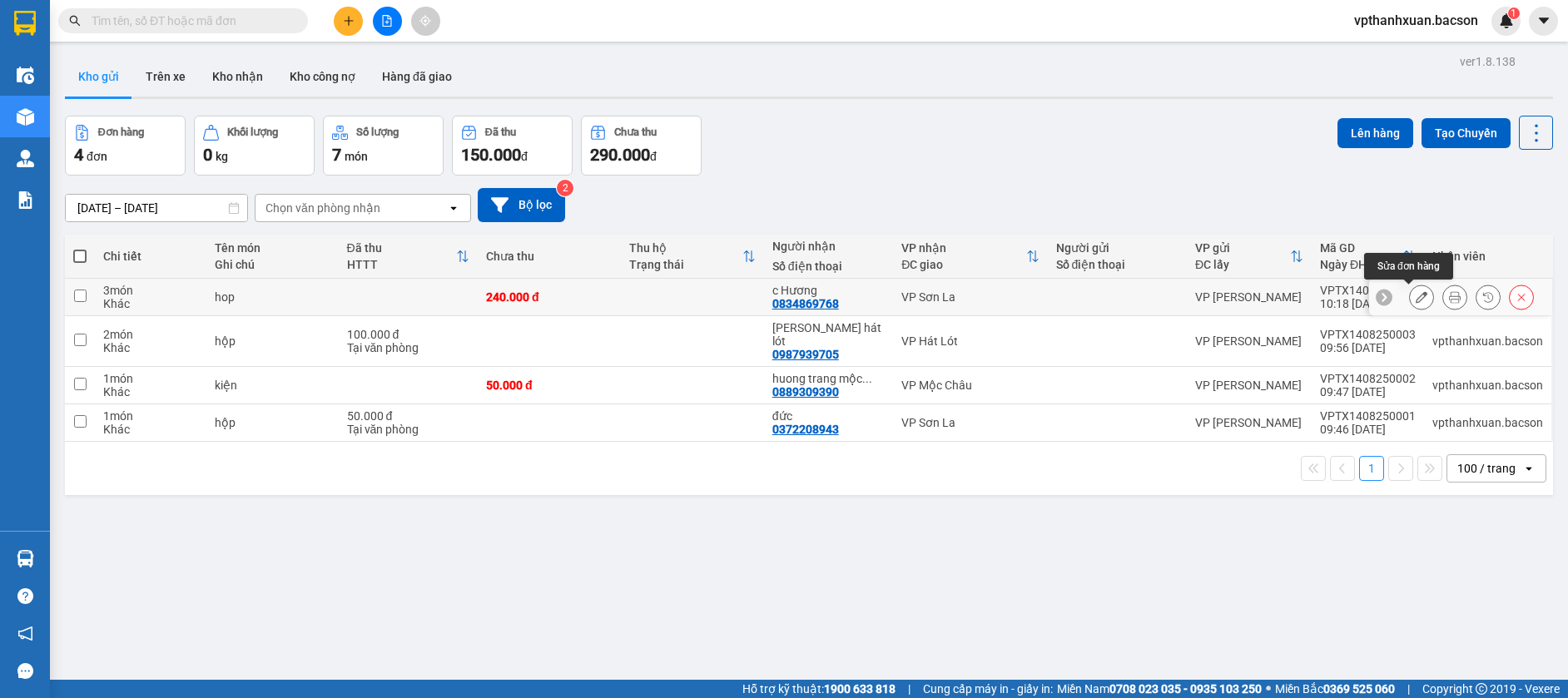
click at [1416, 303] on icon at bounding box center [1421, 297] width 11 height 11
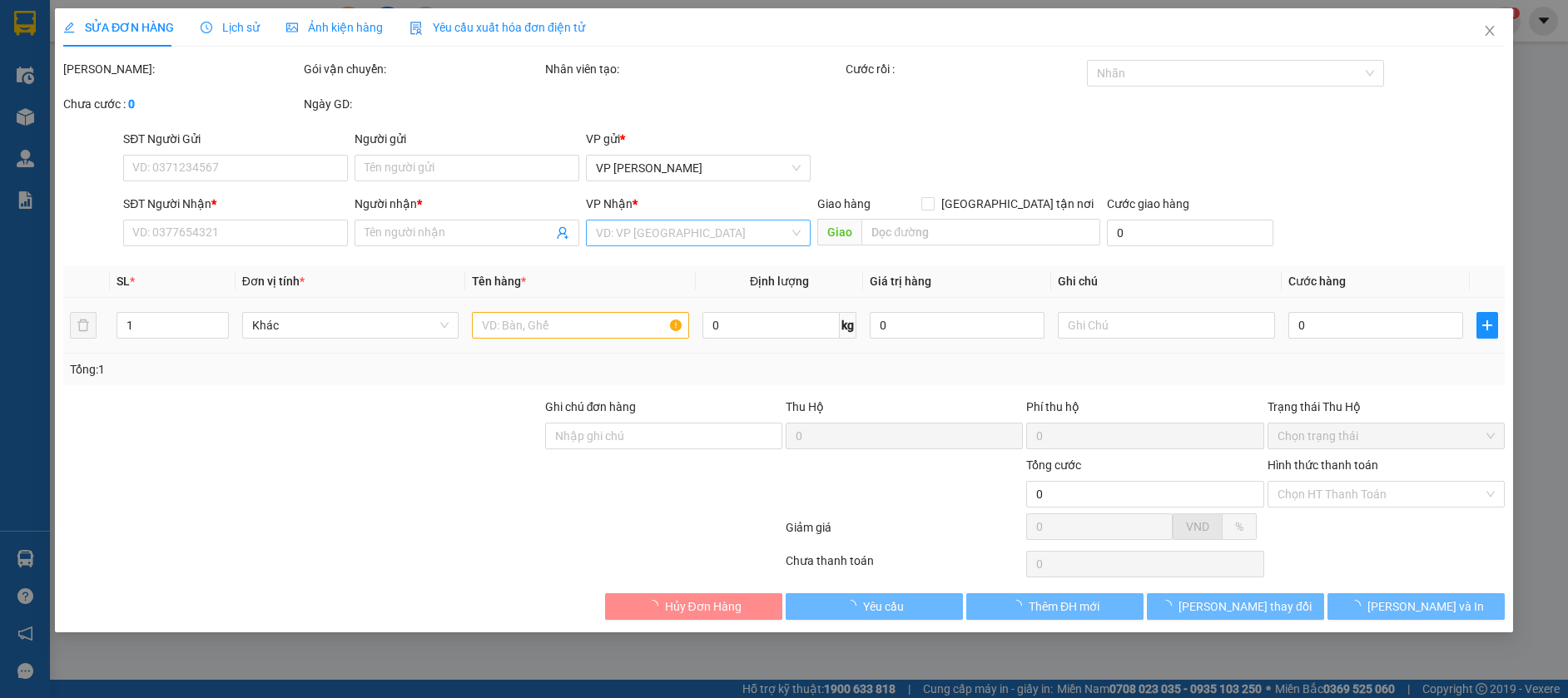
type input "0834869768"
type input "c Hương"
type input "240.000"
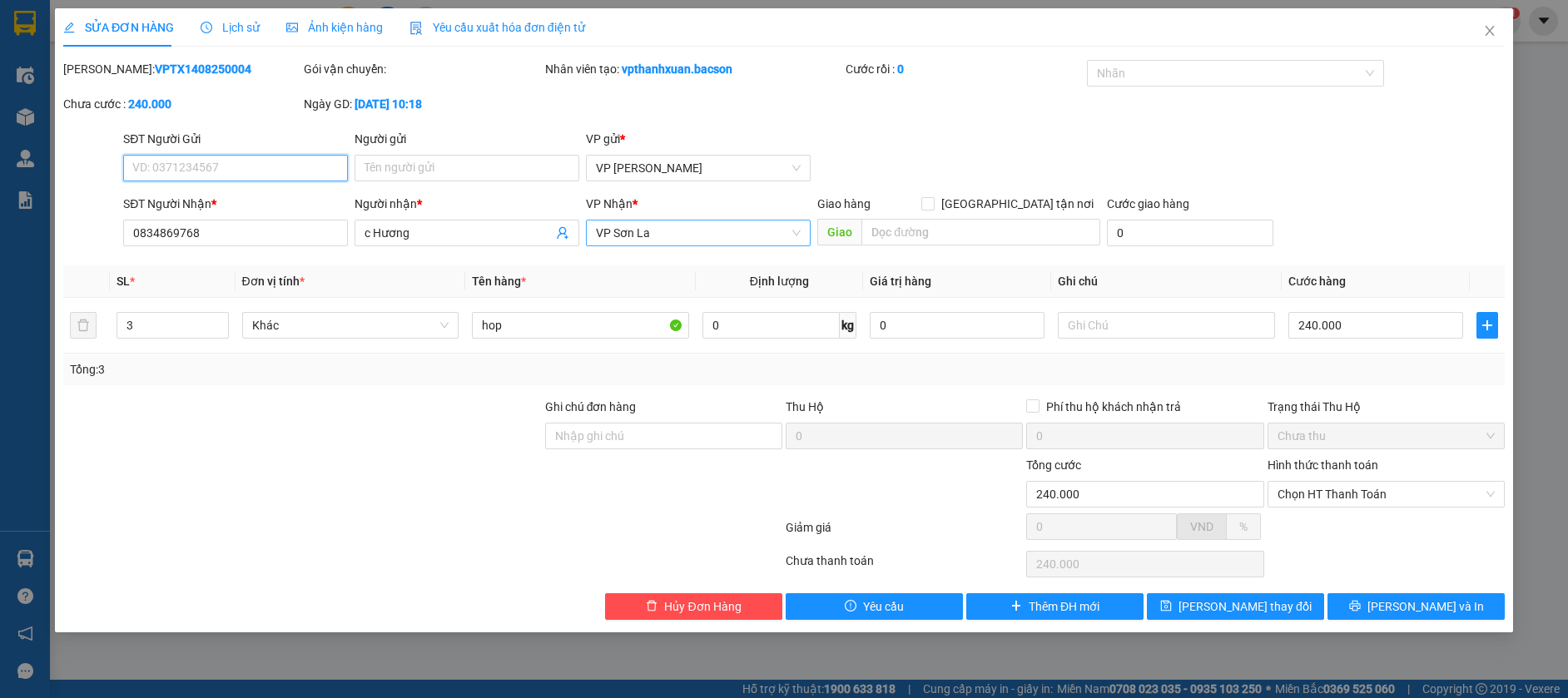
click at [675, 232] on span "VP Sơn La" at bounding box center [697, 232] width 205 height 25
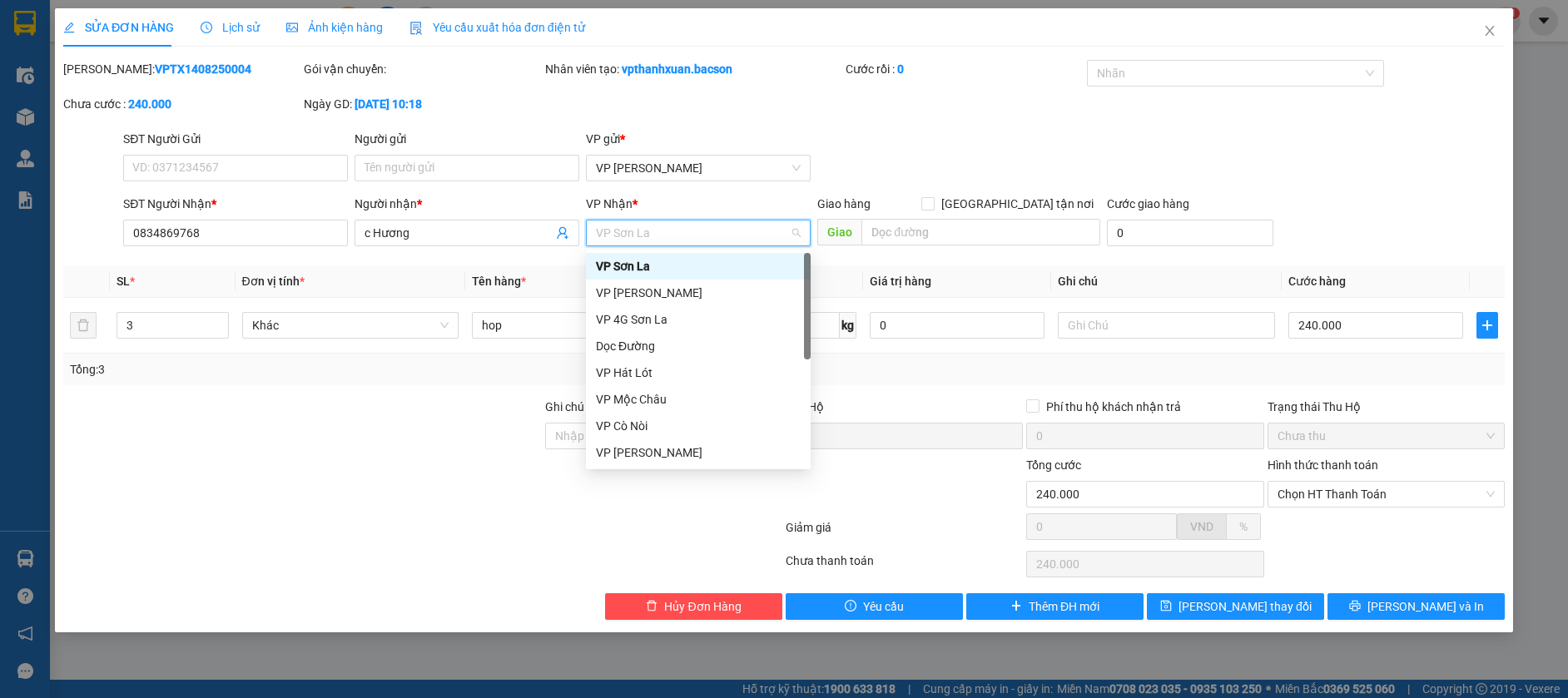
click at [444, 217] on div "Người nhận *" at bounding box center [467, 207] width 225 height 25
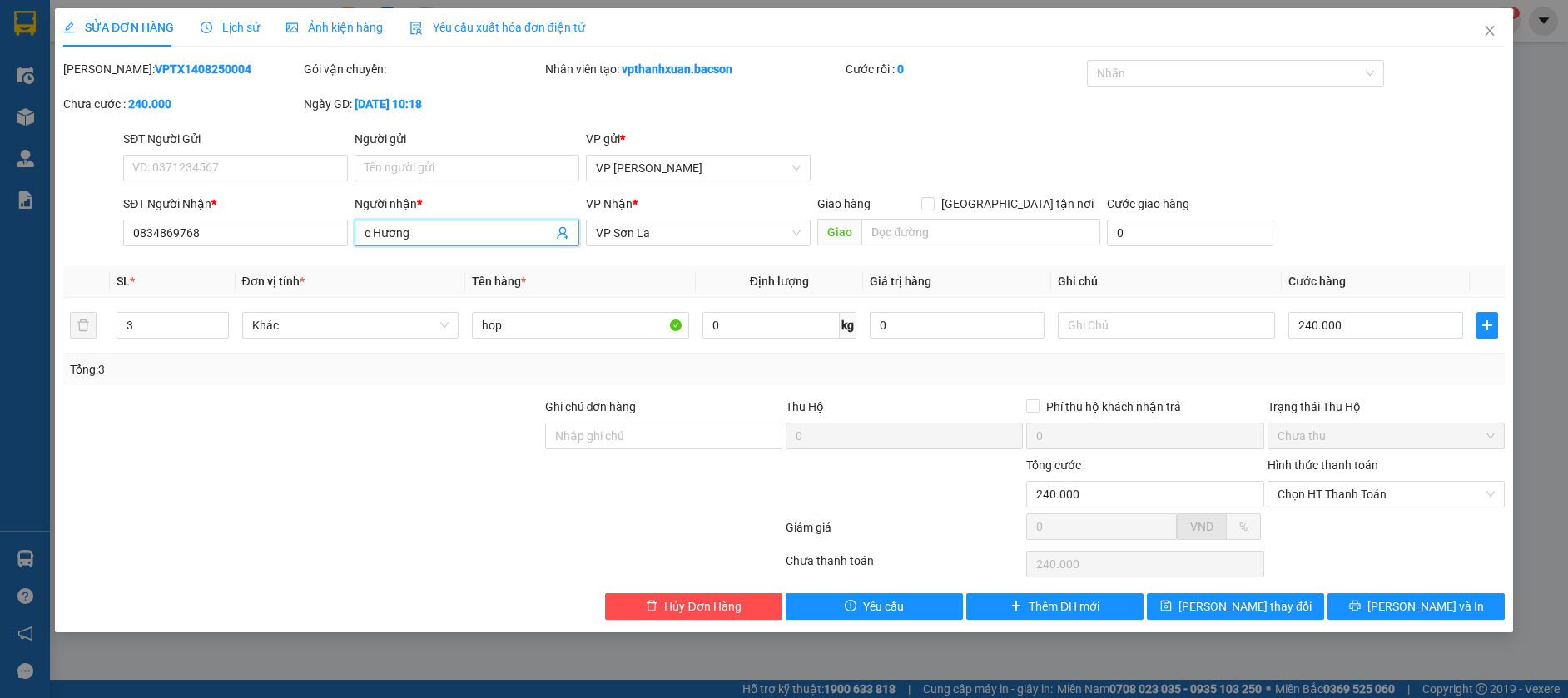
click at [444, 237] on input "c Hương" at bounding box center [459, 232] width 188 height 18
type input "c"
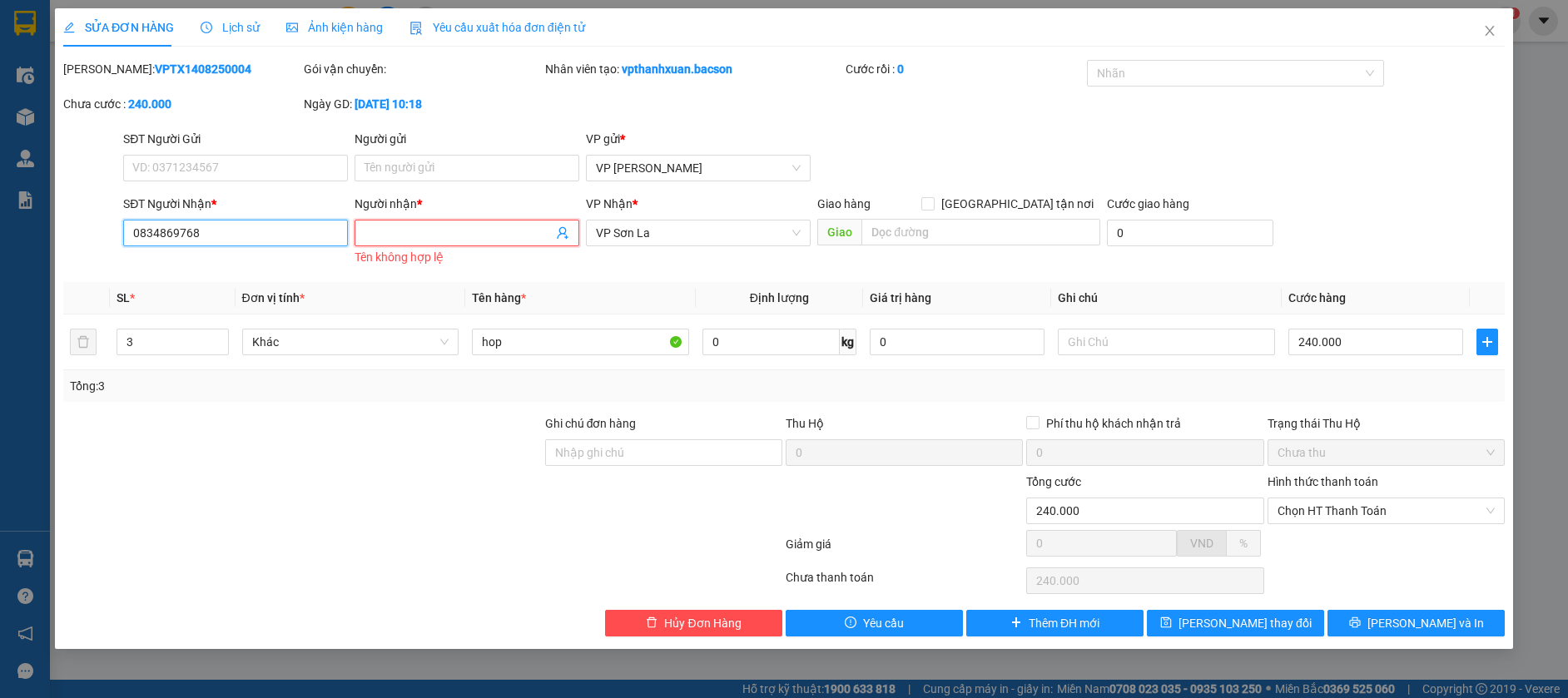
click at [257, 240] on input "0834869768" at bounding box center [235, 232] width 225 height 27
type input "0"
click at [771, 226] on span "VP Sơn La" at bounding box center [697, 232] width 205 height 25
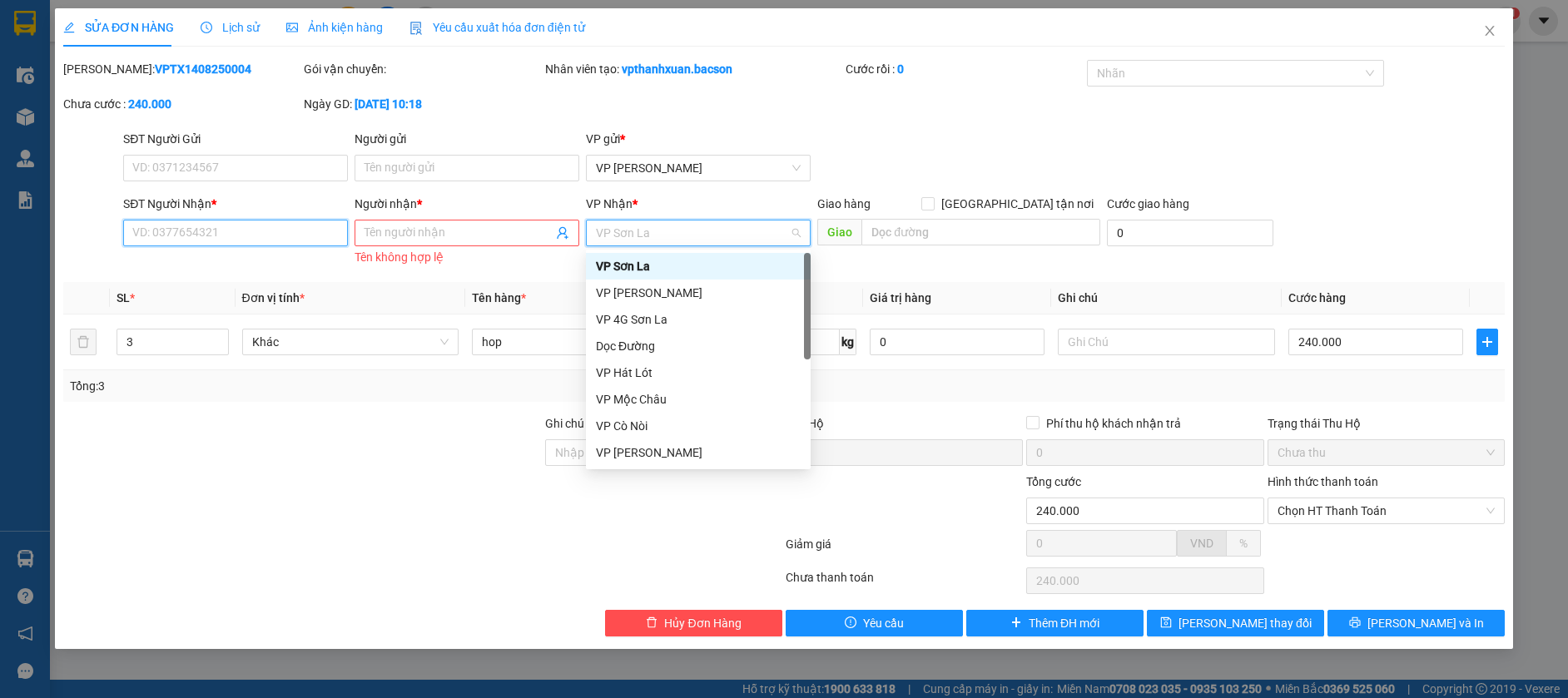
click at [222, 237] on input "SĐT Người Nhận *" at bounding box center [235, 232] width 225 height 27
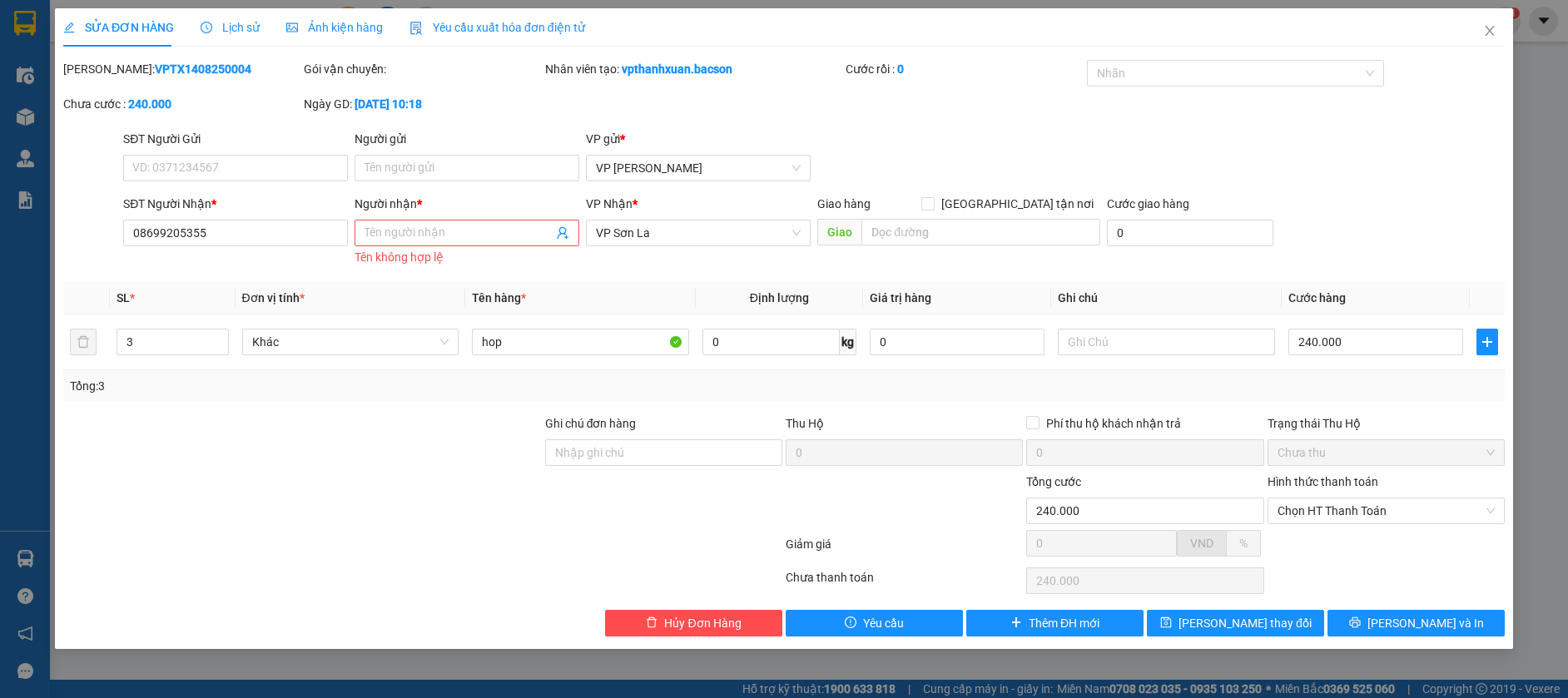
click at [235, 255] on div "SĐT Người Nhận * 08699205355" at bounding box center [236, 232] width 232 height 75
click at [231, 237] on input "08699205355" at bounding box center [235, 232] width 225 height 27
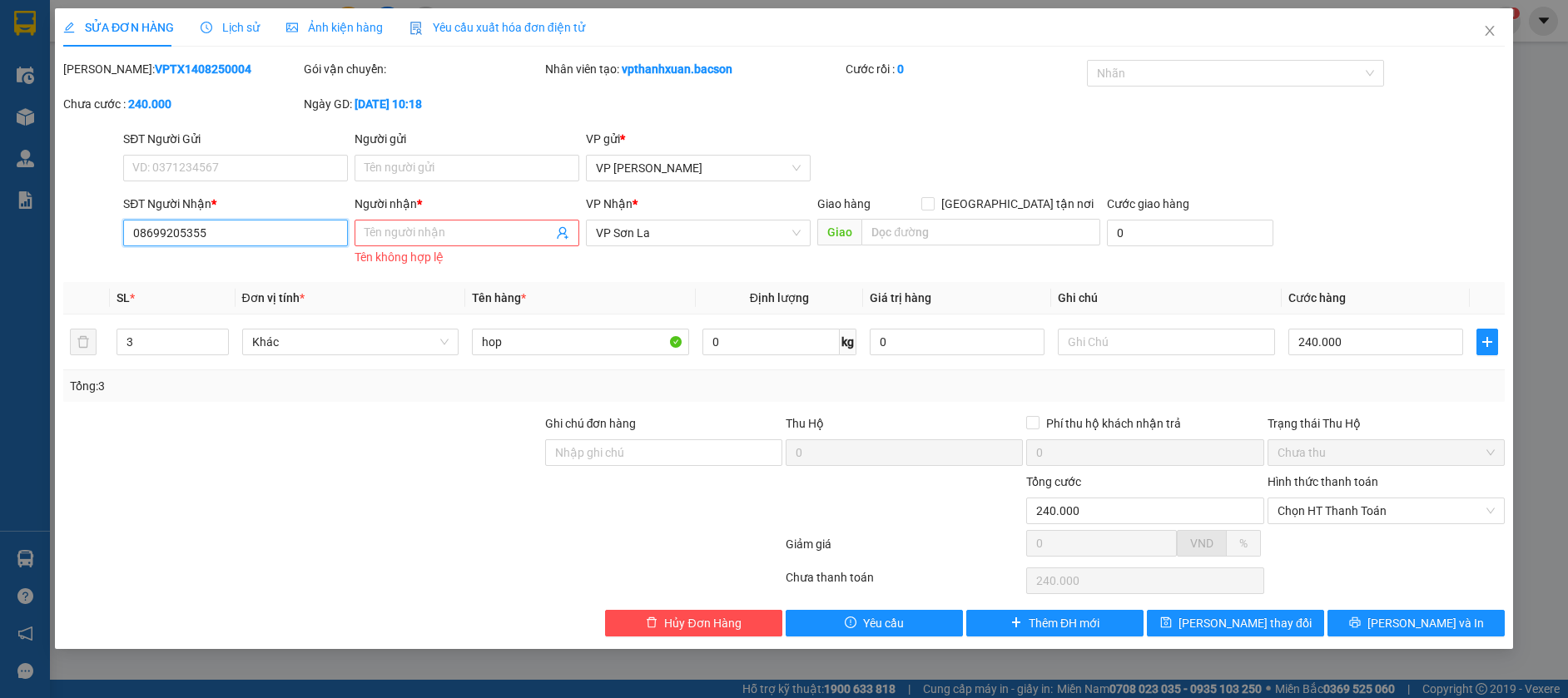
click at [231, 237] on input "08699205355" at bounding box center [235, 232] width 225 height 27
click at [159, 232] on input "08699205355" at bounding box center [235, 232] width 225 height 27
click at [231, 232] on input "0869205355" at bounding box center [235, 232] width 225 height 27
click at [226, 233] on input "0869205355" at bounding box center [235, 232] width 225 height 27
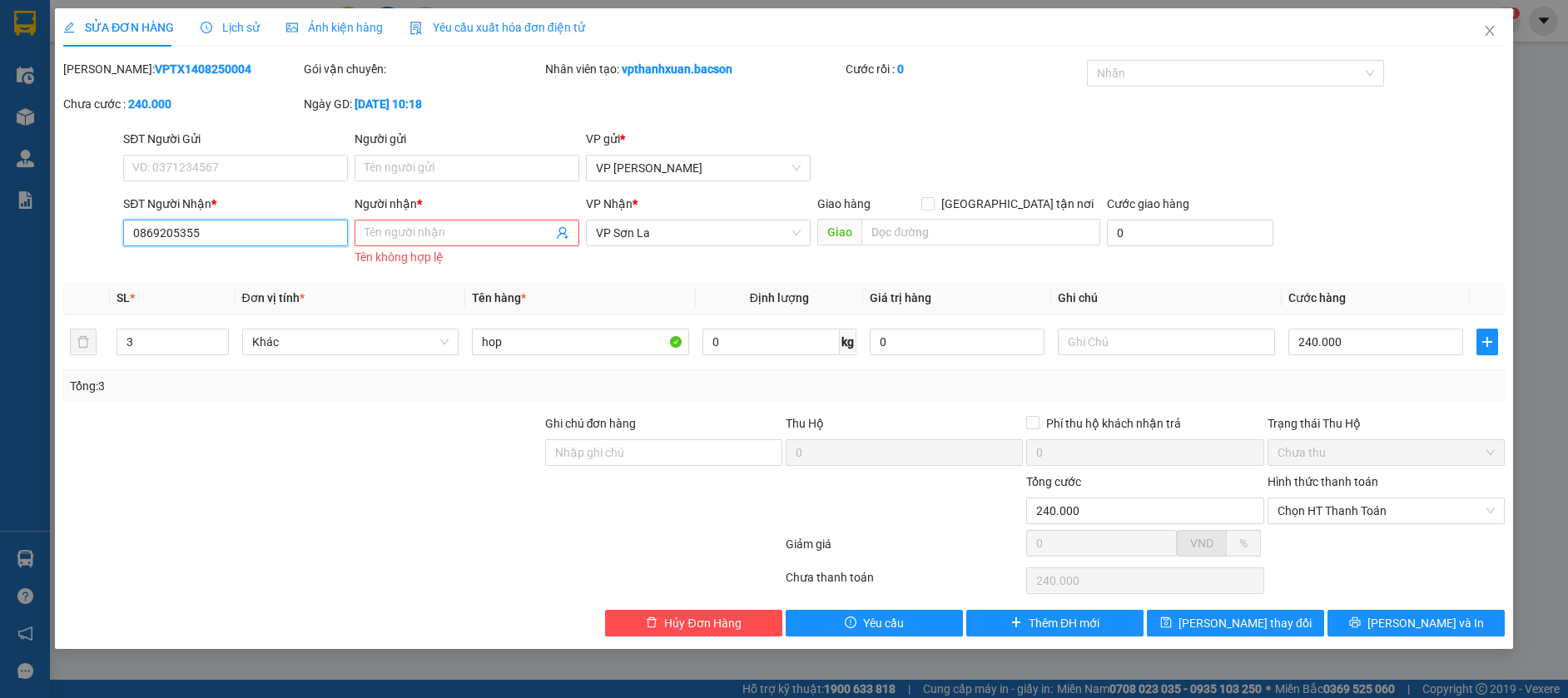
click at [226, 233] on input "0869205355" at bounding box center [235, 232] width 225 height 27
click at [264, 233] on input "0869205355" at bounding box center [235, 232] width 225 height 27
type input "0869205355"
click at [402, 234] on input "Người nhận *" at bounding box center [459, 232] width 188 height 18
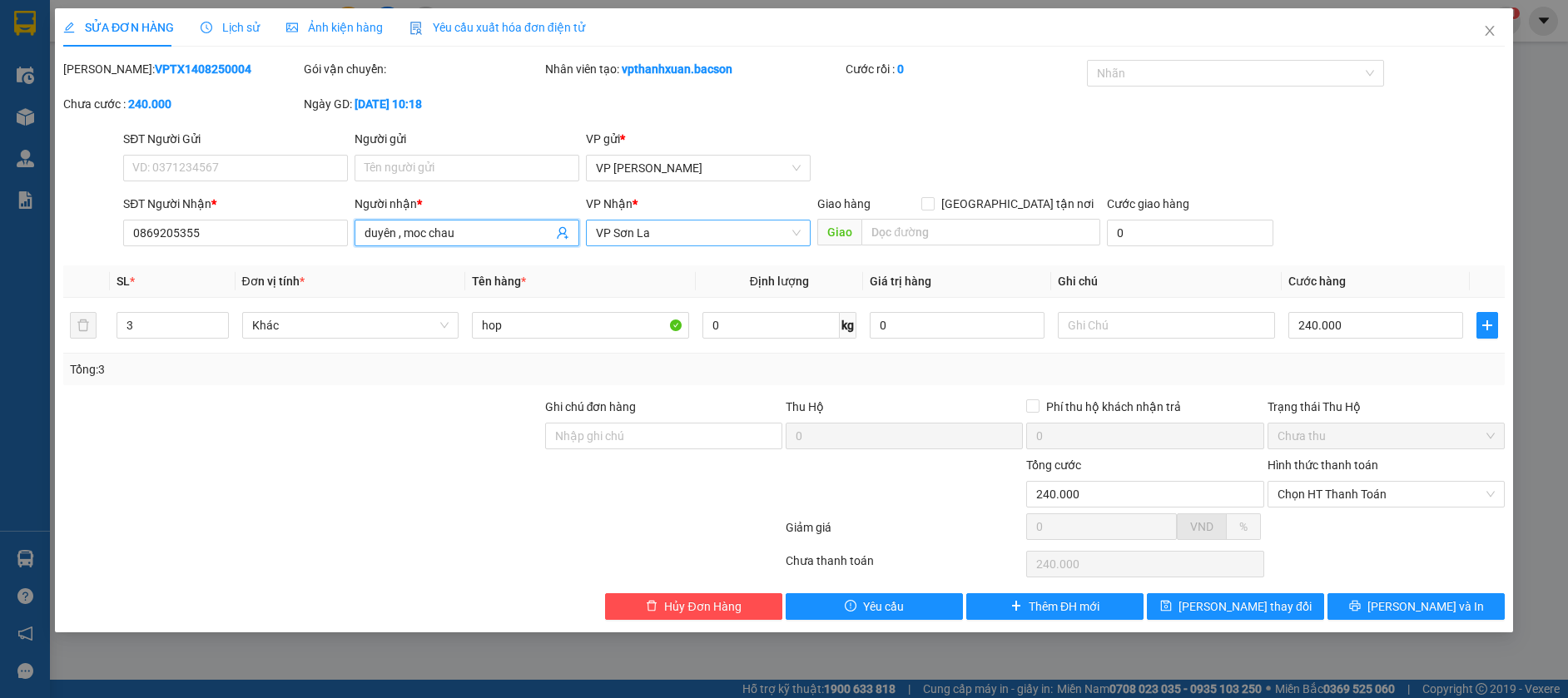
click at [763, 228] on span "VP Sơn La" at bounding box center [697, 232] width 205 height 25
type input "duyên , moc chau"
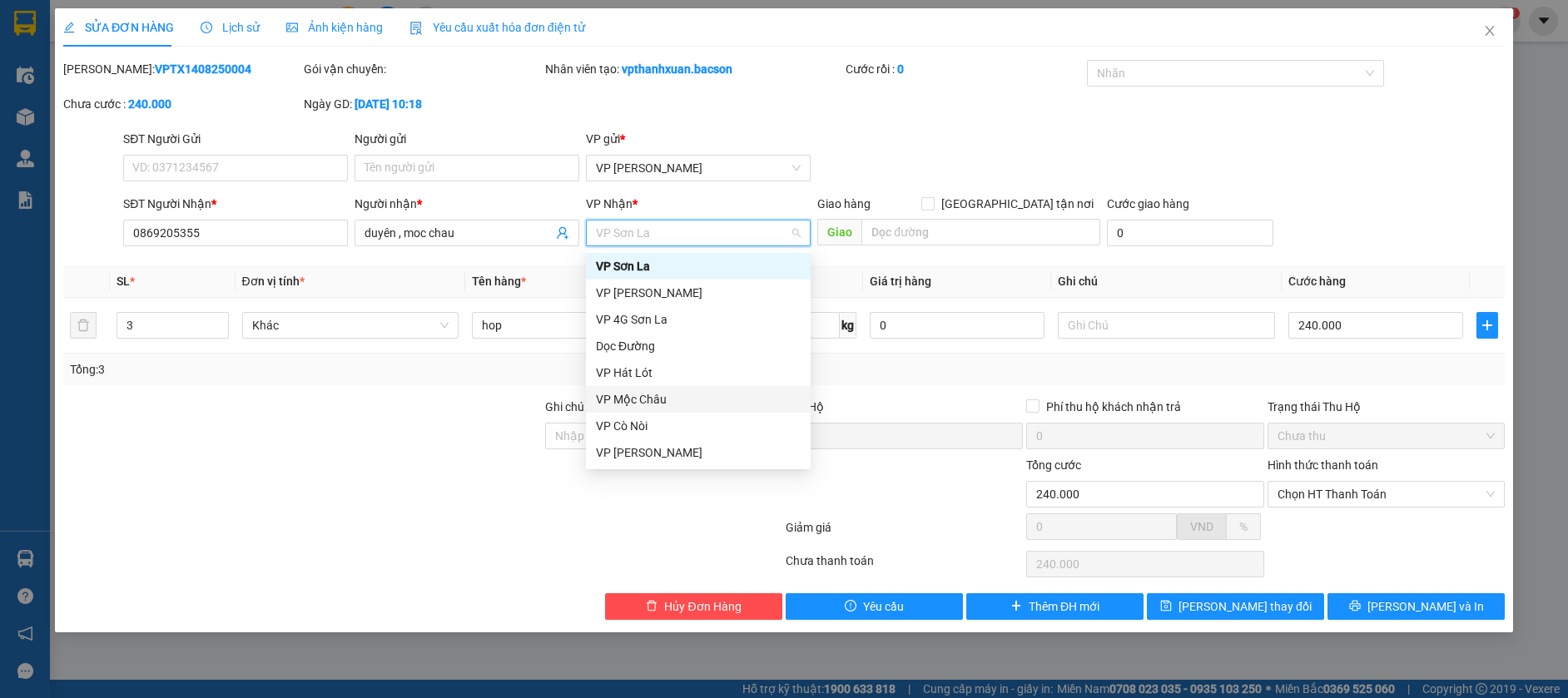
click at [655, 390] on div "VP Mộc Châu" at bounding box center [697, 399] width 205 height 18
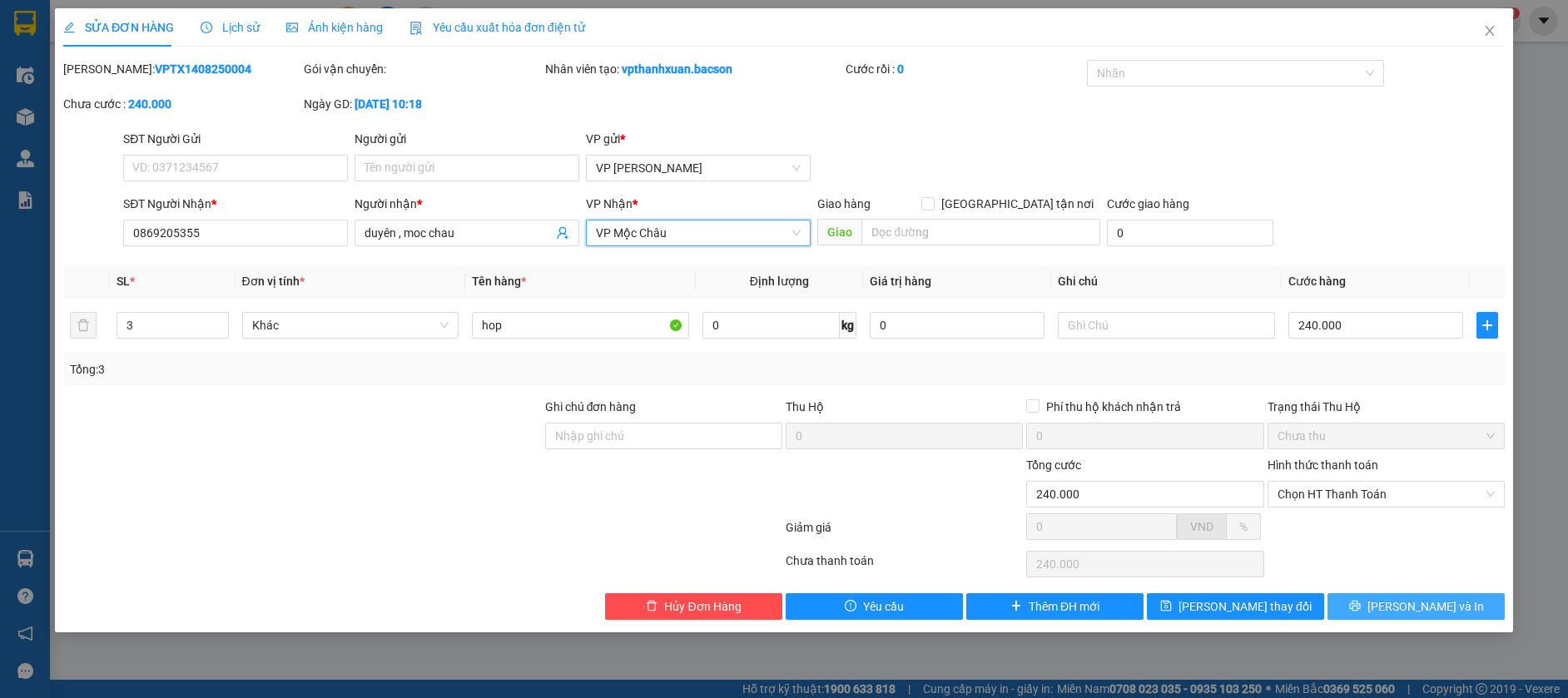
click at [1361, 610] on icon "printer" at bounding box center [1355, 605] width 11 height 11
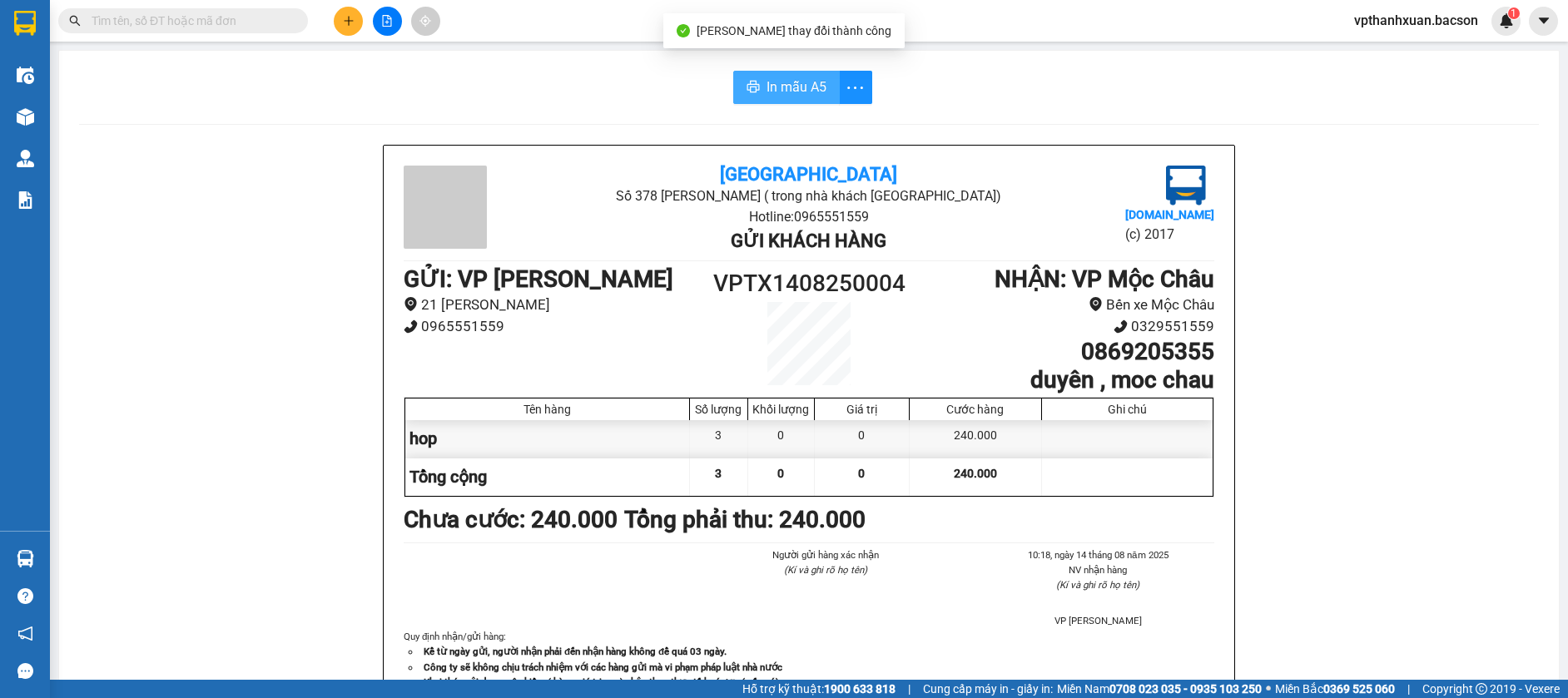
click at [754, 92] on button "In mẫu A5" at bounding box center [786, 87] width 106 height 33
